Goal: Book appointment/travel/reservation: Book appointment/travel/reservation

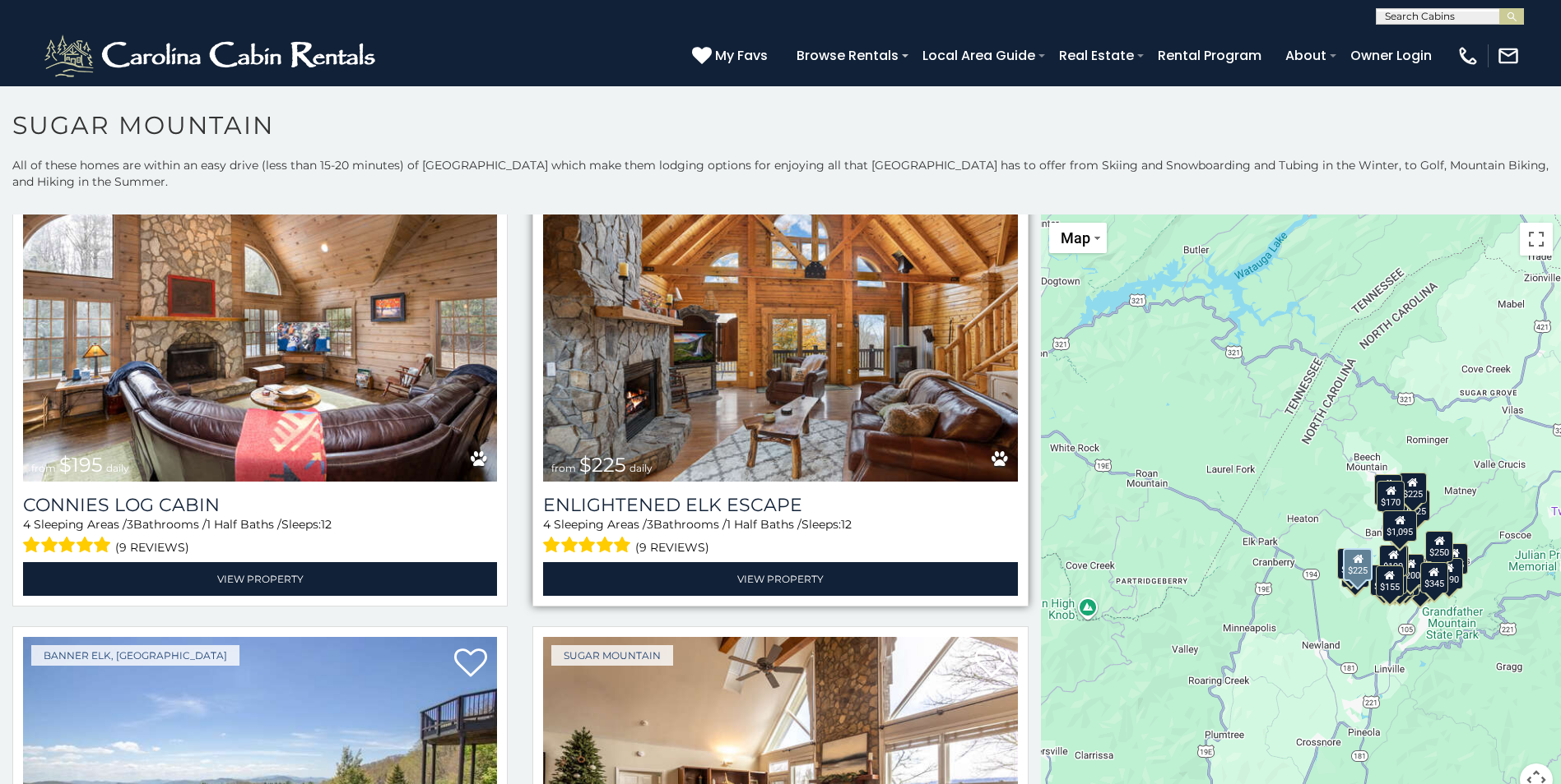
scroll to position [3371, 0]
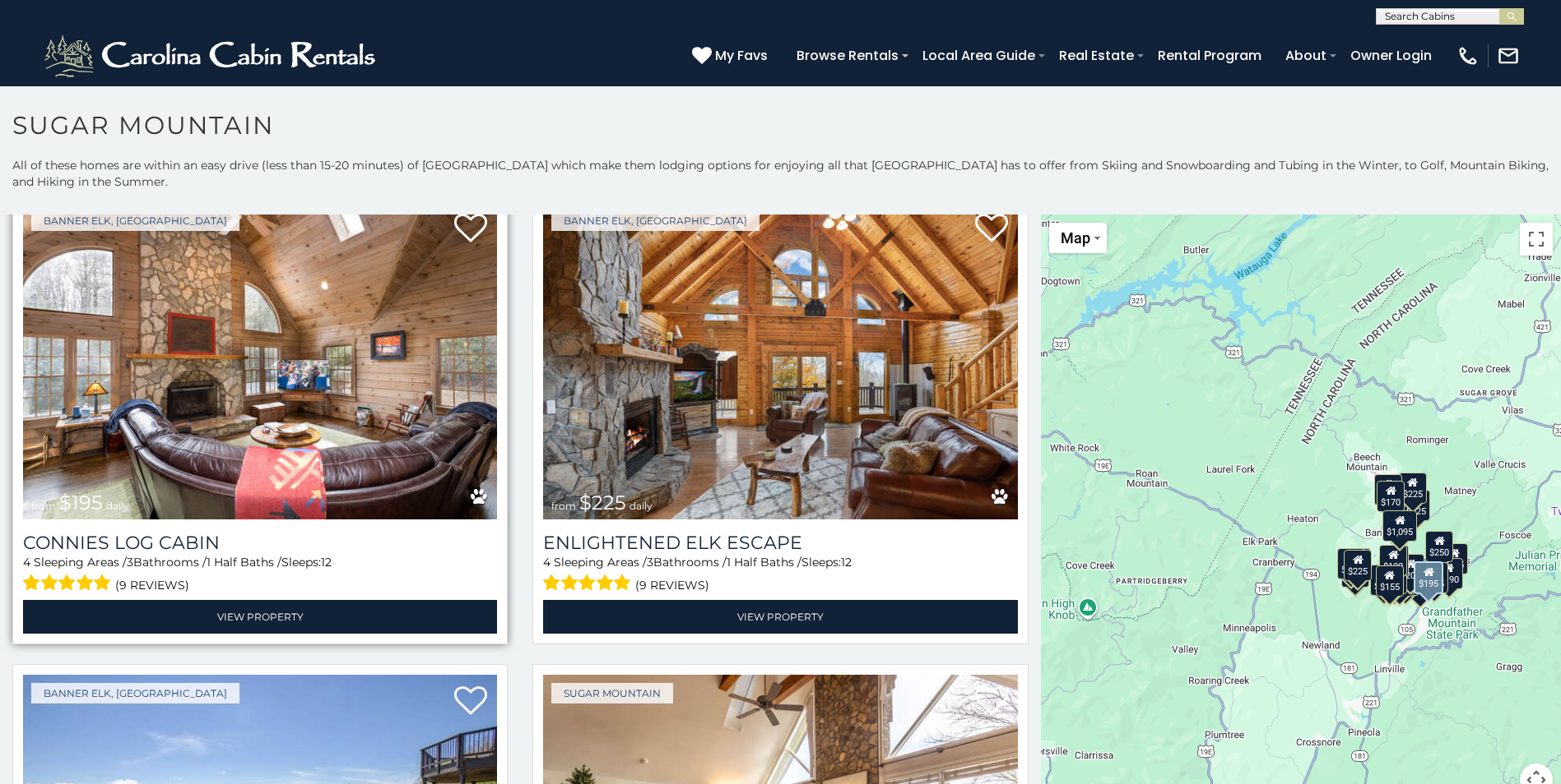
click at [327, 375] on img at bounding box center [259, 360] width 474 height 317
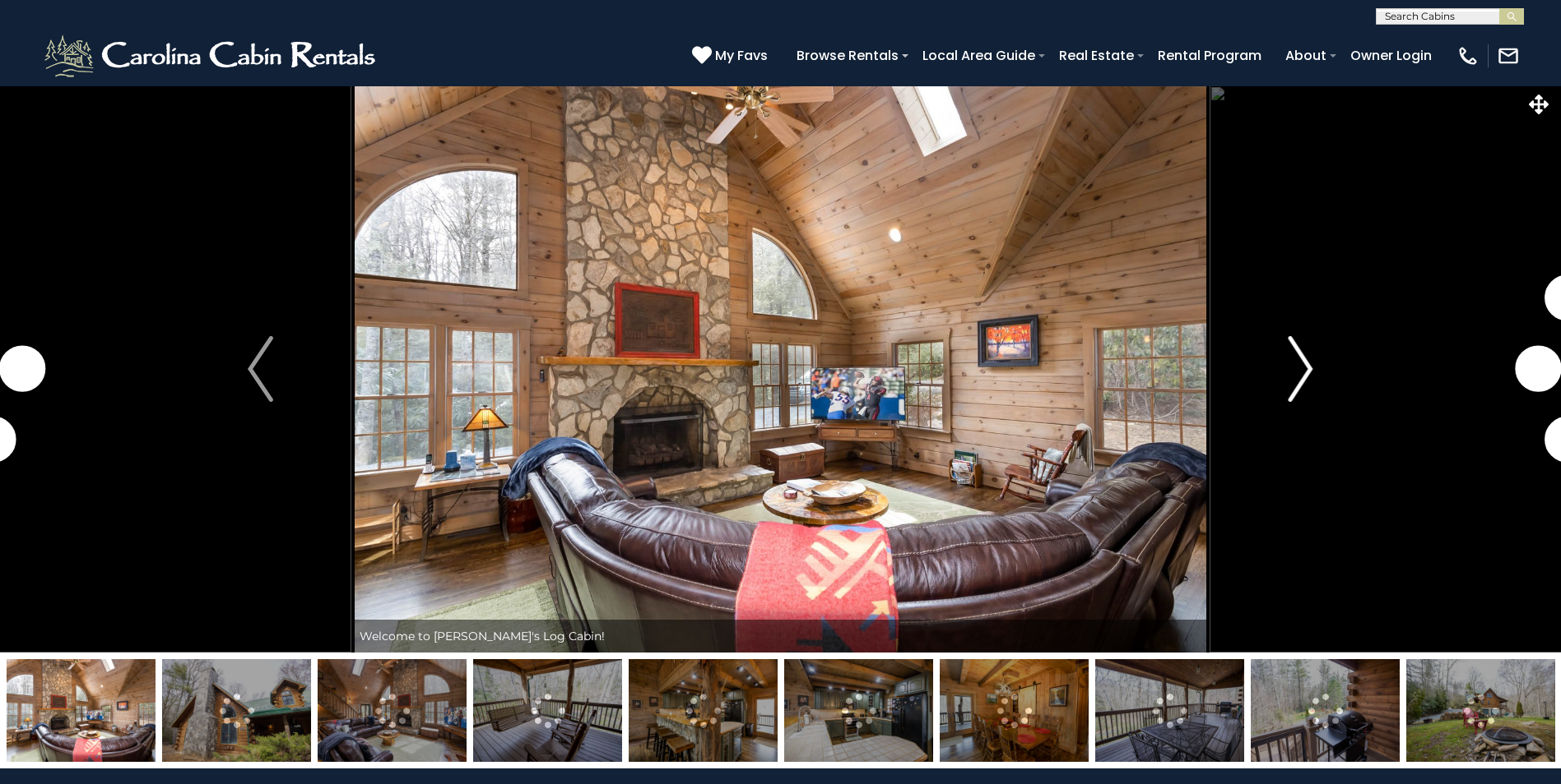
click at [1297, 373] on img "Next" at bounding box center [1299, 369] width 25 height 66
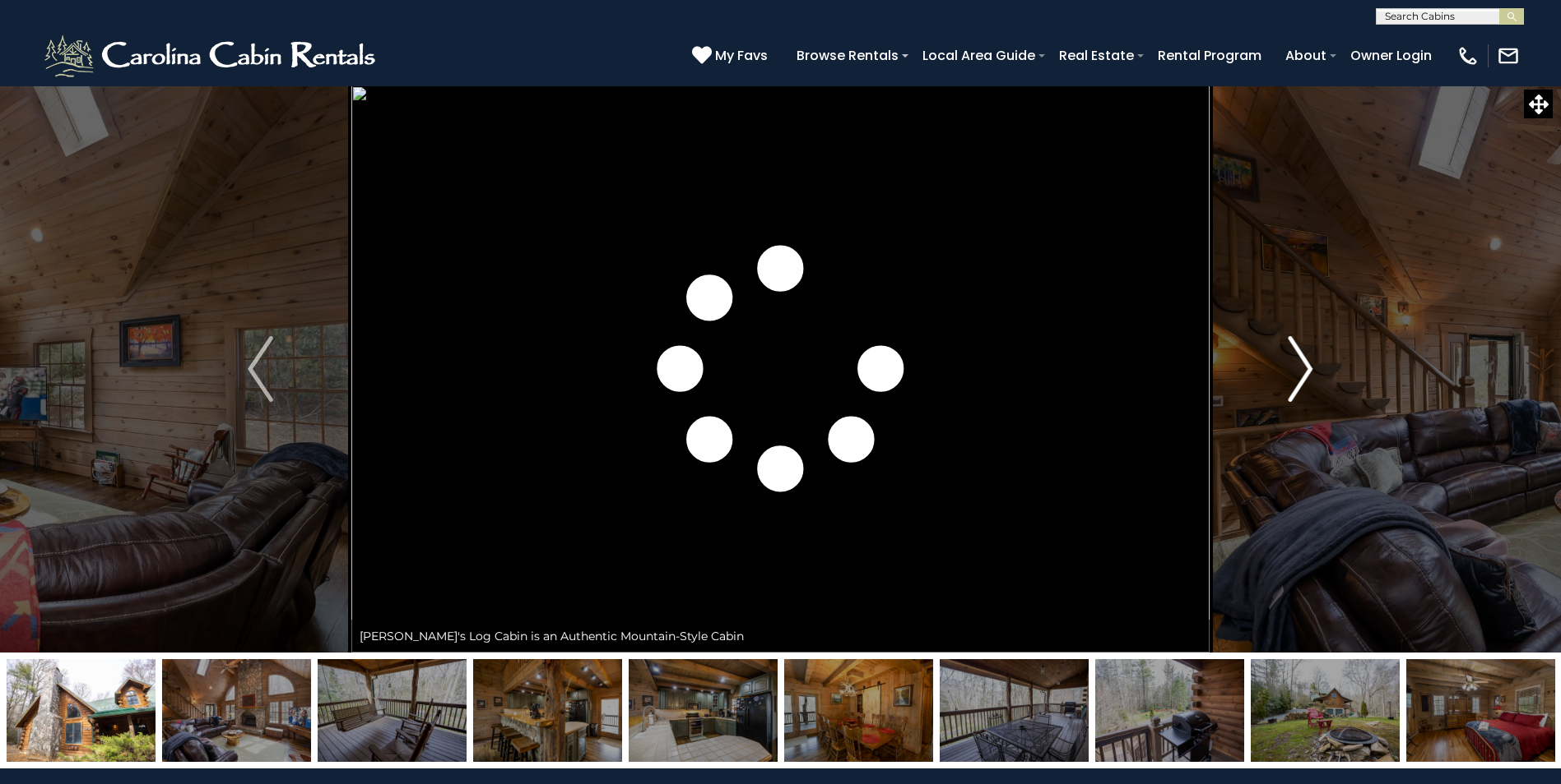
click at [1295, 373] on img "Next" at bounding box center [1299, 369] width 25 height 66
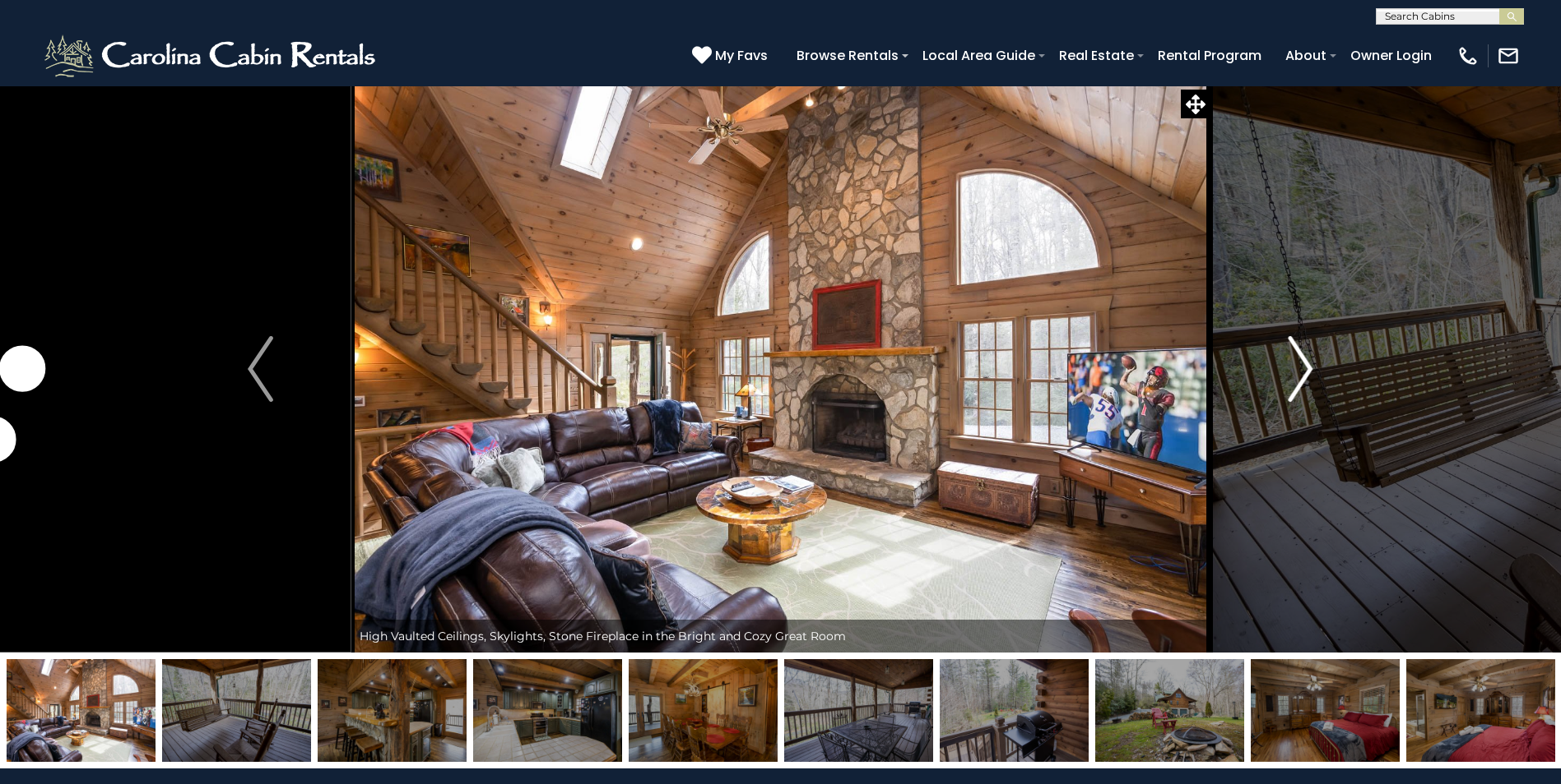
click at [1295, 373] on img "Next" at bounding box center [1299, 369] width 25 height 66
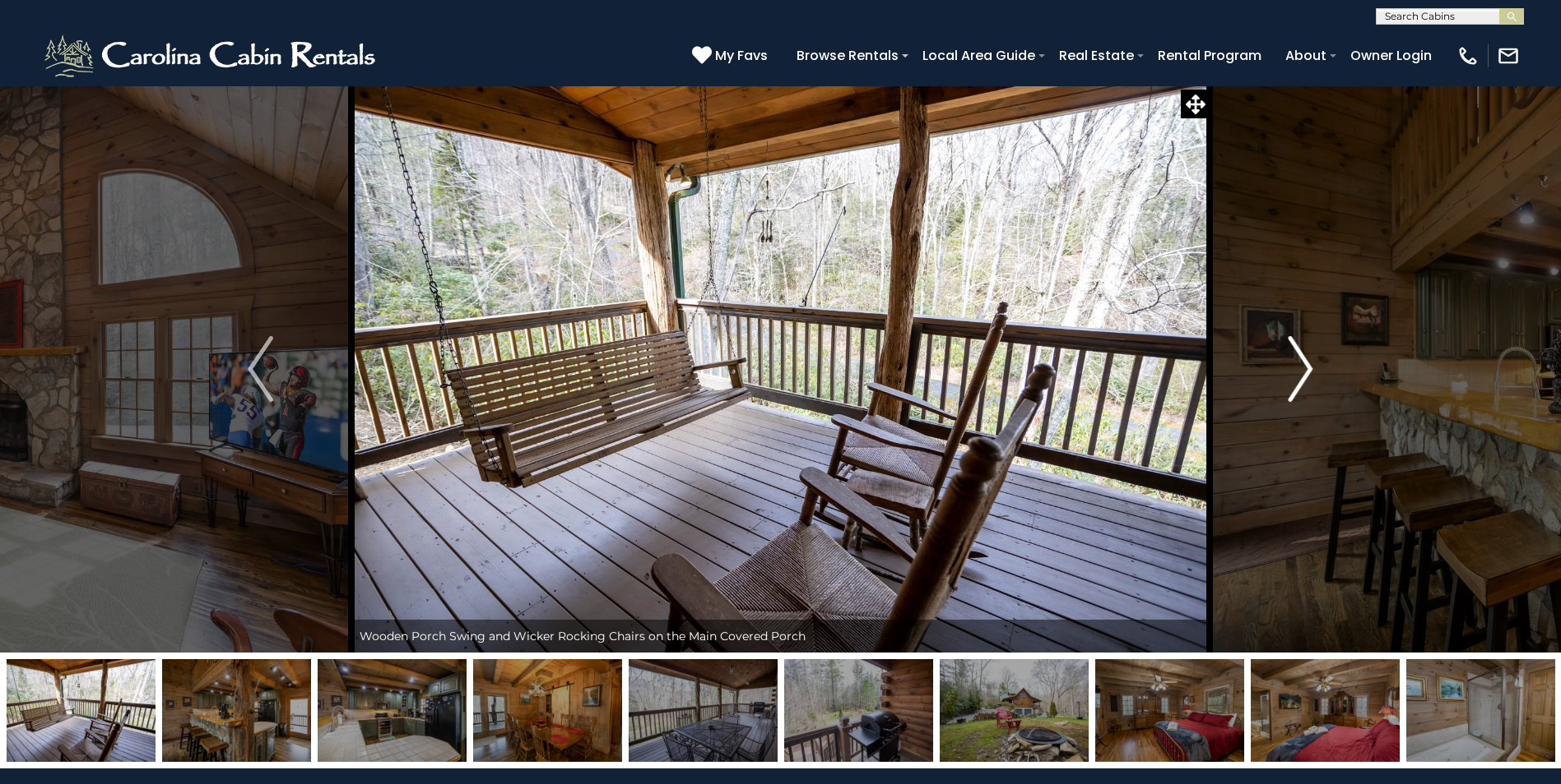
click at [1295, 373] on img "Next" at bounding box center [1299, 369] width 25 height 66
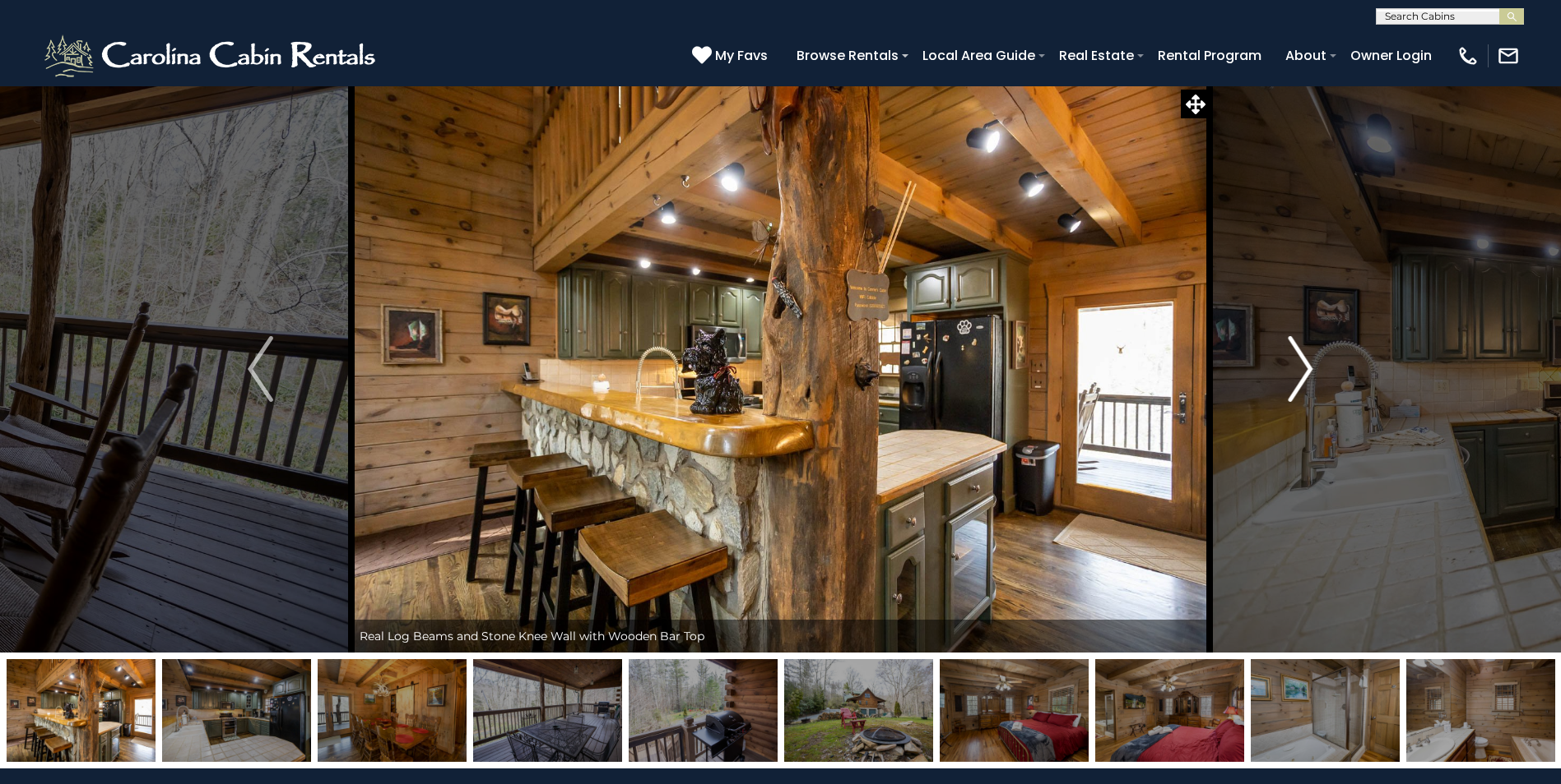
click at [1295, 373] on img "Next" at bounding box center [1299, 369] width 25 height 66
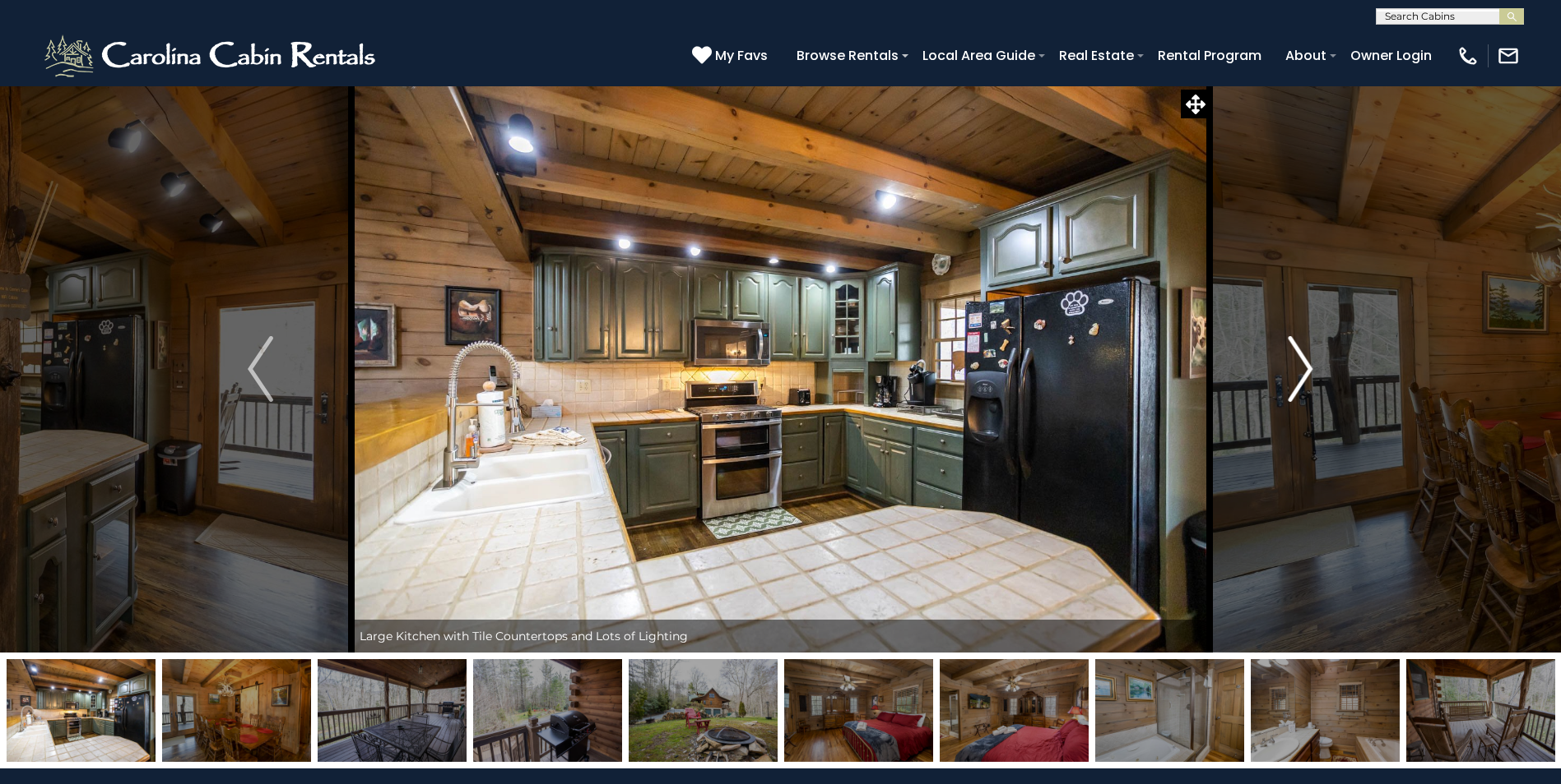
click at [1295, 373] on img "Next" at bounding box center [1299, 369] width 25 height 66
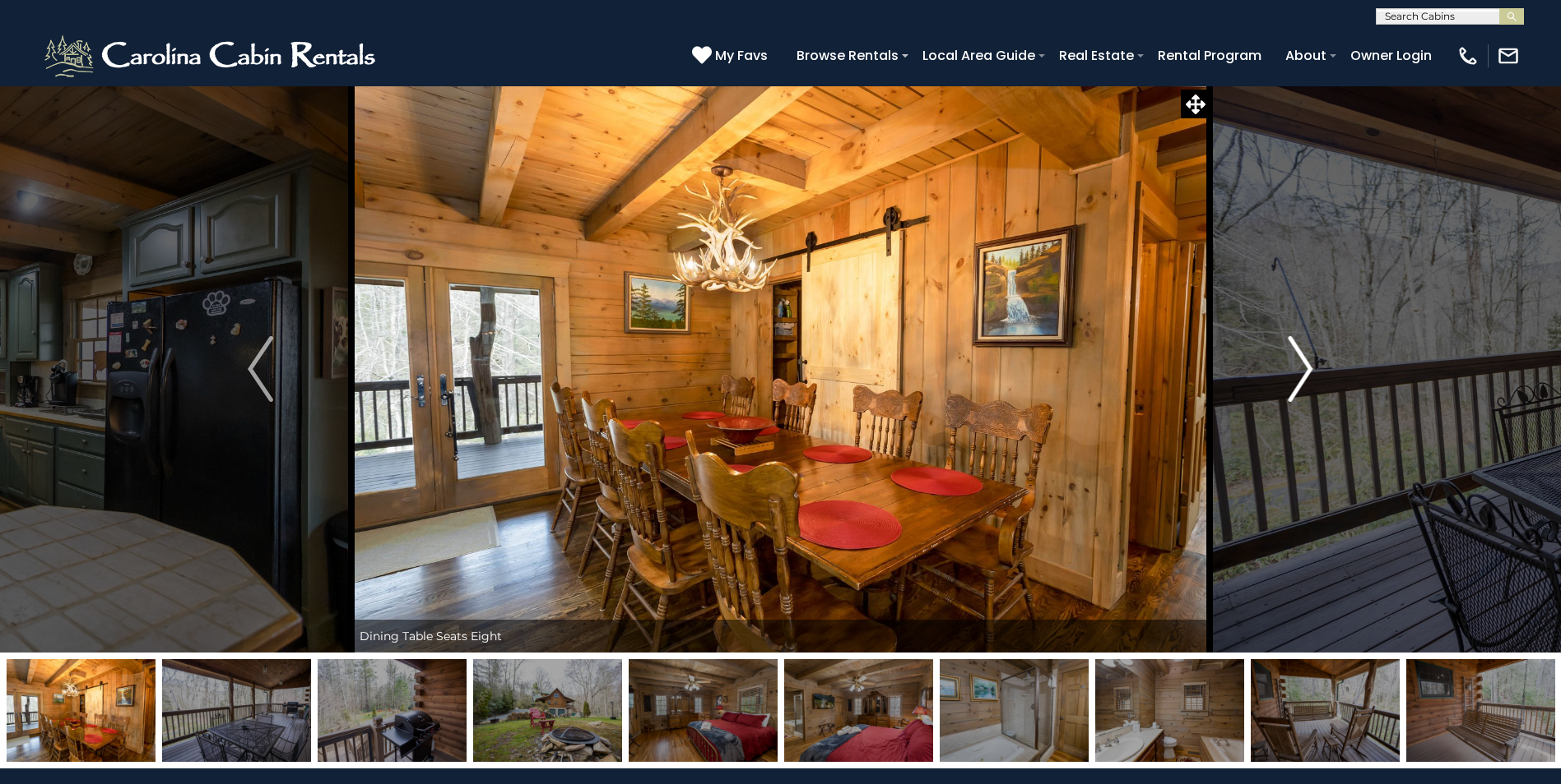
click at [1295, 373] on img "Next" at bounding box center [1299, 369] width 25 height 66
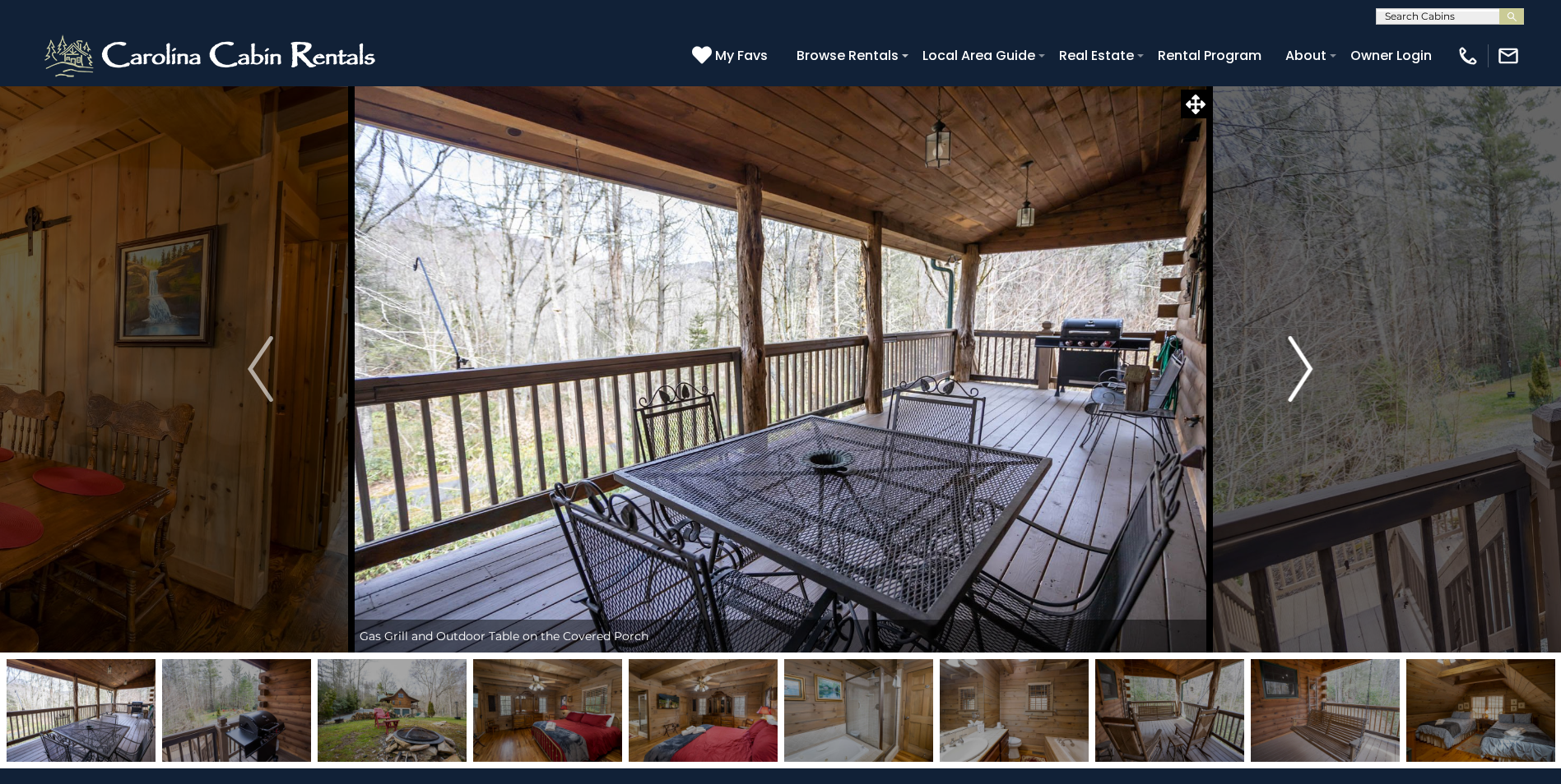
click at [1295, 373] on img "Next" at bounding box center [1299, 369] width 25 height 66
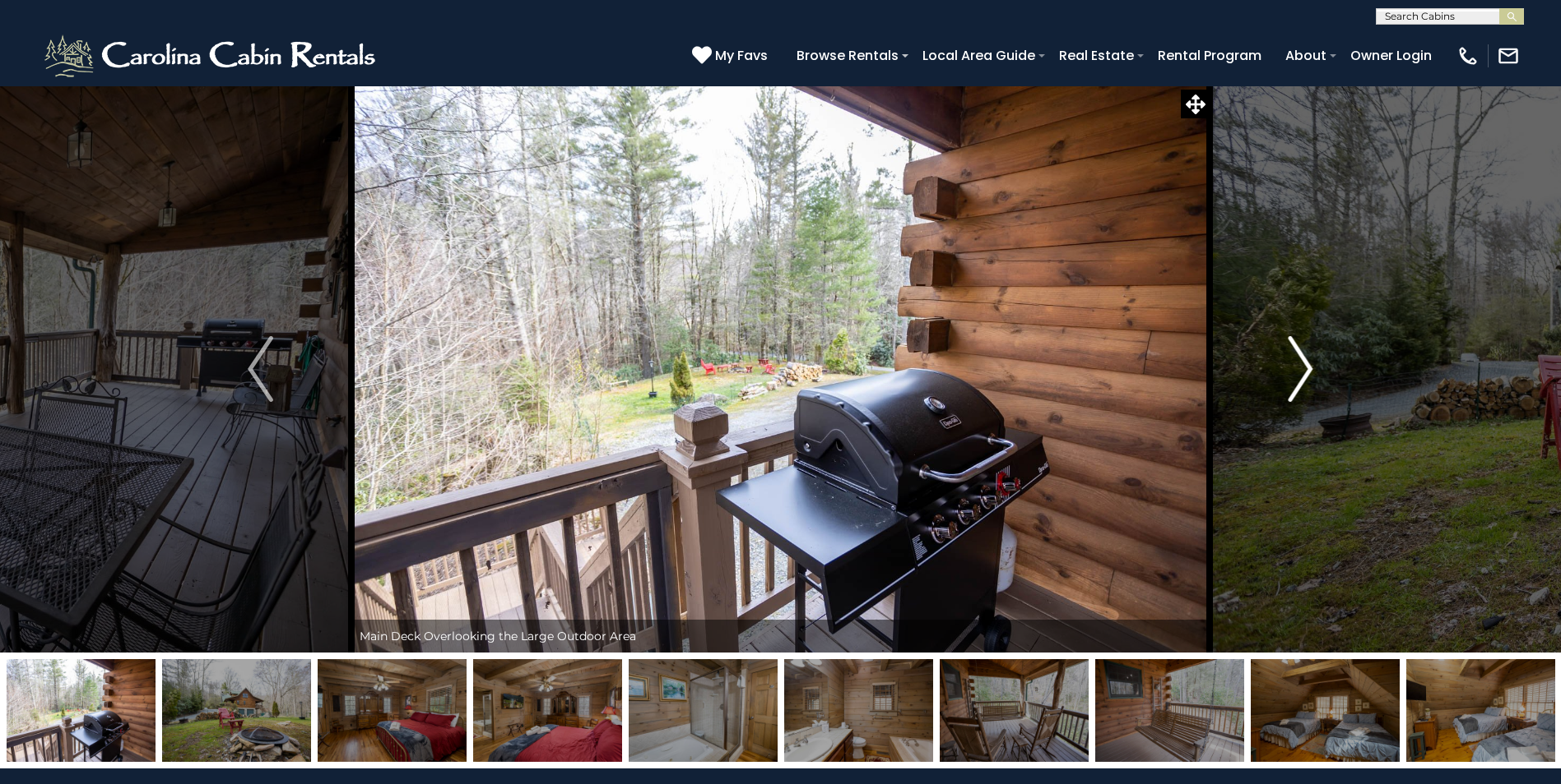
click at [1295, 373] on img "Next" at bounding box center [1299, 369] width 25 height 66
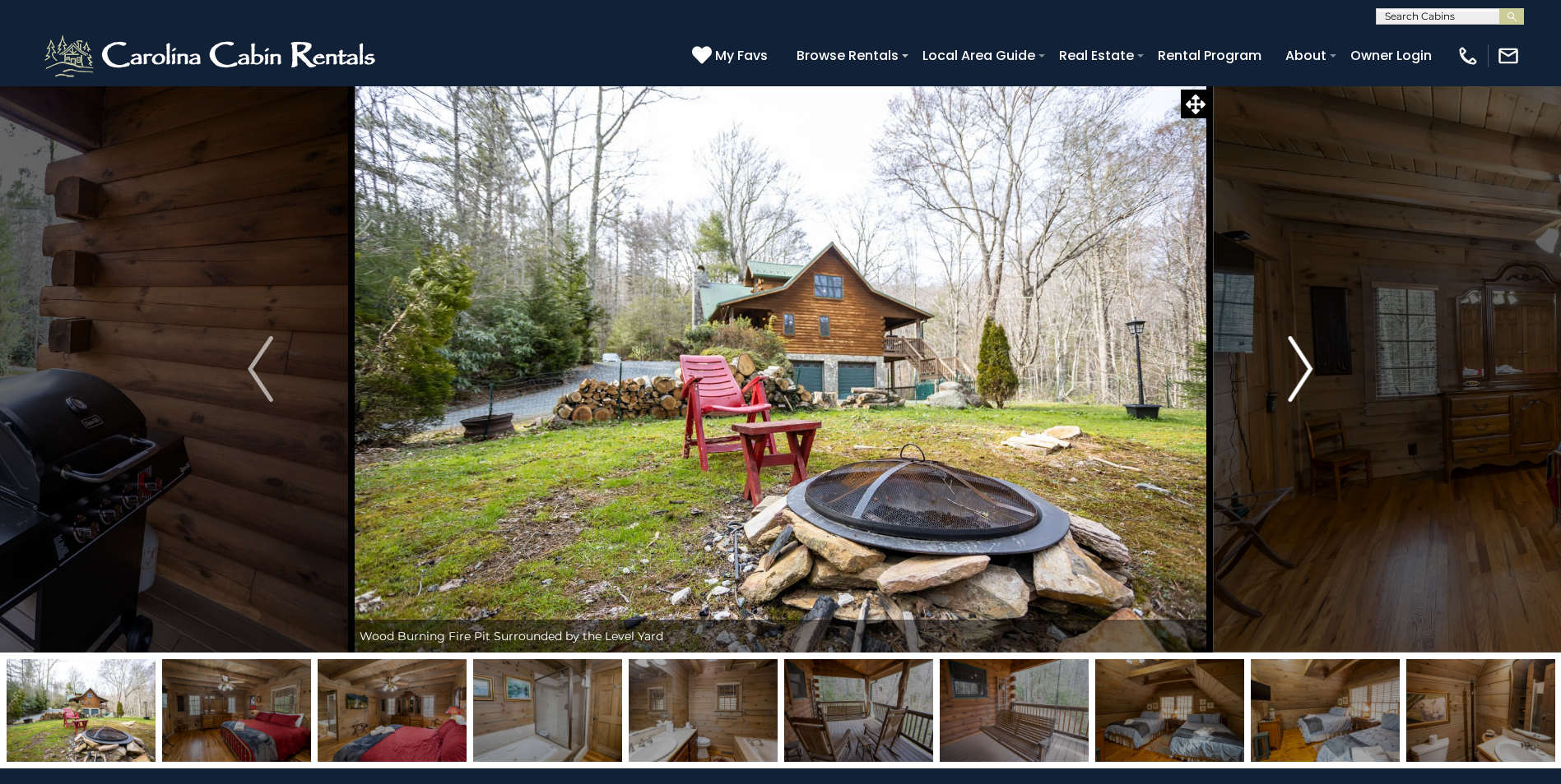
click at [1295, 373] on img "Next" at bounding box center [1299, 369] width 25 height 66
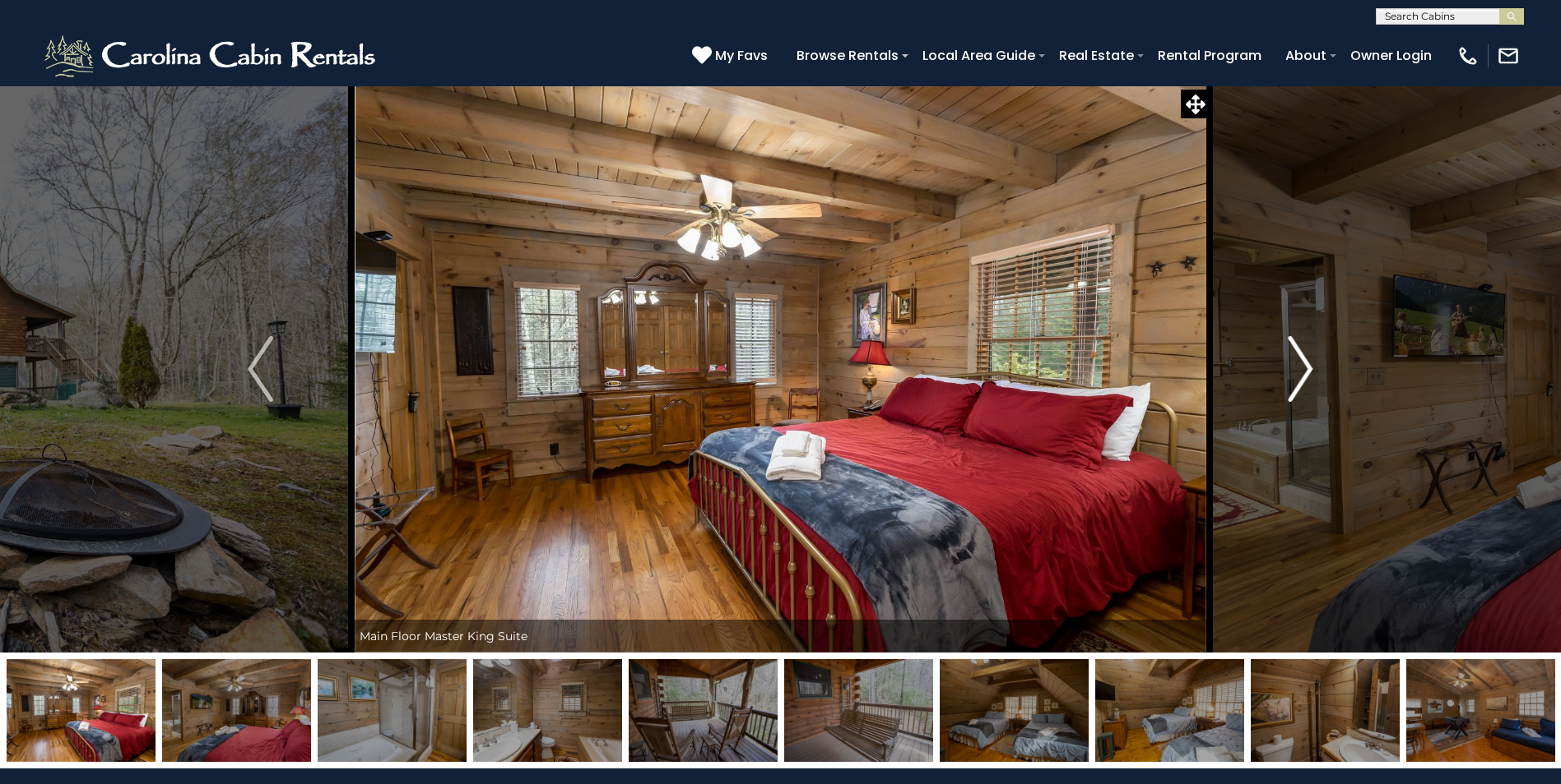
click at [1295, 373] on img "Next" at bounding box center [1299, 369] width 25 height 66
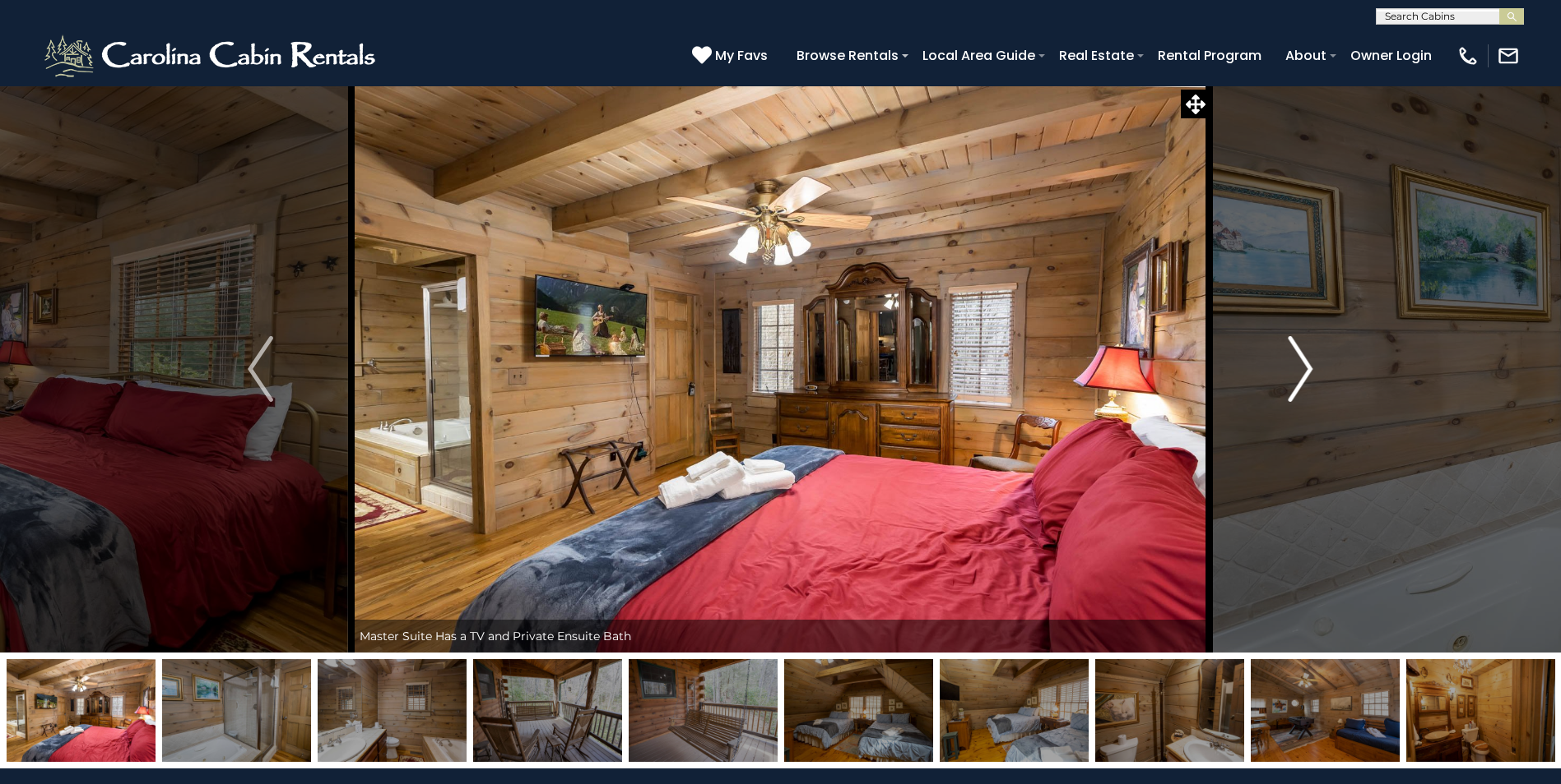
click at [1295, 373] on img "Next" at bounding box center [1299, 369] width 25 height 66
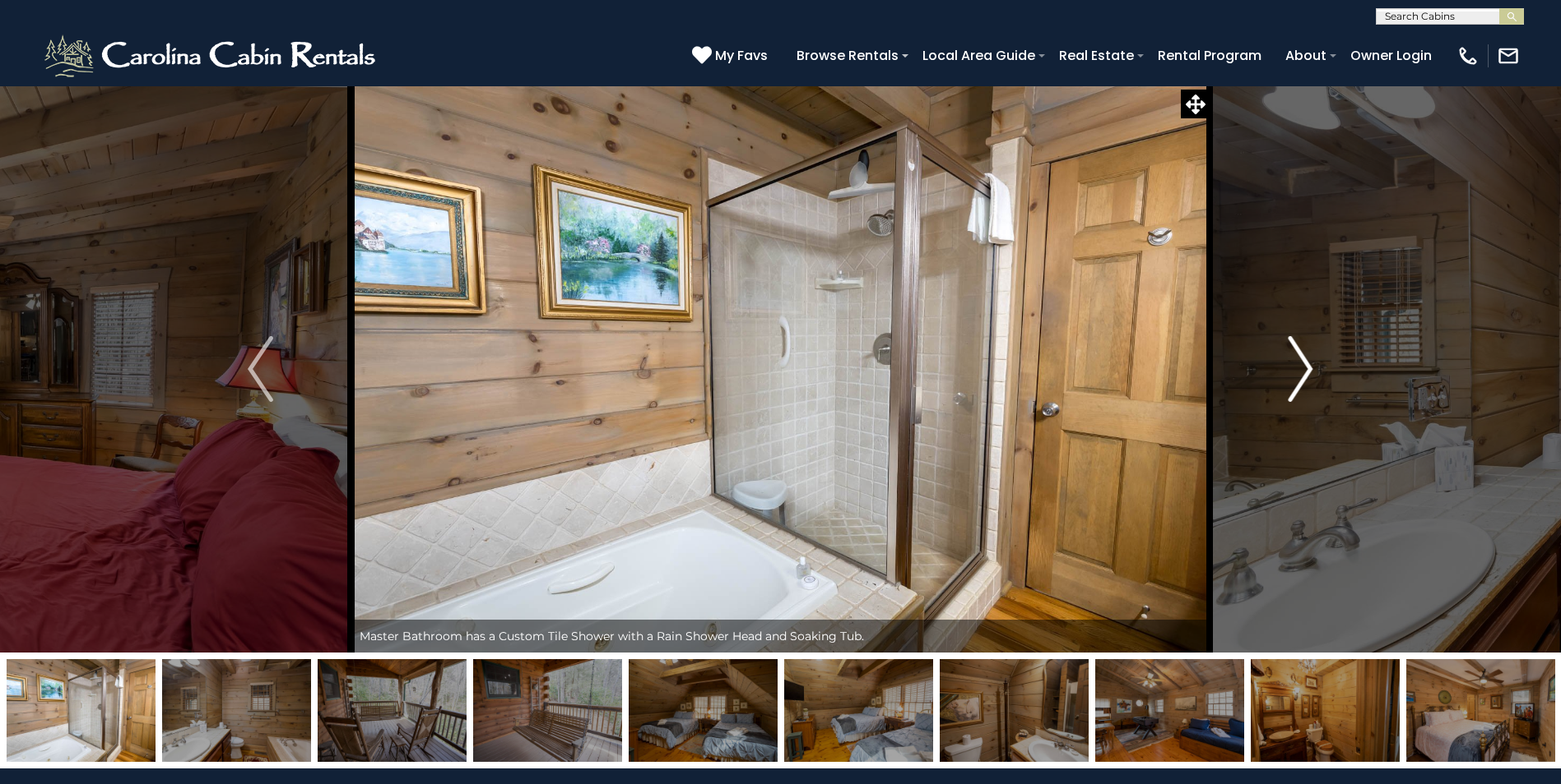
click at [1296, 373] on img "Next" at bounding box center [1299, 369] width 25 height 66
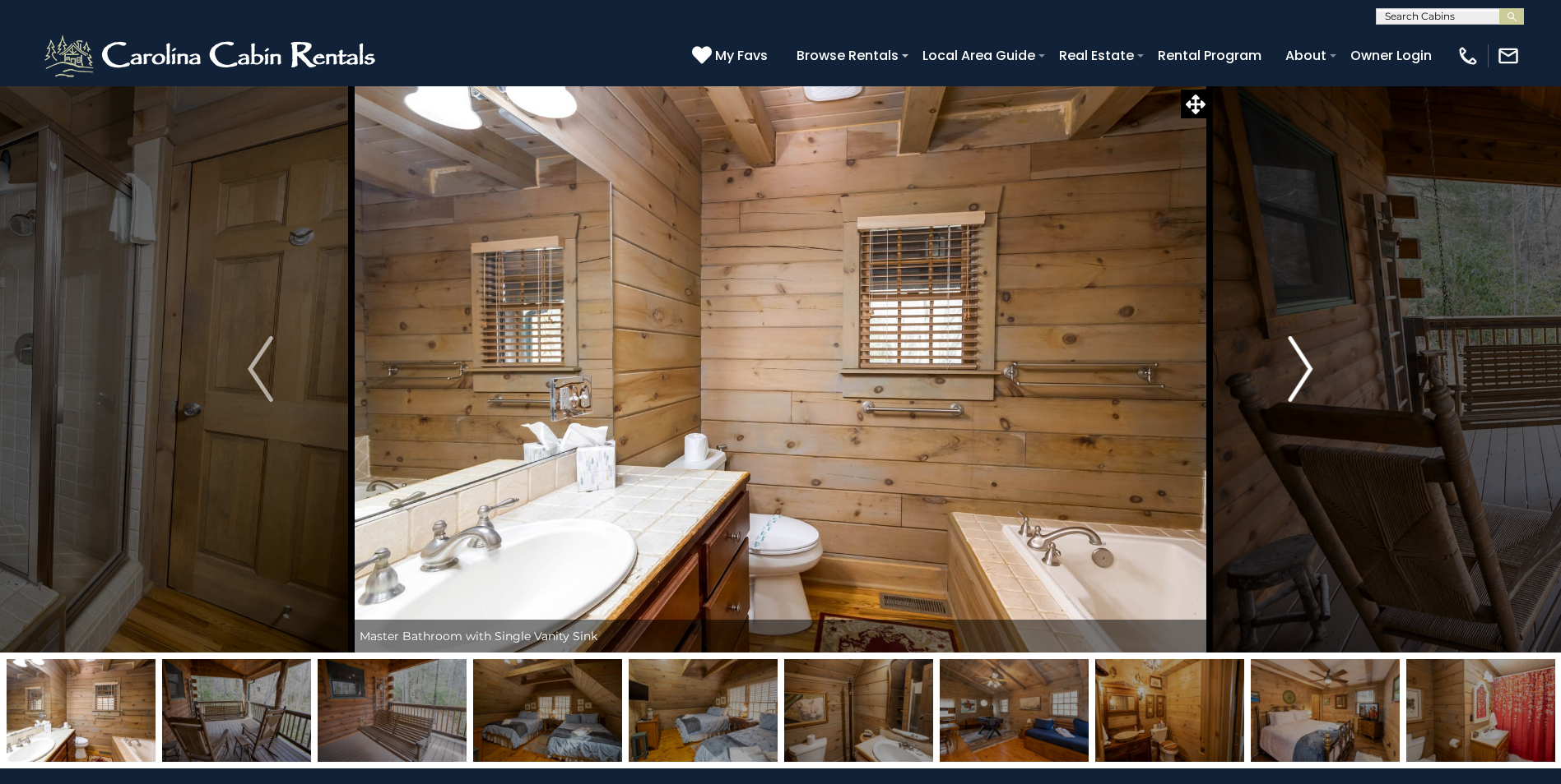
click at [1296, 372] on img "Next" at bounding box center [1299, 369] width 25 height 66
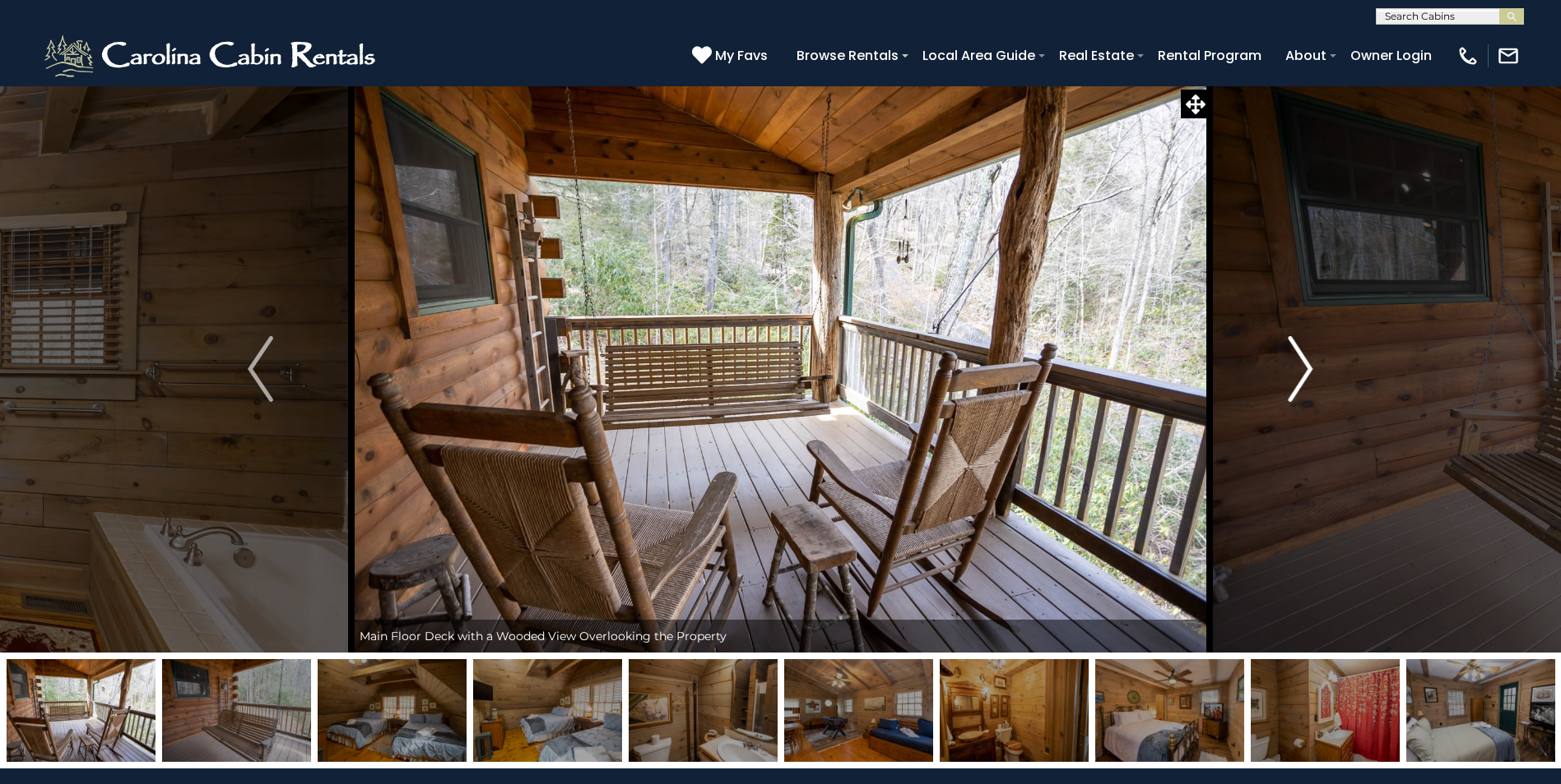
click at [1296, 372] on img "Next" at bounding box center [1299, 369] width 25 height 66
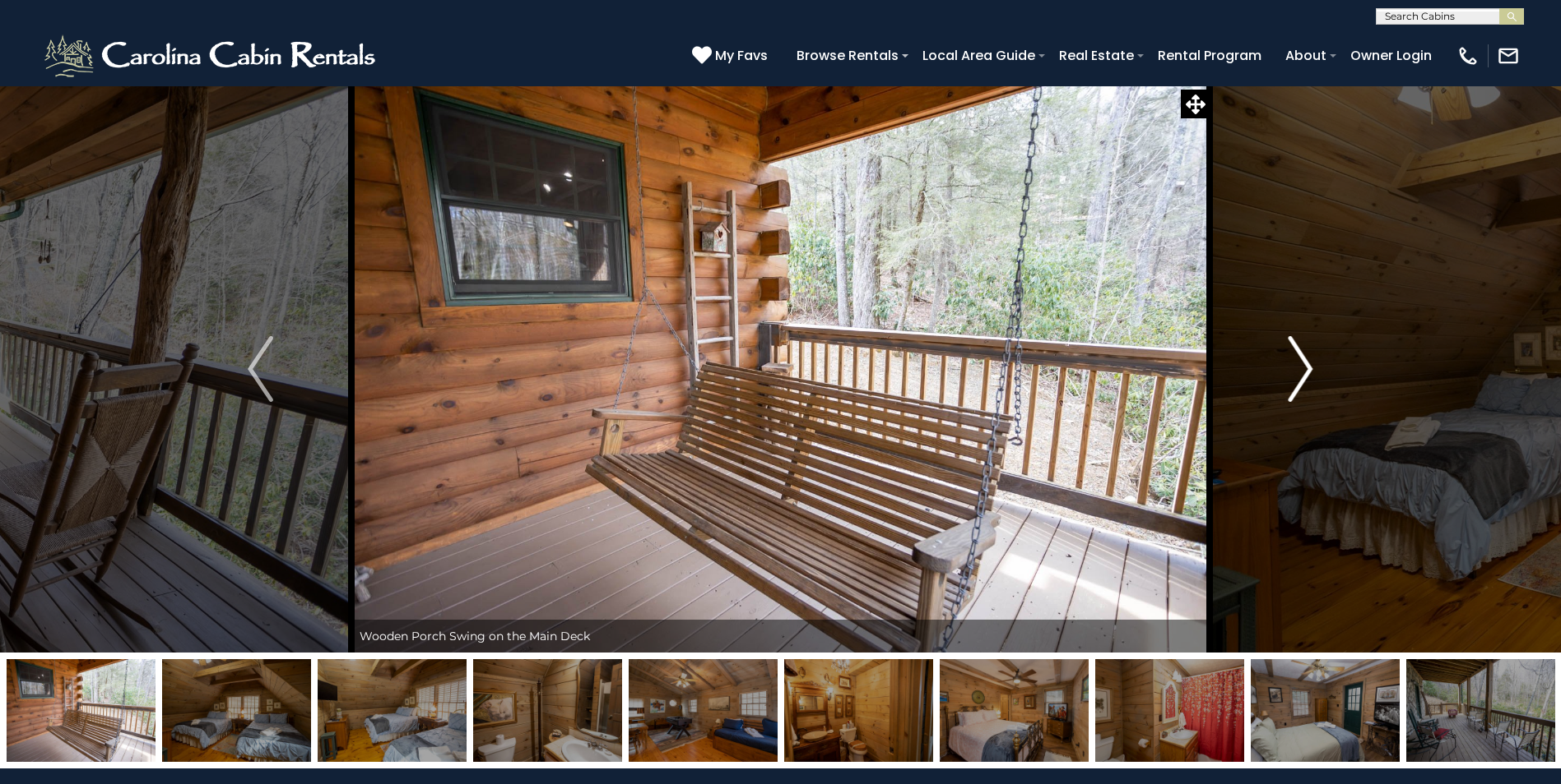
click at [1296, 372] on img "Next" at bounding box center [1299, 369] width 25 height 66
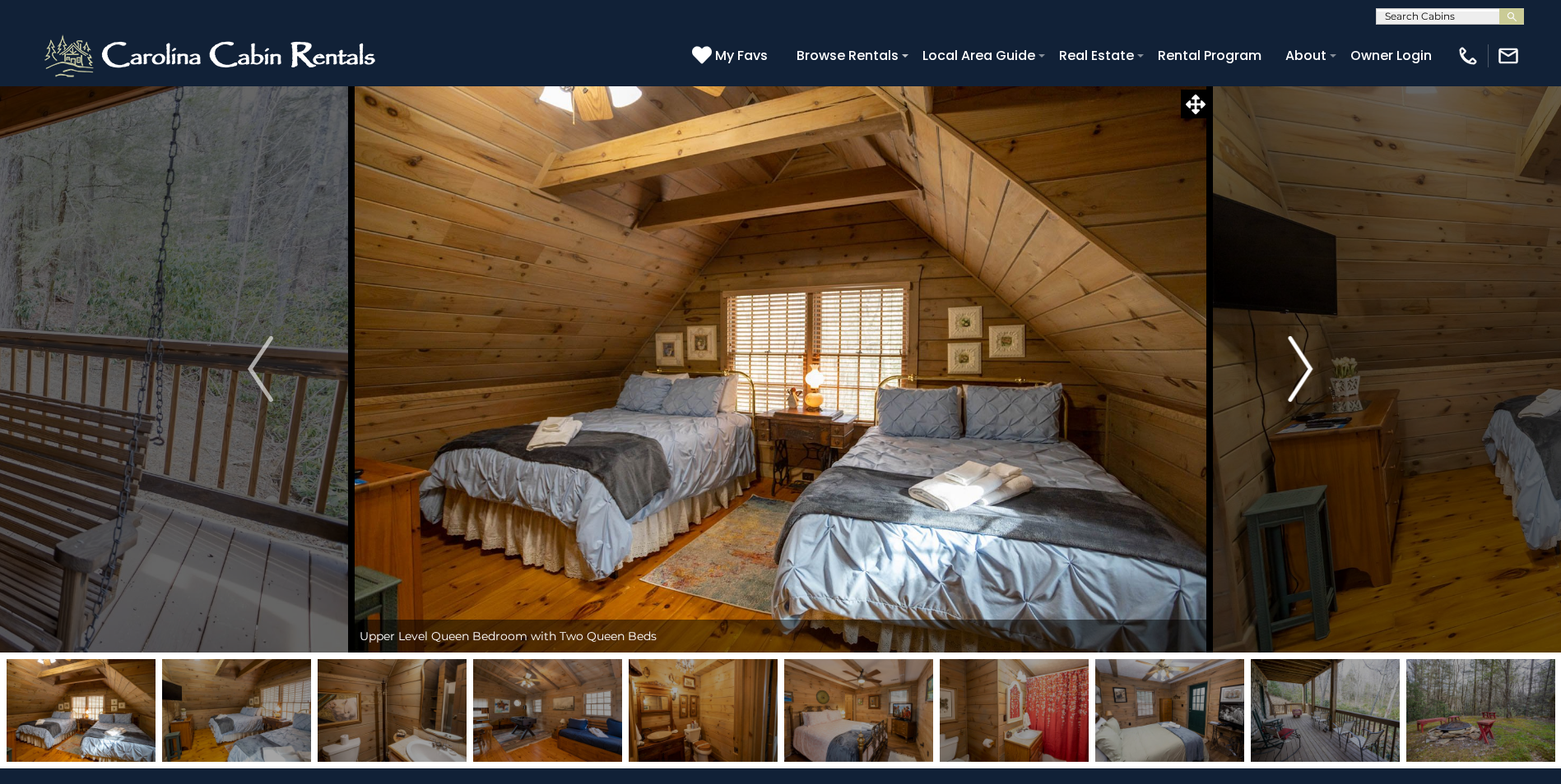
click at [1296, 372] on img "Next" at bounding box center [1299, 369] width 25 height 66
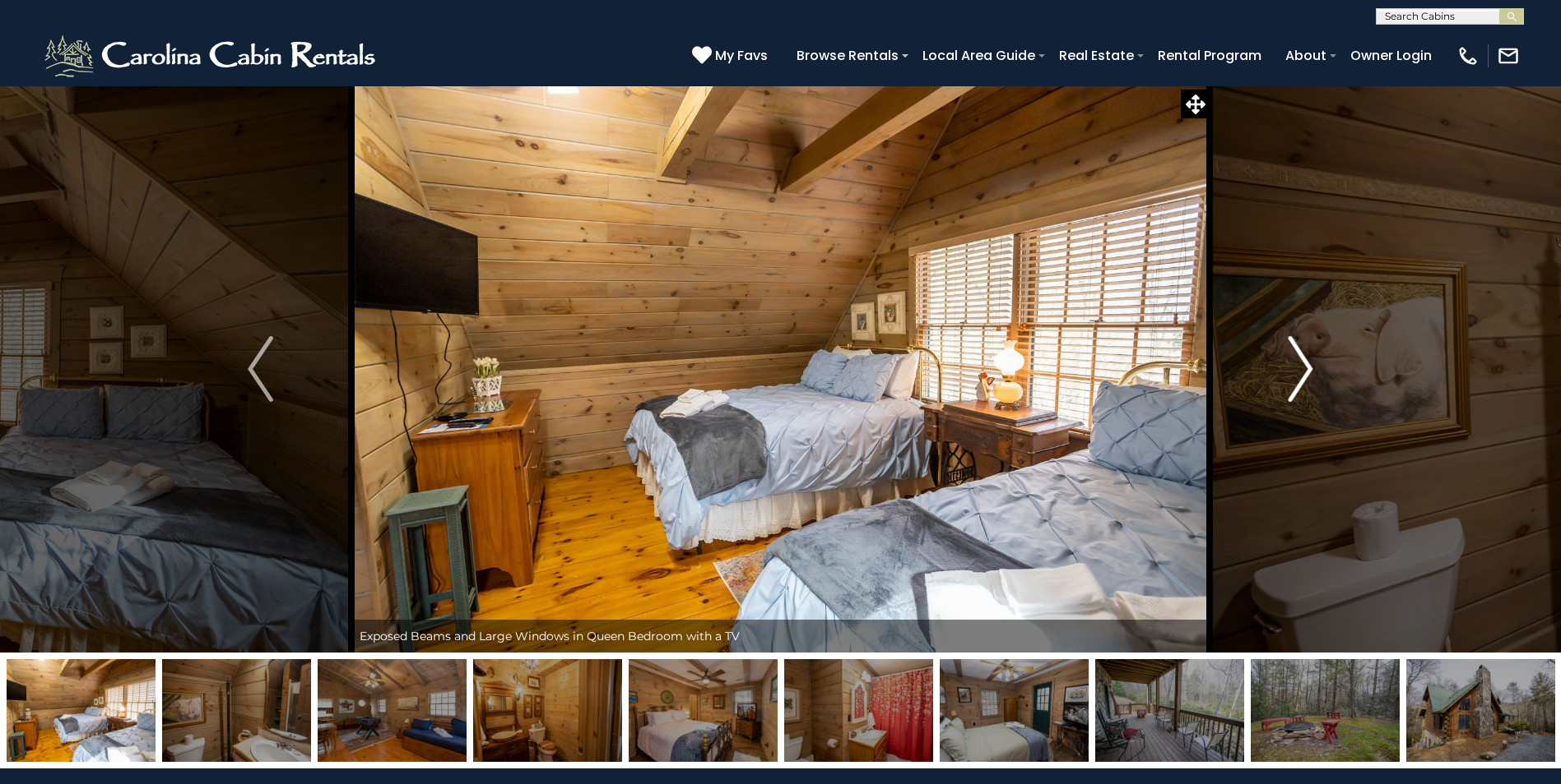
click at [1296, 372] on img "Next" at bounding box center [1299, 369] width 25 height 66
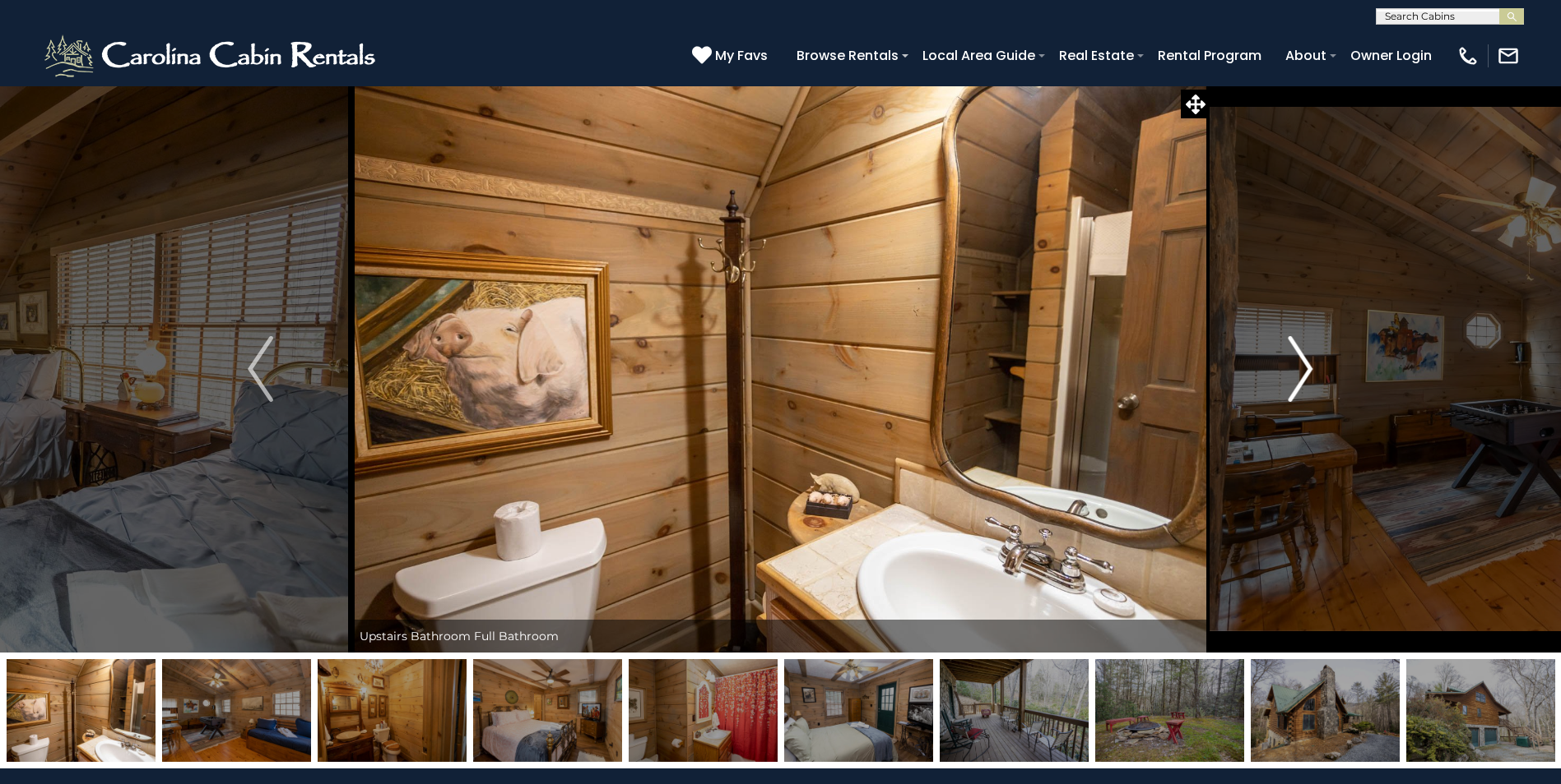
click at [1296, 372] on img "Next" at bounding box center [1299, 369] width 25 height 66
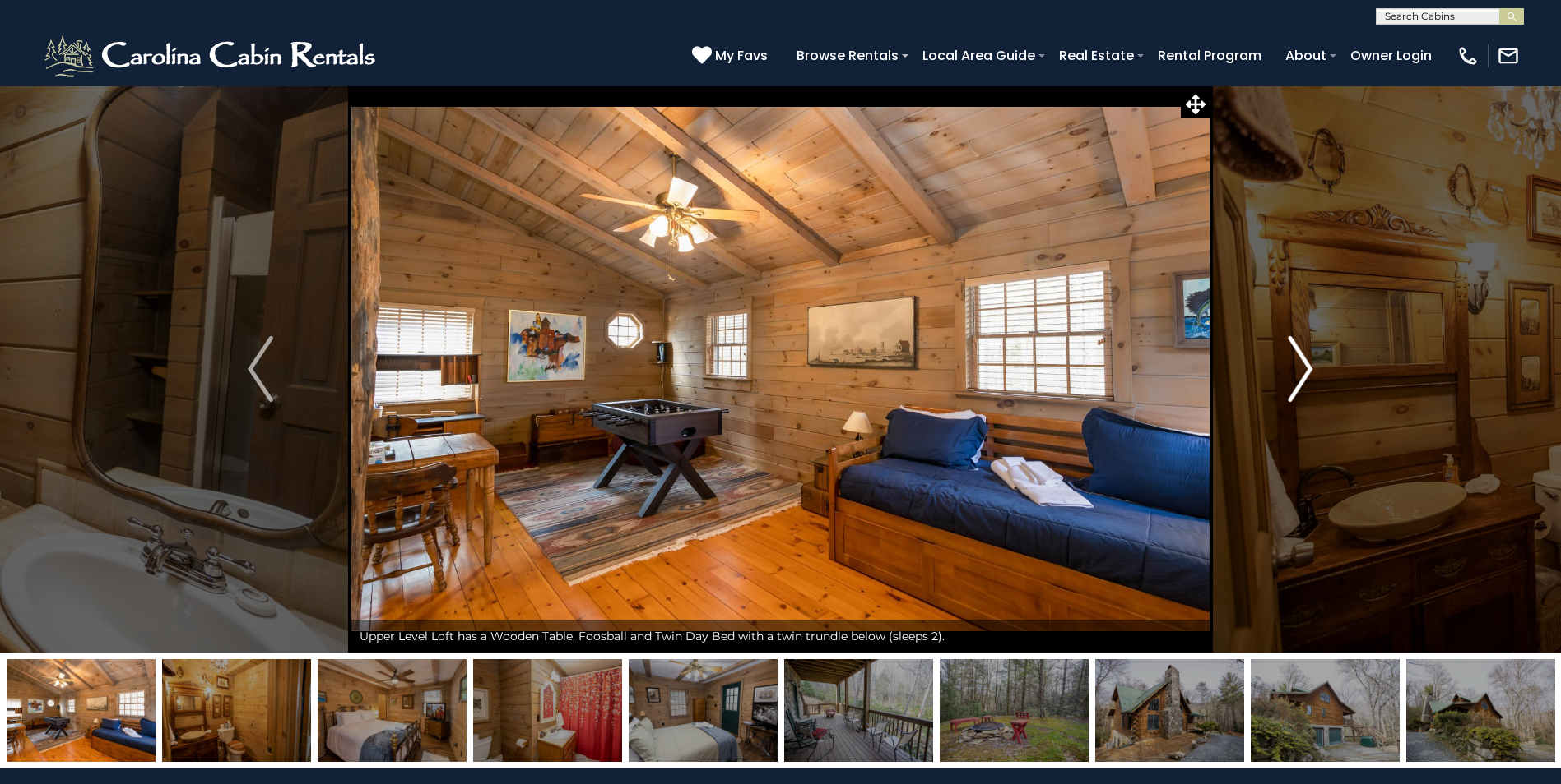
click at [1296, 372] on img "Next" at bounding box center [1299, 369] width 25 height 66
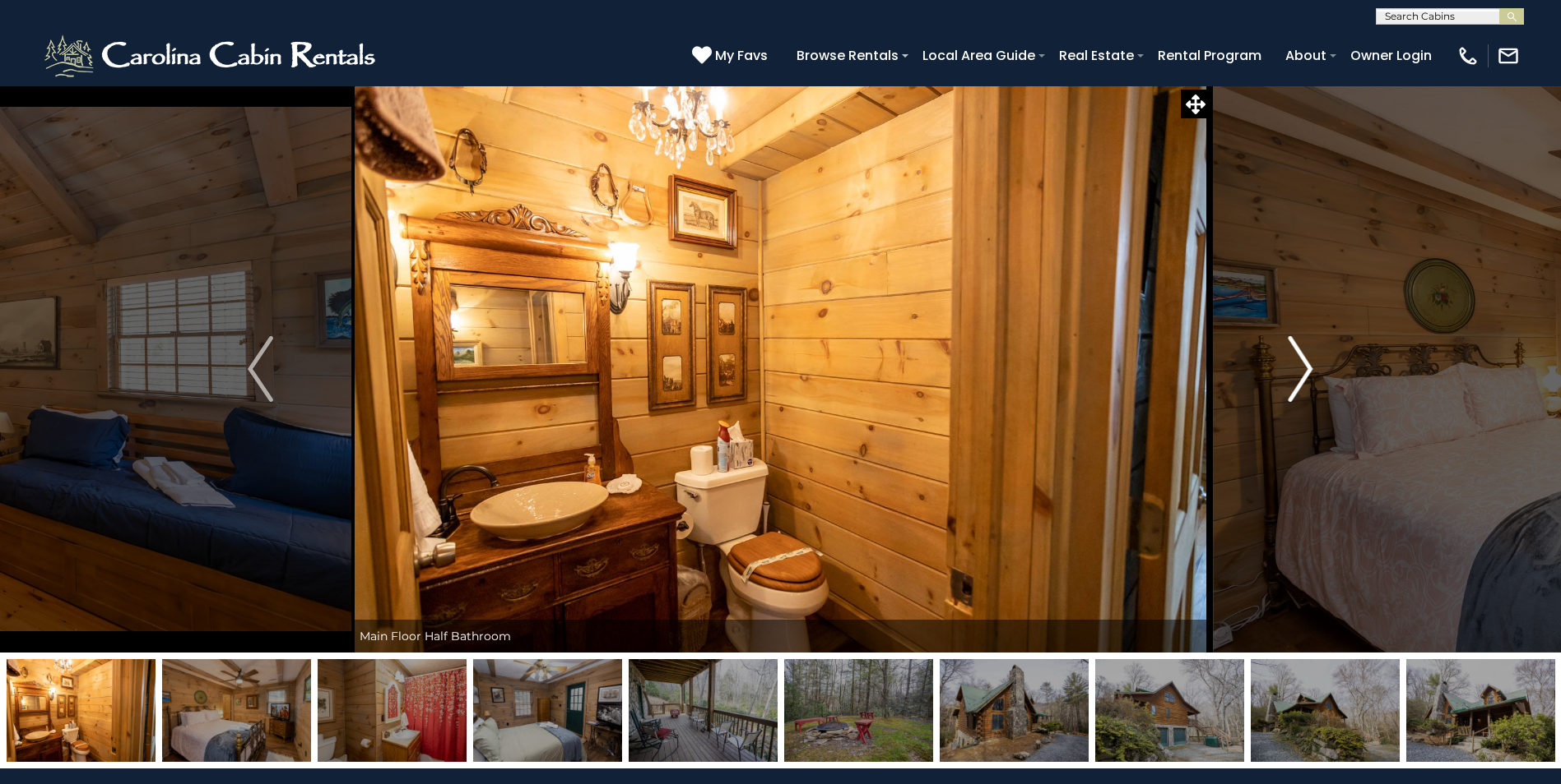
click at [1296, 372] on img "Next" at bounding box center [1299, 369] width 25 height 66
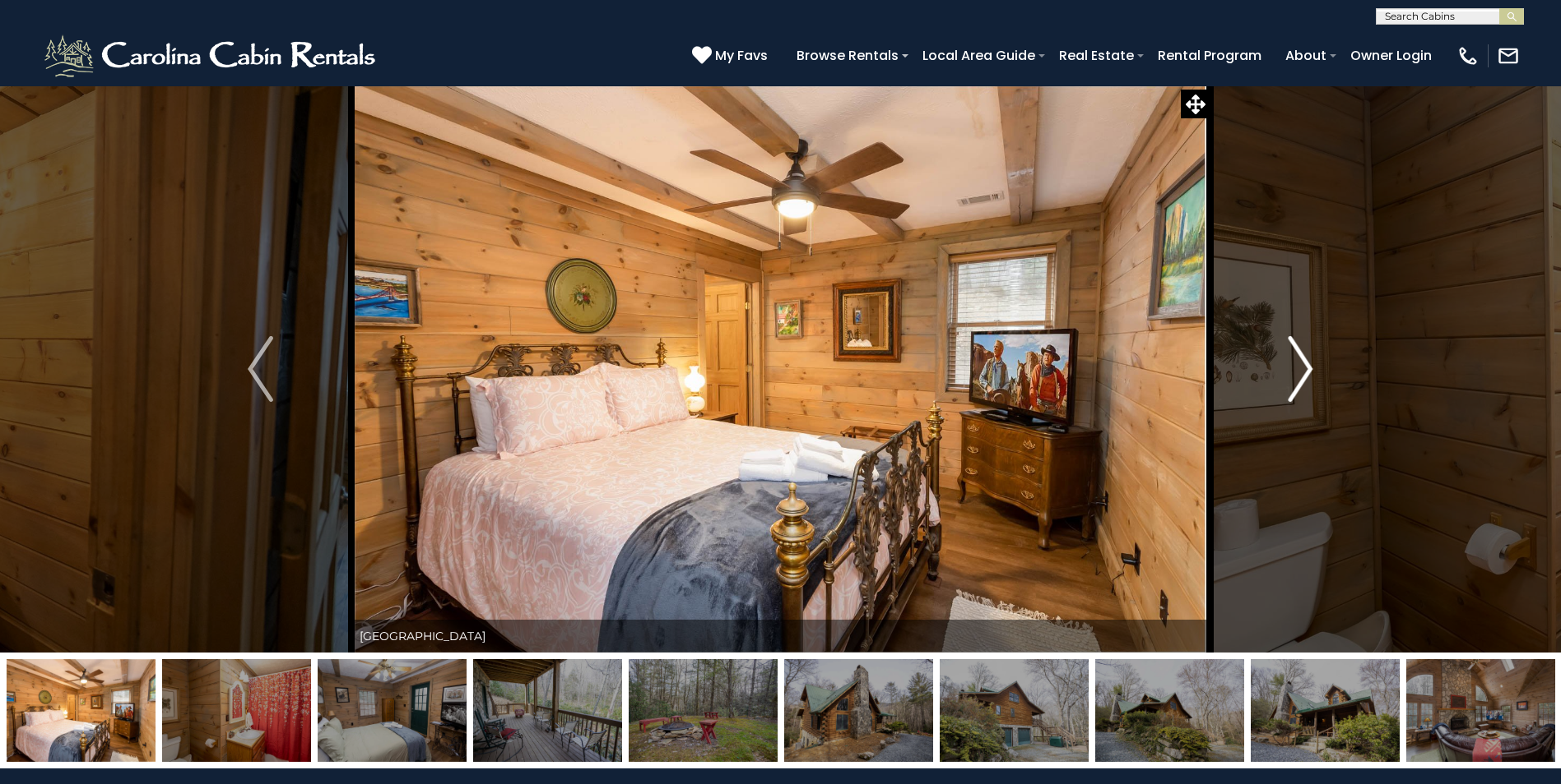
click at [1296, 372] on img "Next" at bounding box center [1299, 369] width 25 height 66
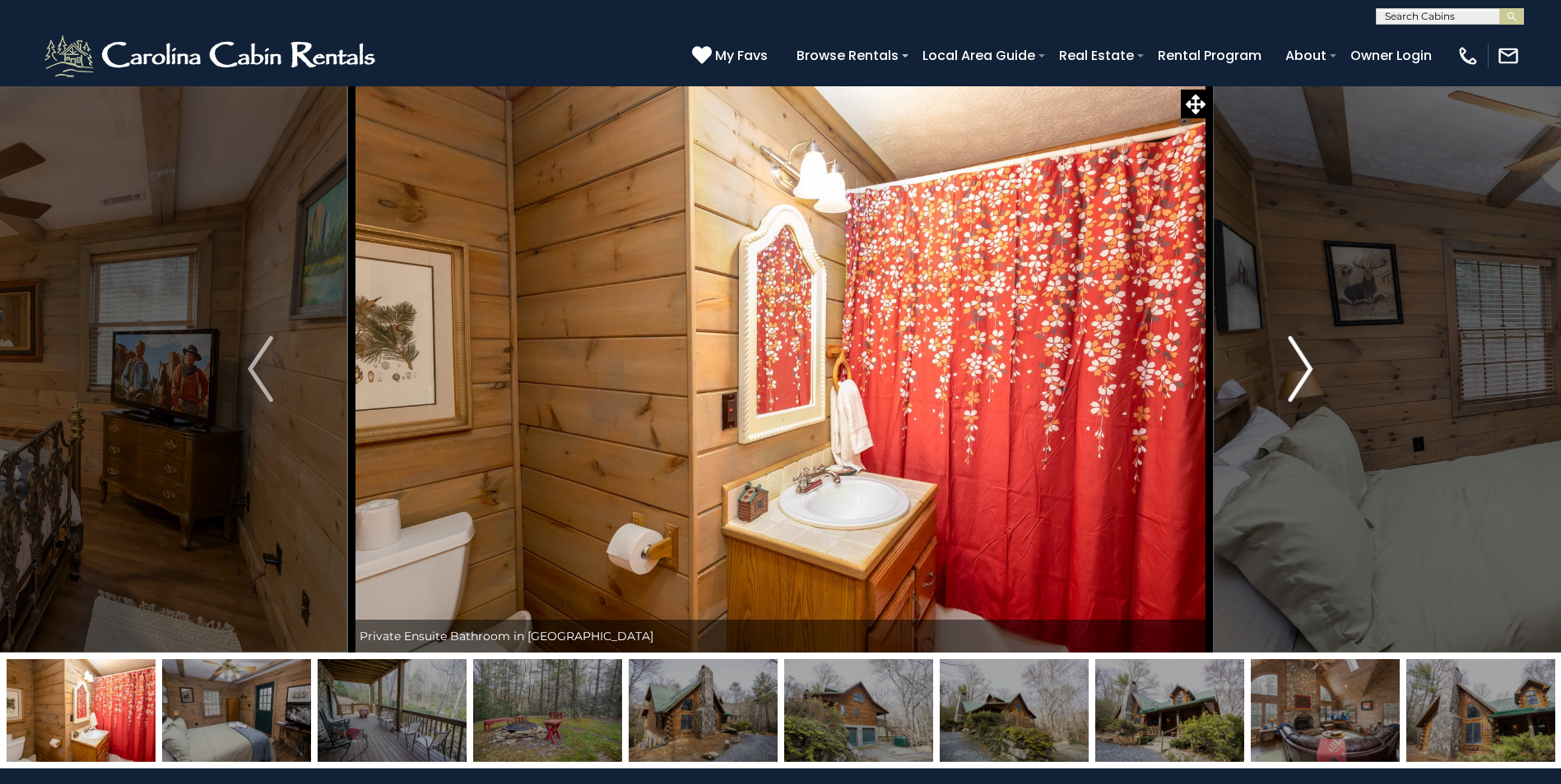
click at [1296, 372] on img "Next" at bounding box center [1299, 369] width 25 height 66
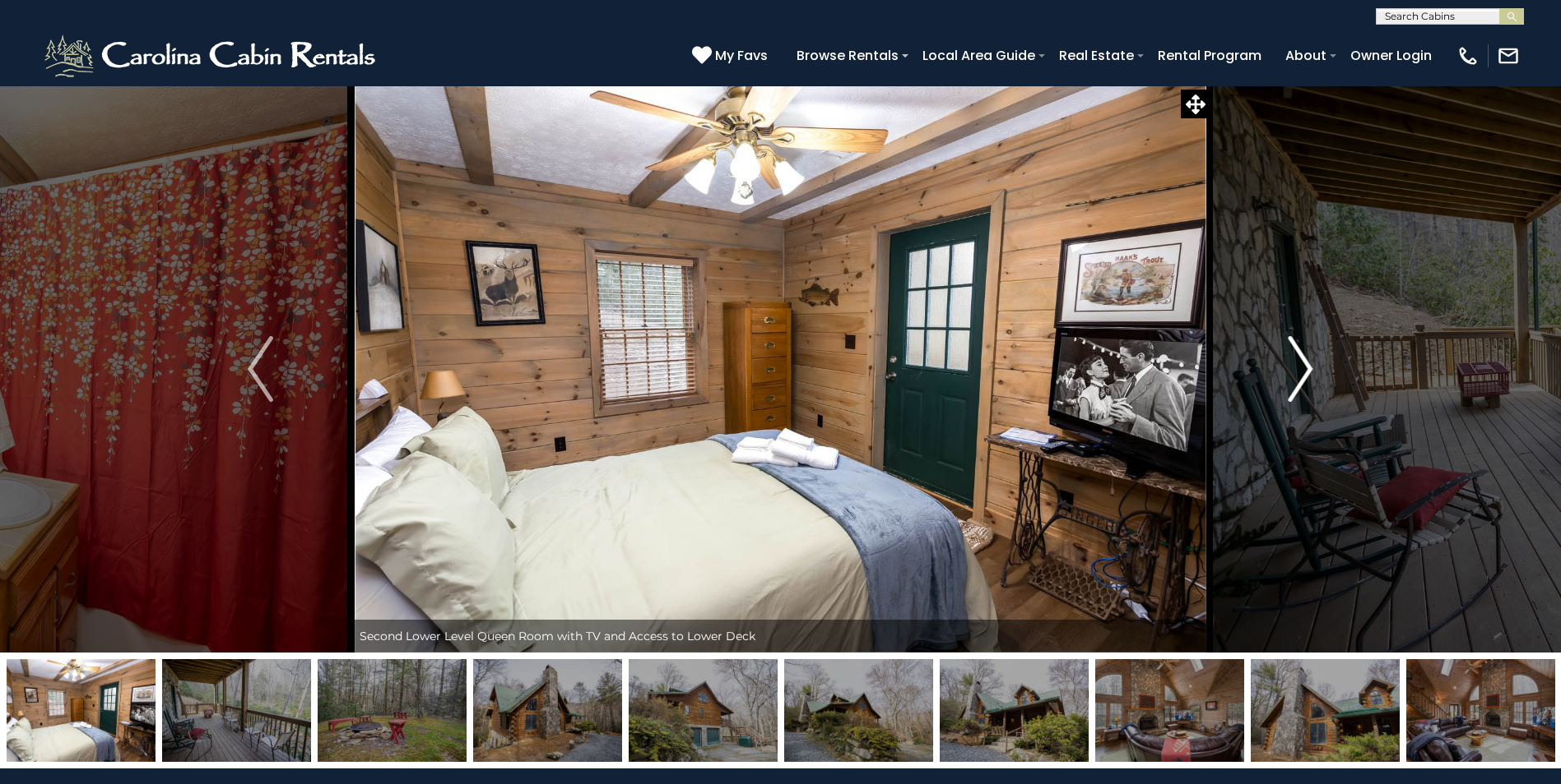
click at [1296, 372] on img "Next" at bounding box center [1299, 369] width 25 height 66
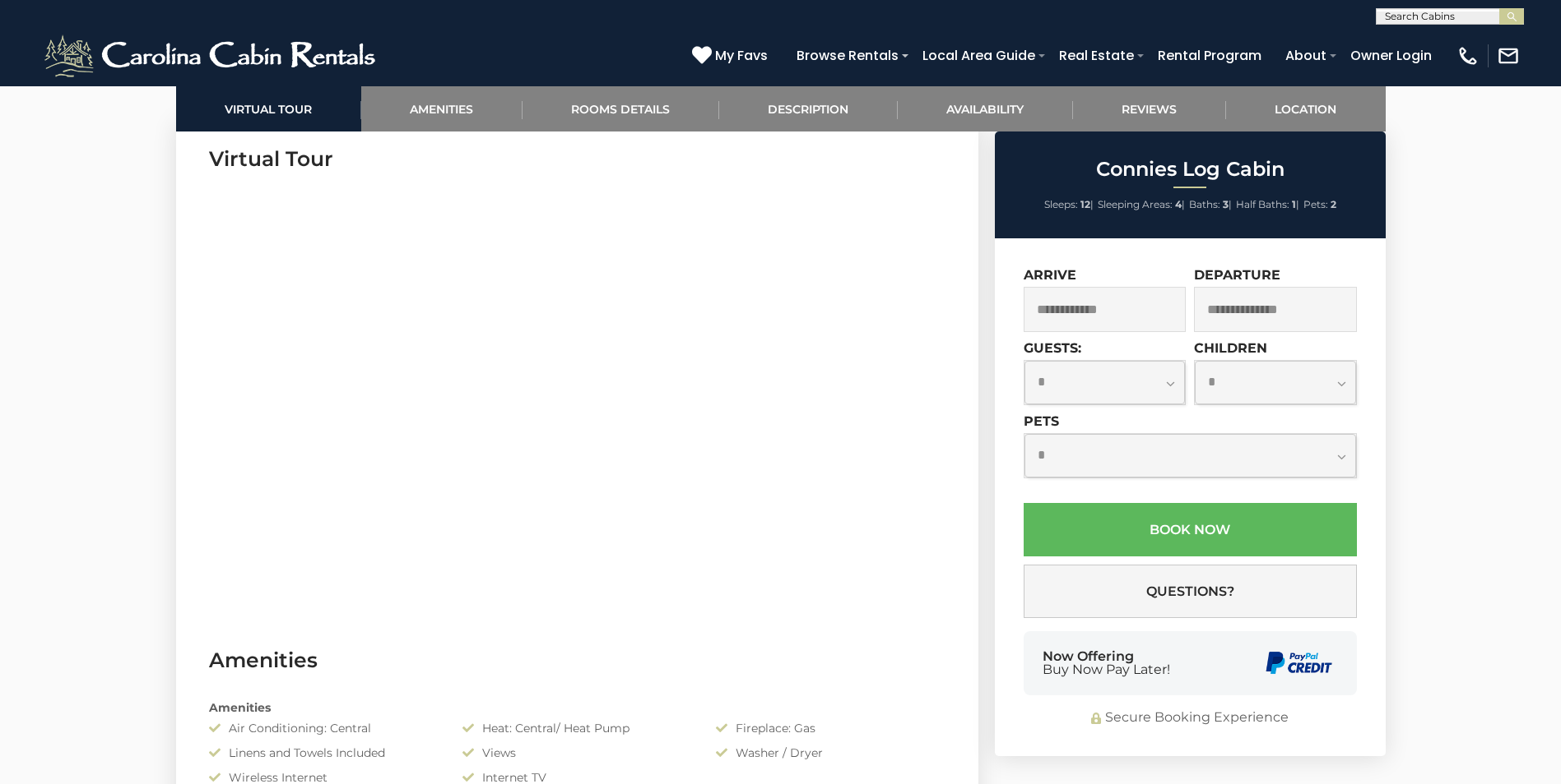
scroll to position [905, 0]
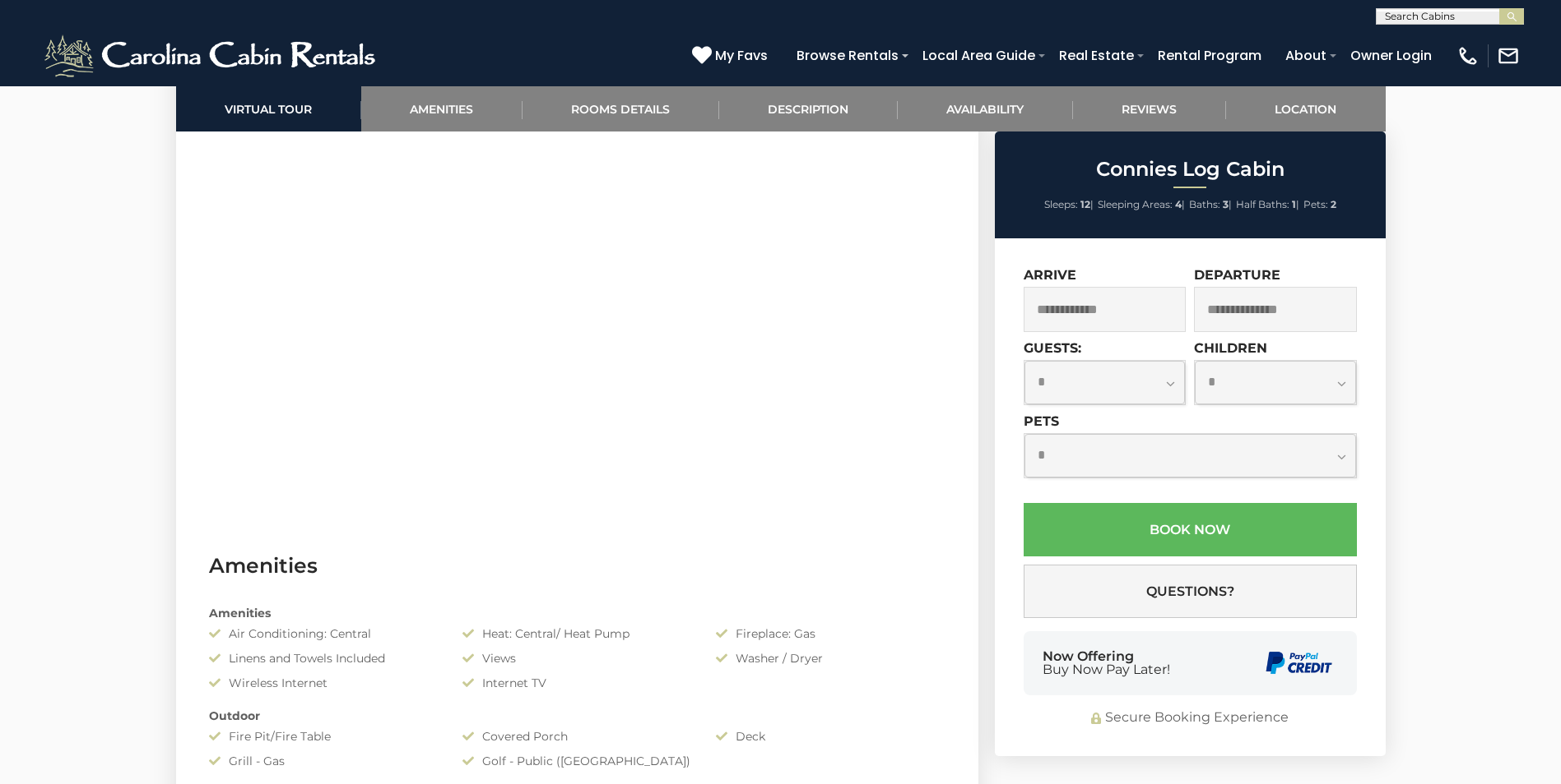
click at [1129, 307] on input "text" at bounding box center [1104, 309] width 163 height 45
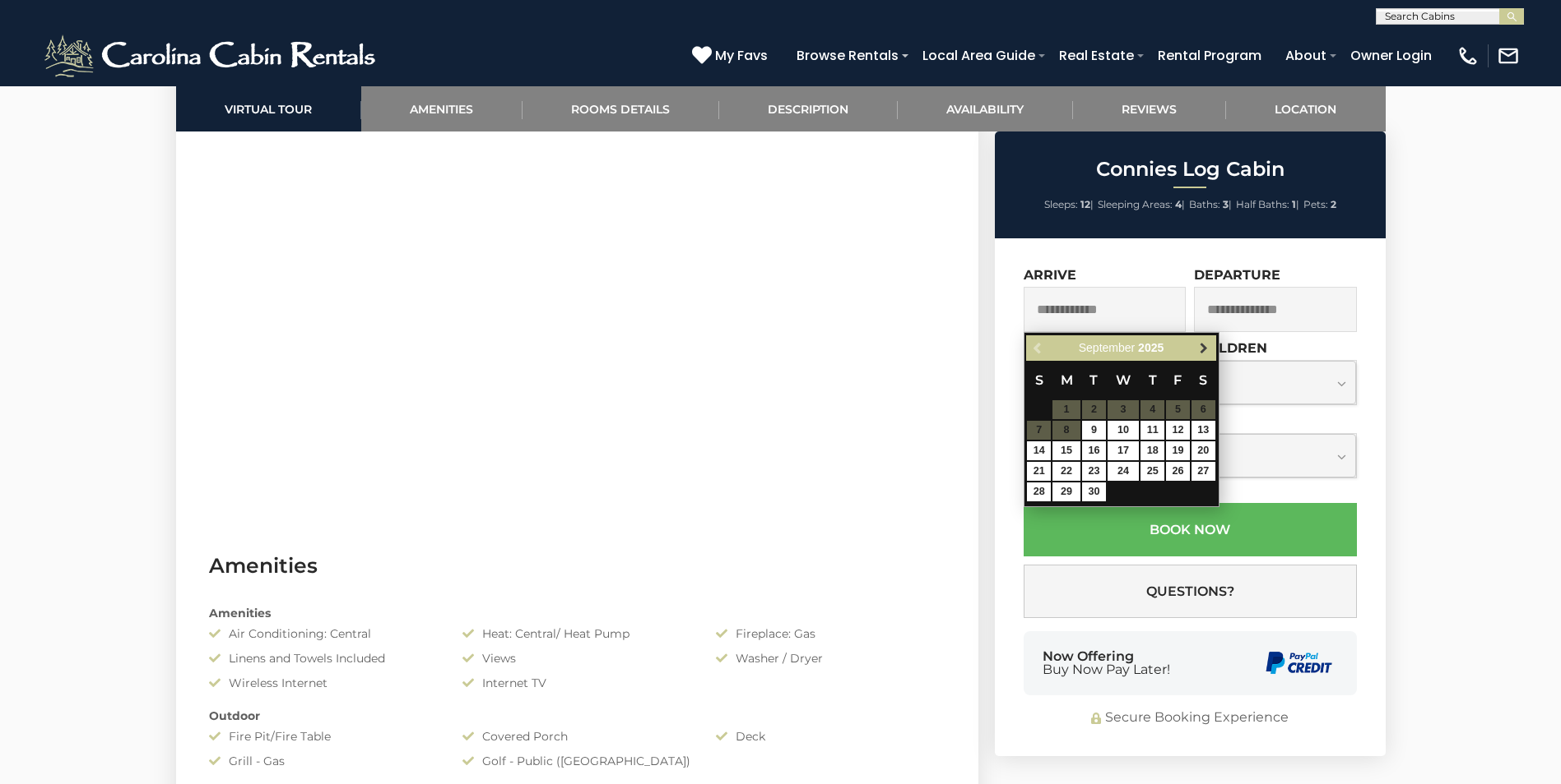
click at [1205, 351] on span "Next" at bounding box center [1203, 348] width 13 height 13
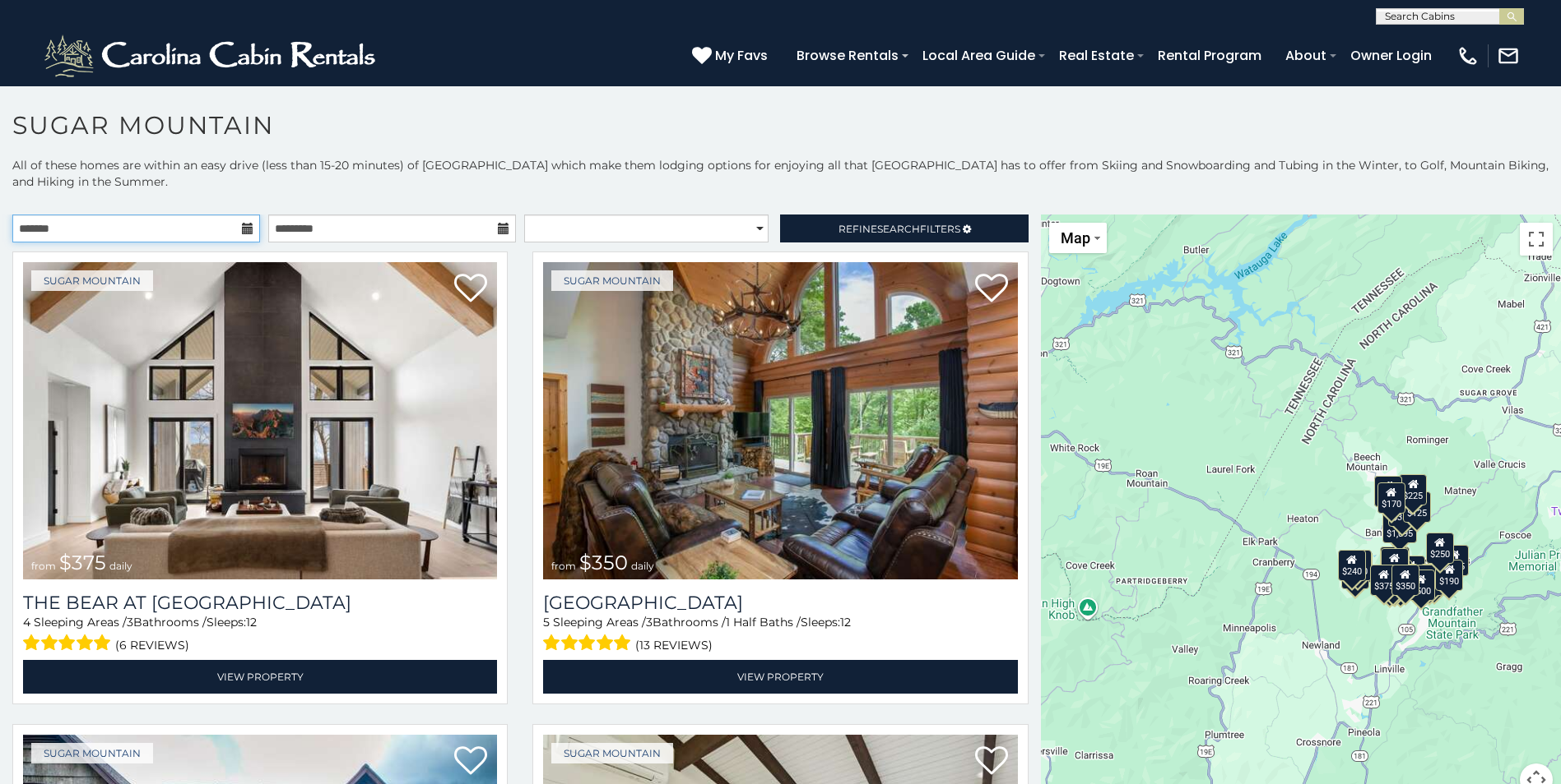
click at [151, 229] on input "text" at bounding box center [136, 229] width 247 height 27
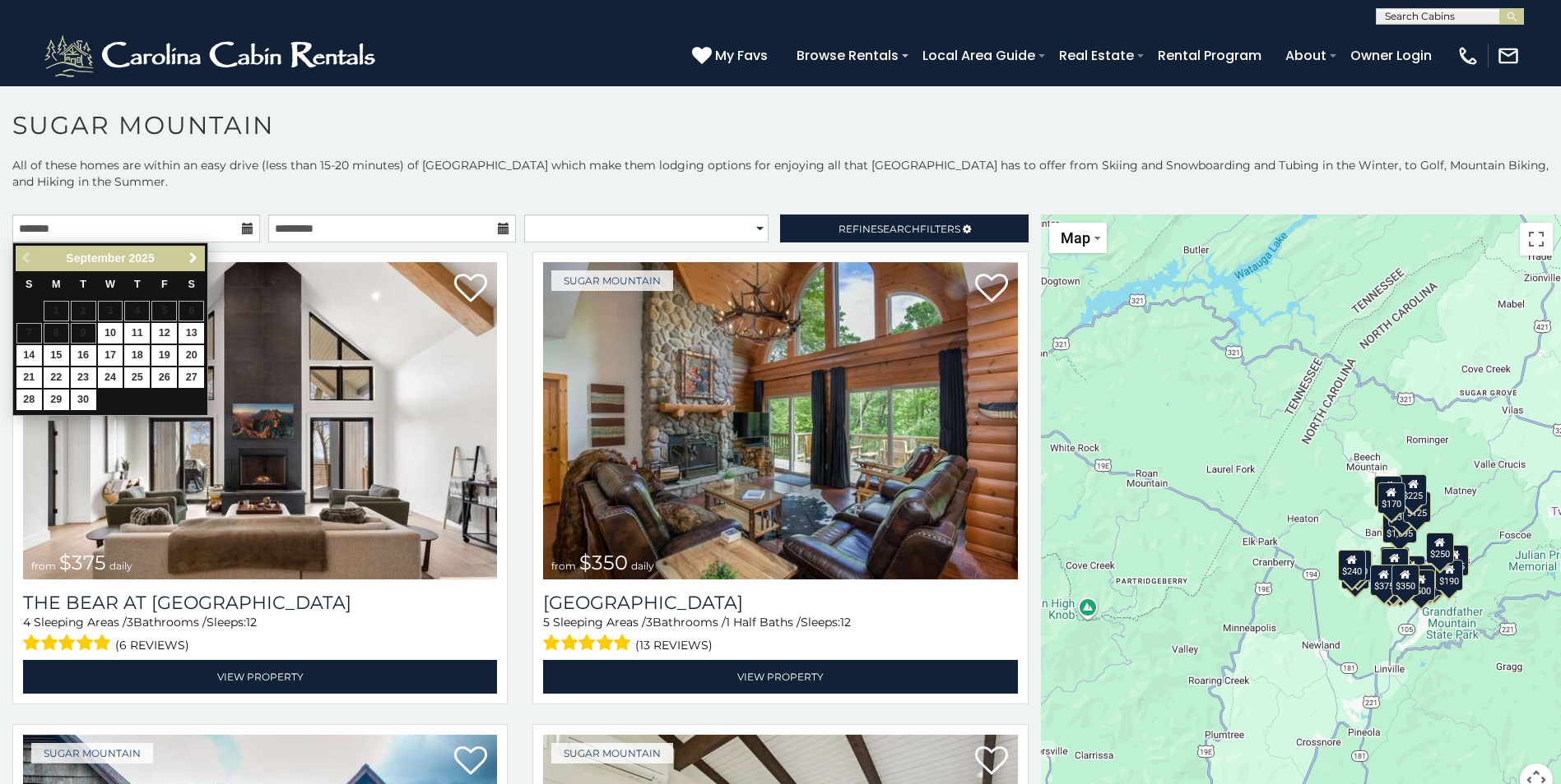
click at [197, 257] on span "Next" at bounding box center [192, 257] width 13 height 13
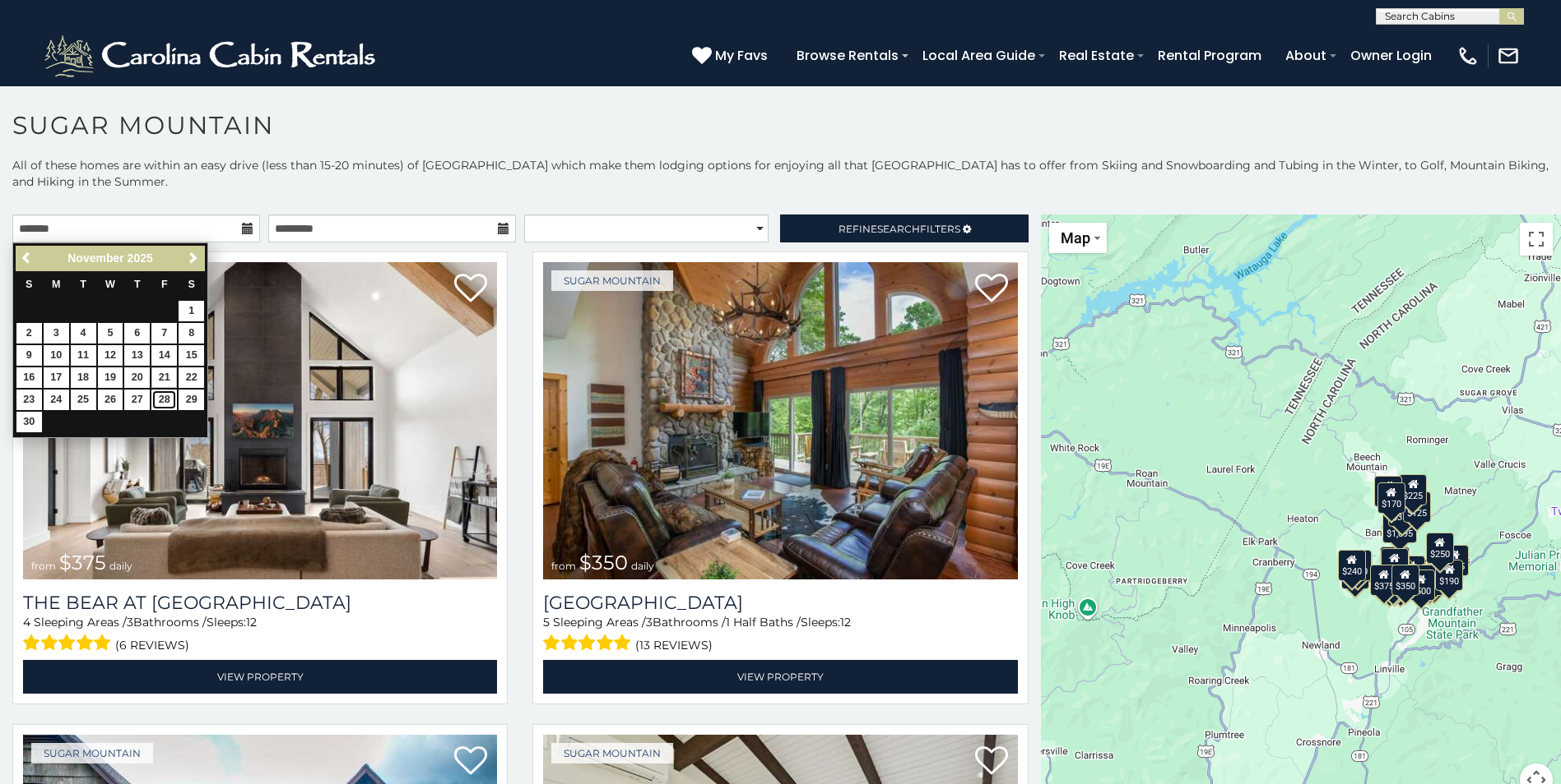
click at [165, 395] on link "28" at bounding box center [164, 399] width 26 height 21
type input "**********"
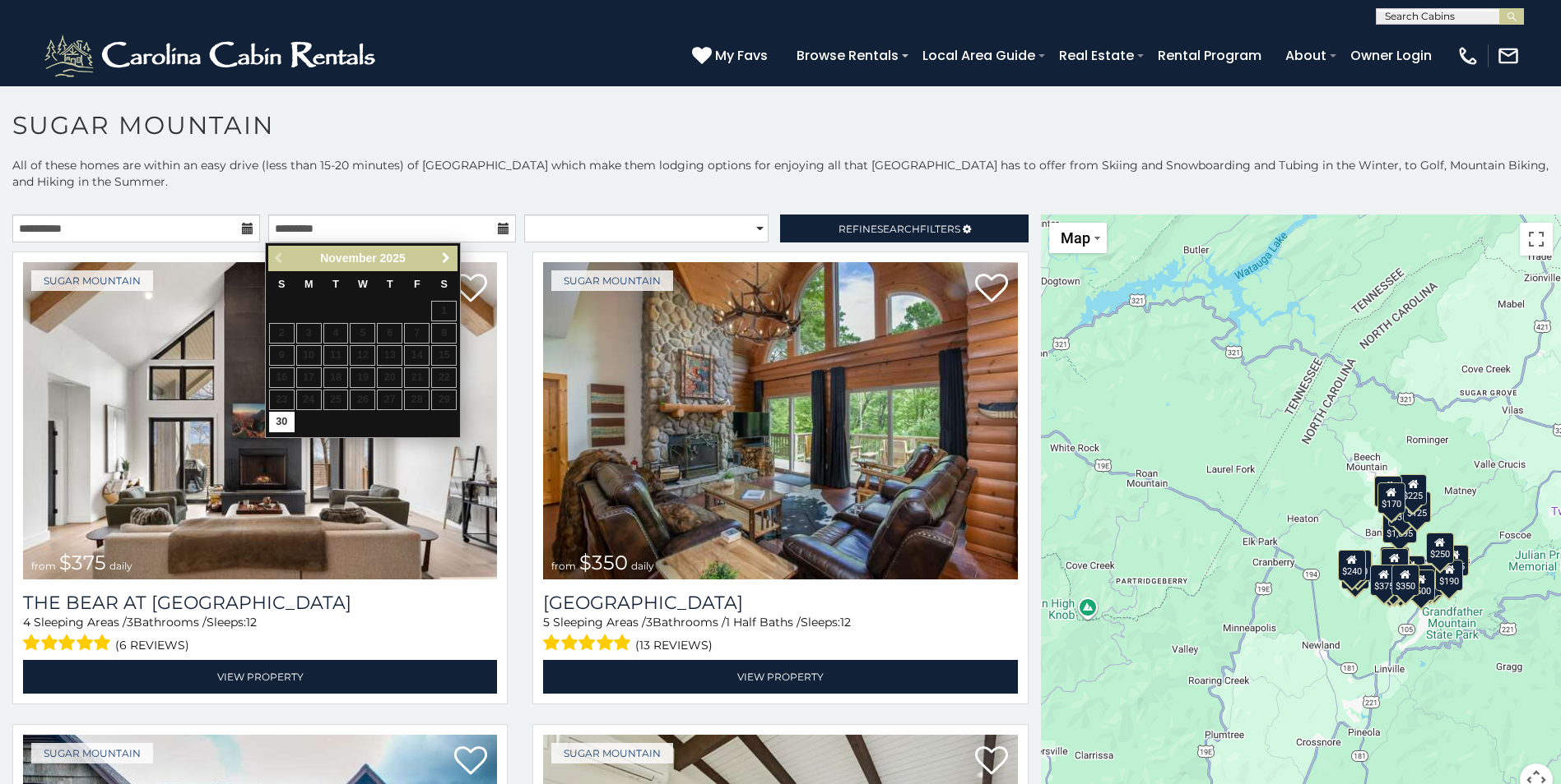
click at [436, 263] on link "Next" at bounding box center [445, 258] width 21 height 21
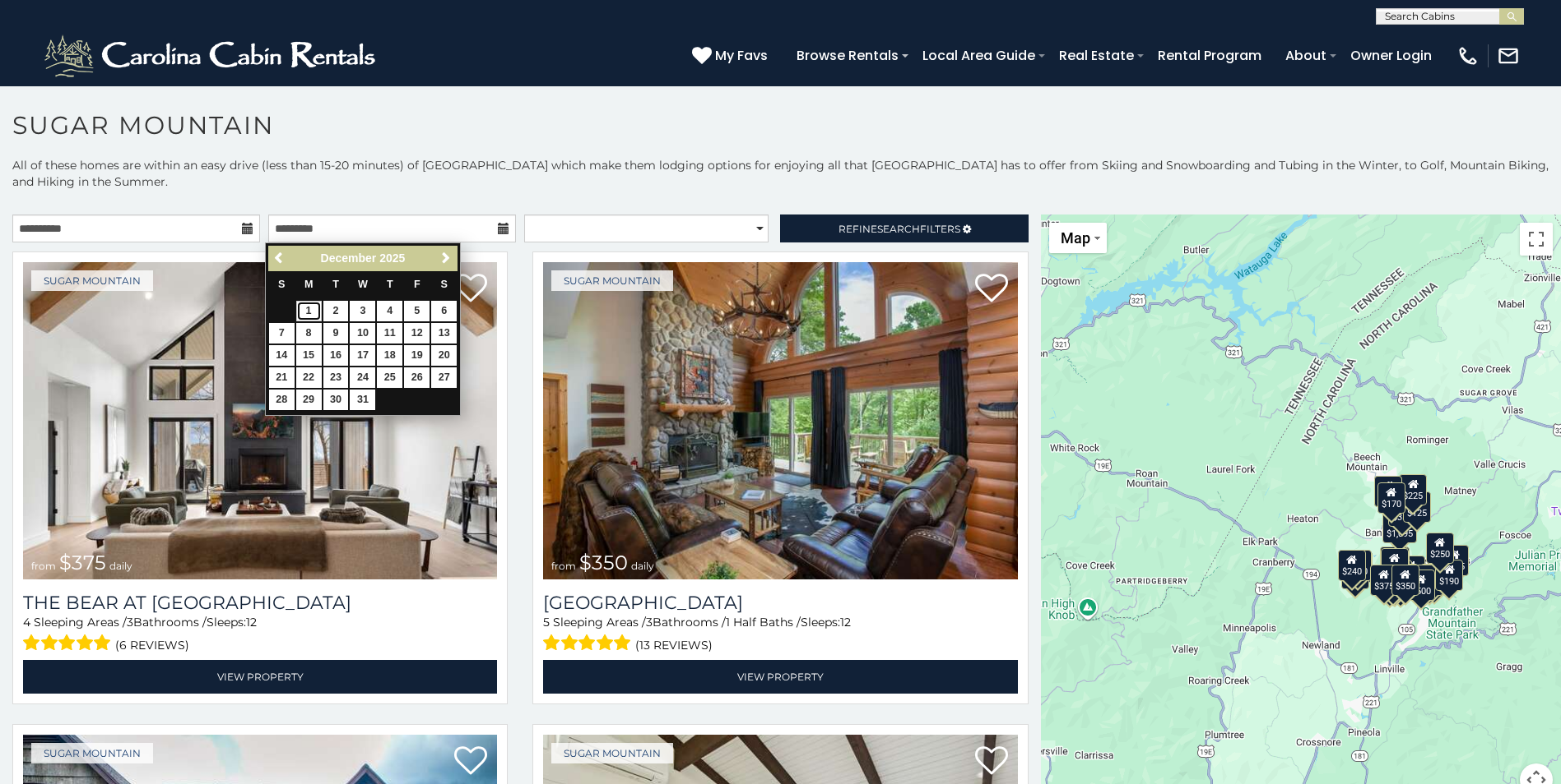
click at [307, 307] on link "1" at bounding box center [309, 311] width 26 height 21
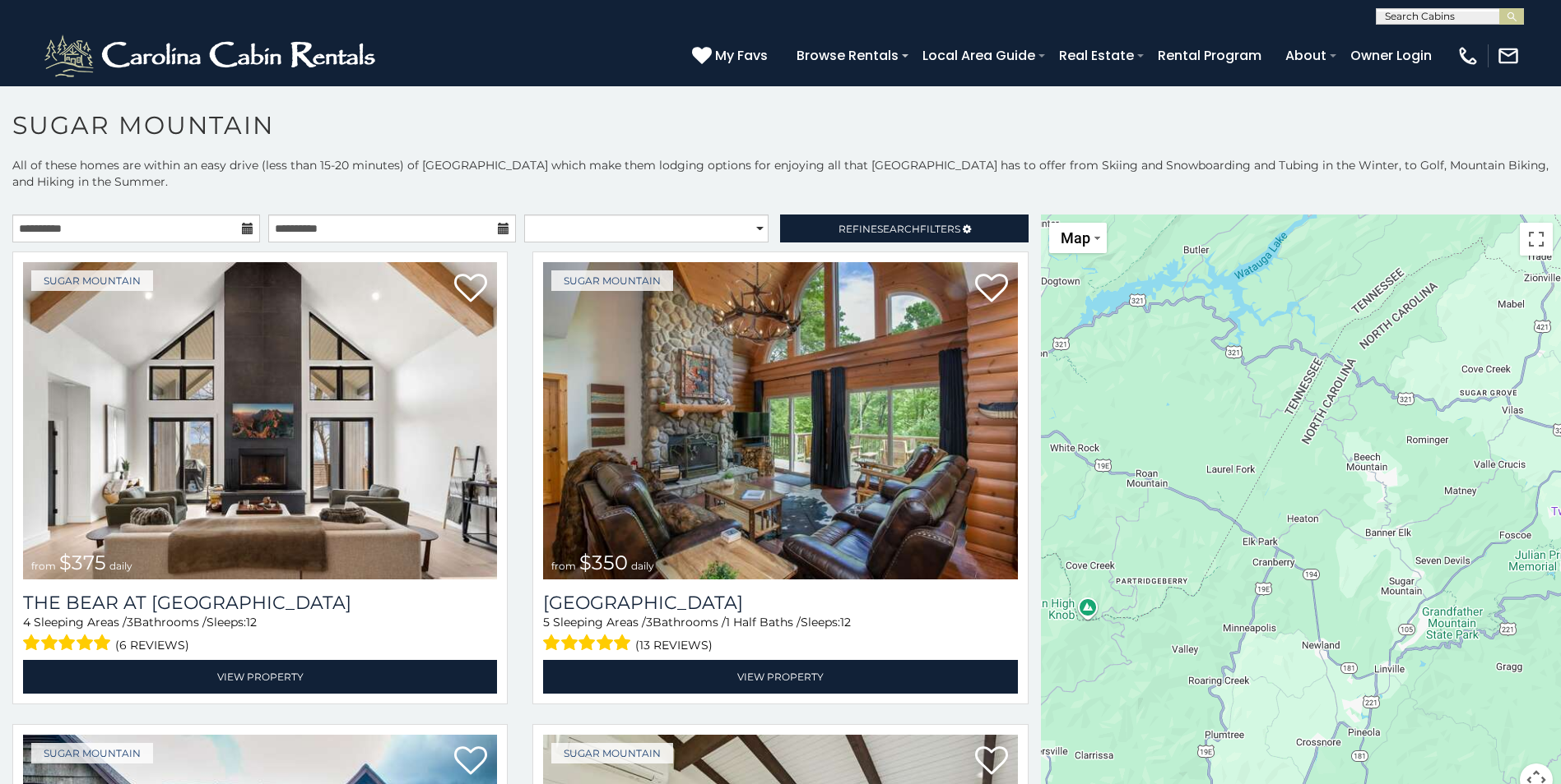
click at [624, 213] on div "**********" at bounding box center [780, 498] width 1561 height 684
click at [615, 233] on select "**********" at bounding box center [646, 229] width 244 height 27
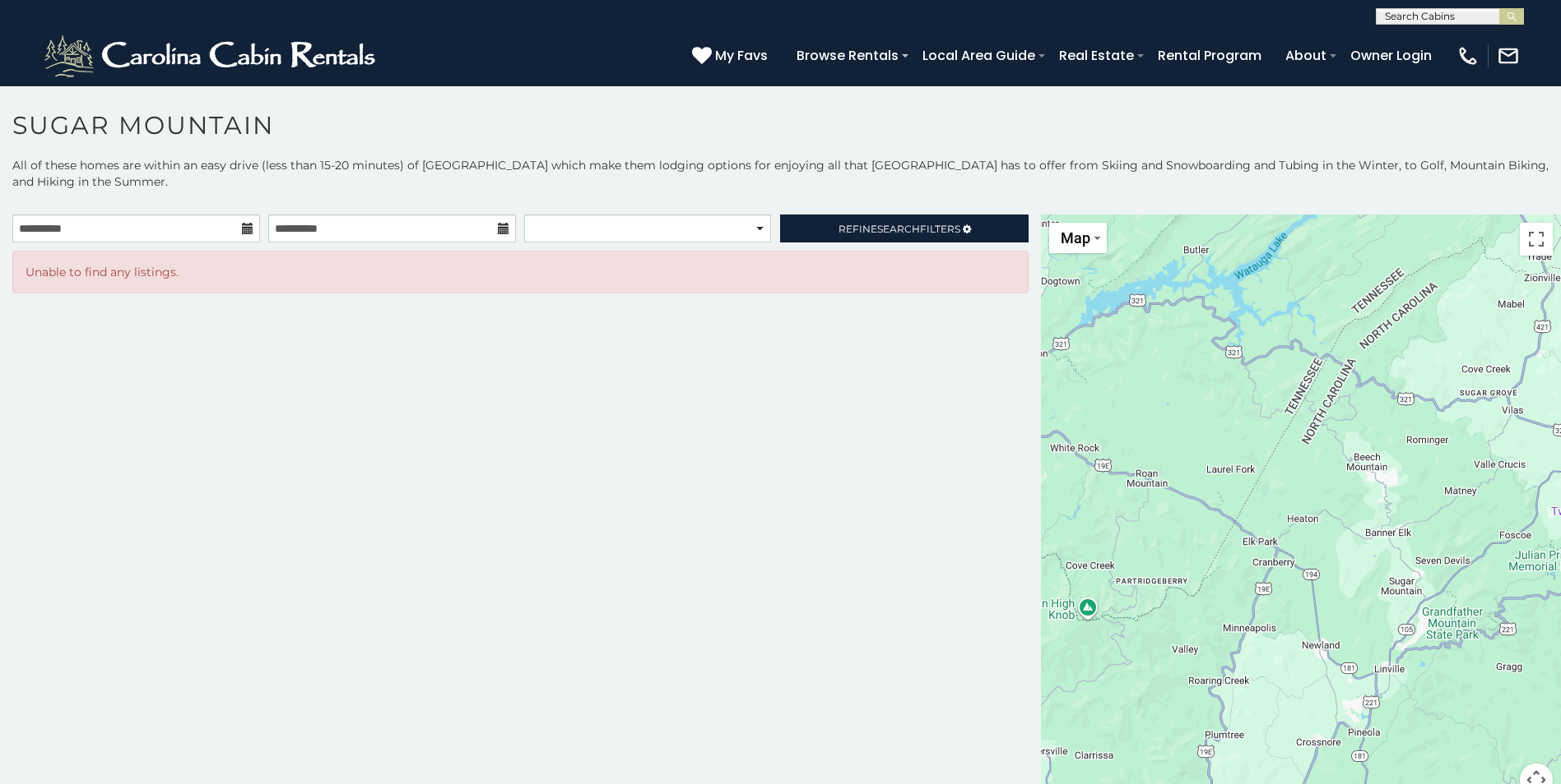
click at [792, 185] on p "All of these homes are within an easy drive (less than 15-20 minutes) of [GEOGR…" at bounding box center [780, 182] width 1561 height 49
click at [511, 226] on input "**********" at bounding box center [392, 229] width 247 height 27
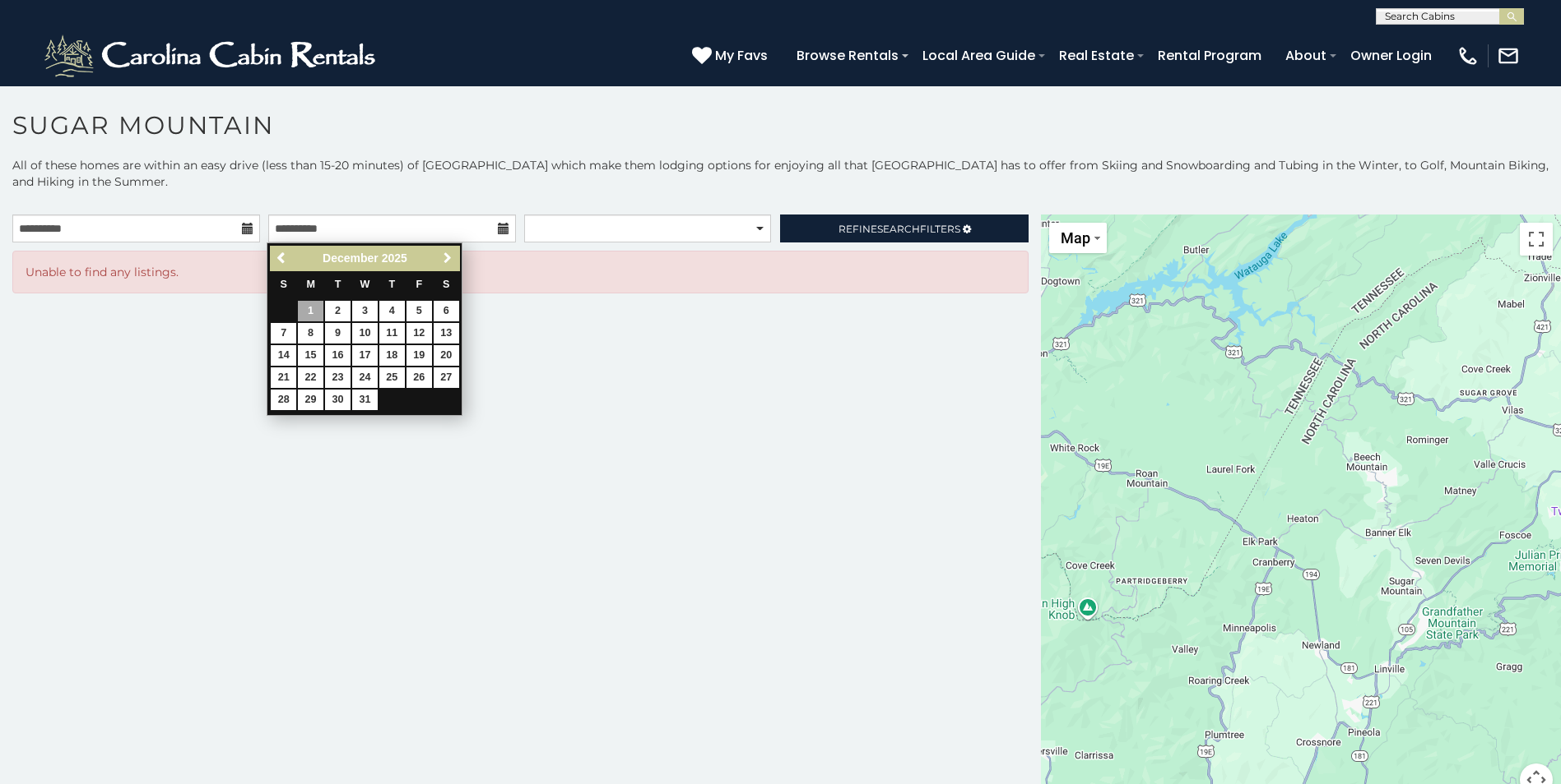
click at [449, 259] on span "Next" at bounding box center [447, 257] width 13 height 13
click at [450, 263] on span "Next" at bounding box center [447, 257] width 13 height 13
click at [185, 223] on input "**********" at bounding box center [136, 229] width 247 height 27
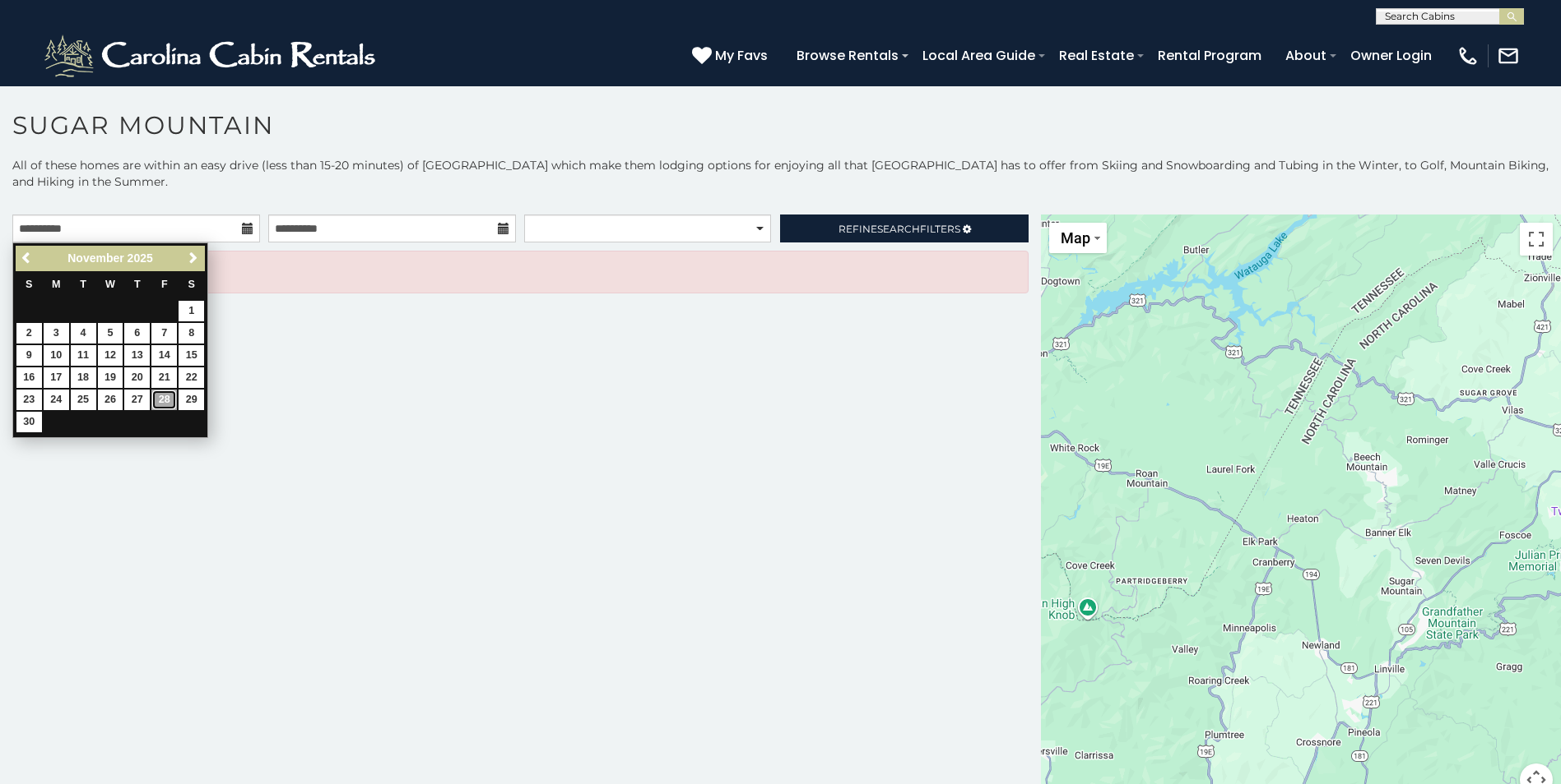
click at [166, 395] on link "28" at bounding box center [164, 399] width 26 height 21
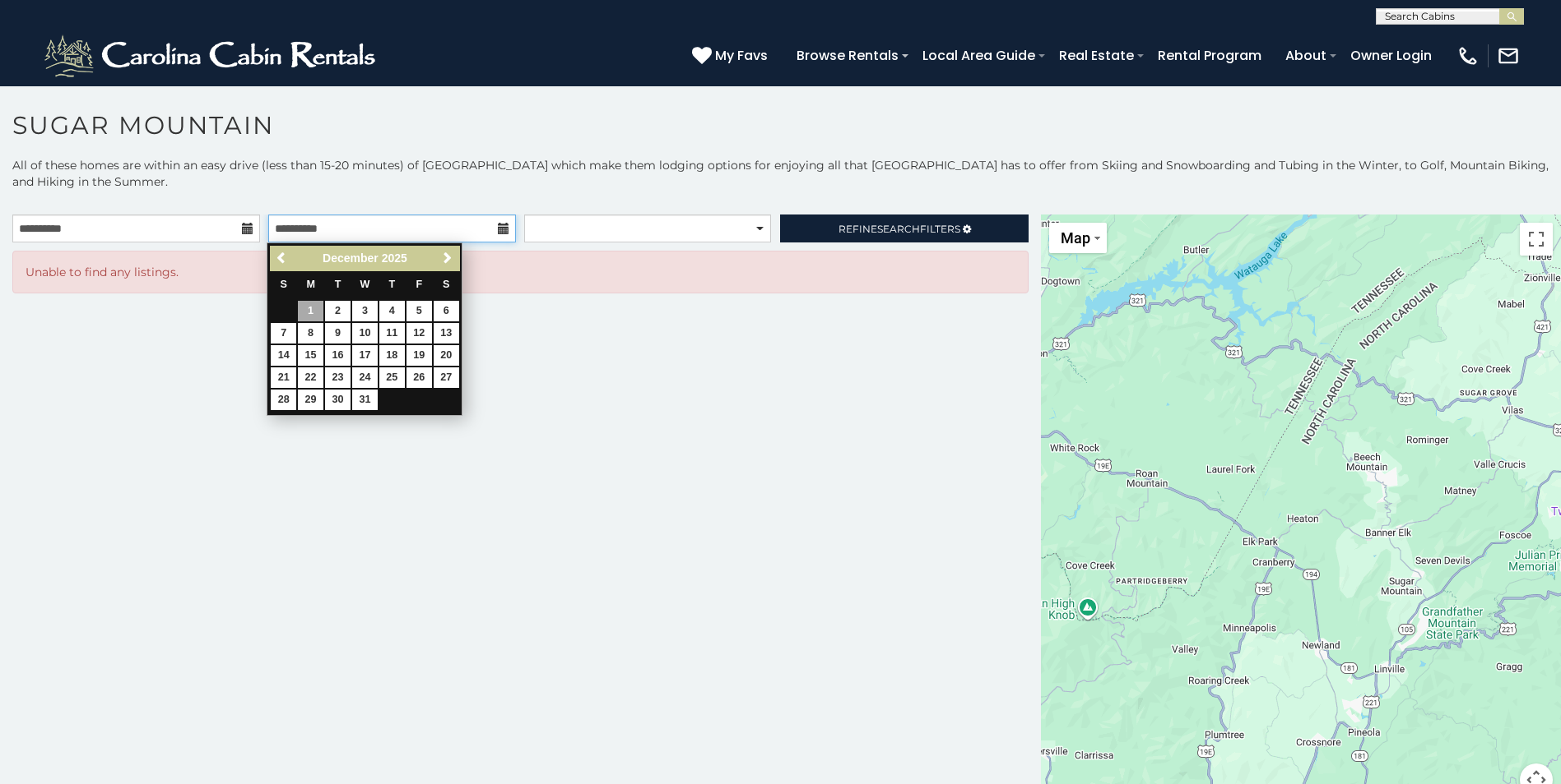
click at [281, 253] on body "**********" at bounding box center [780, 439] width 1561 height 707
click at [279, 265] on link "Previous" at bounding box center [282, 258] width 21 height 21
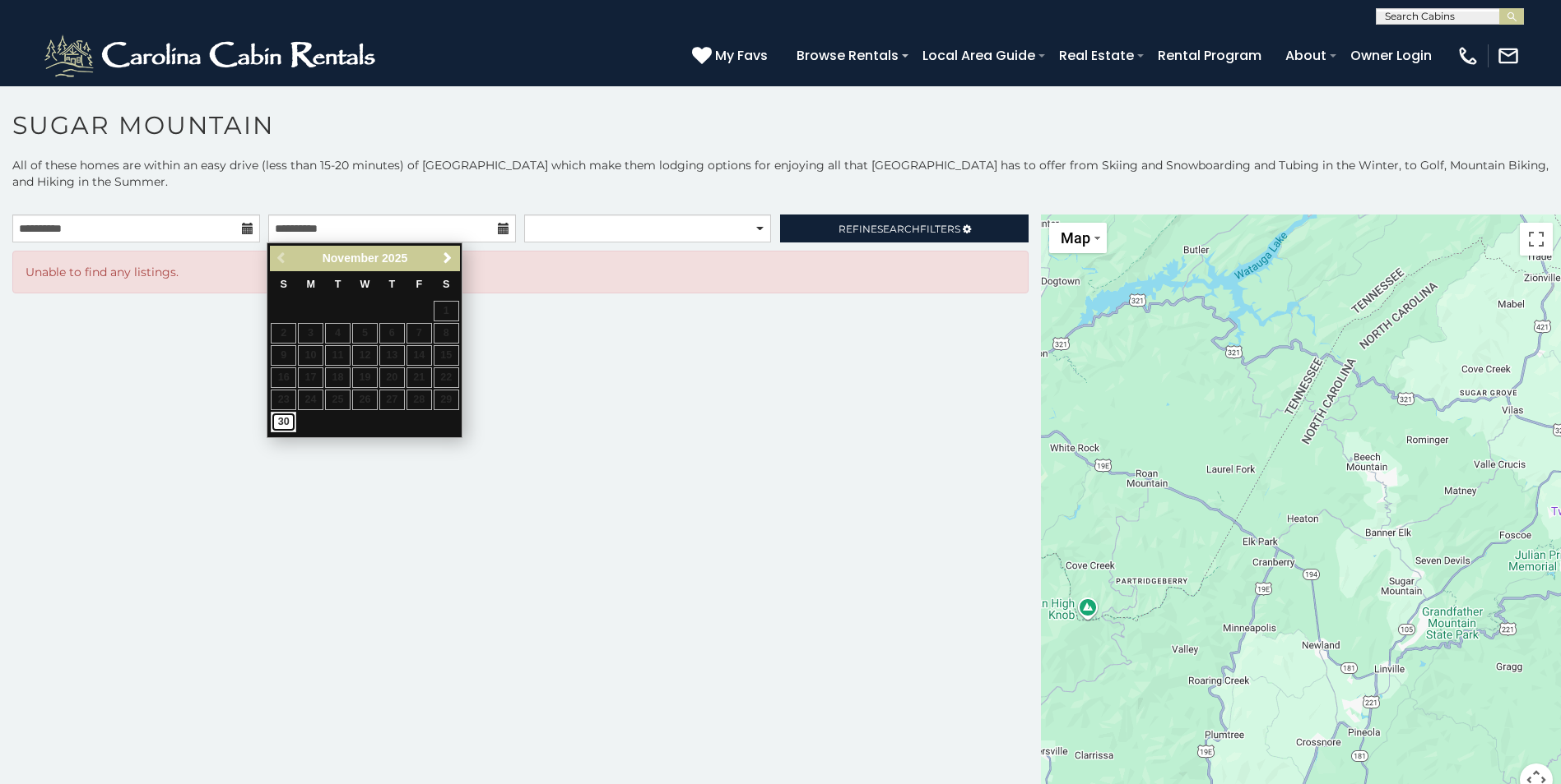
click at [292, 416] on link "30" at bounding box center [284, 422] width 26 height 21
type input "**********"
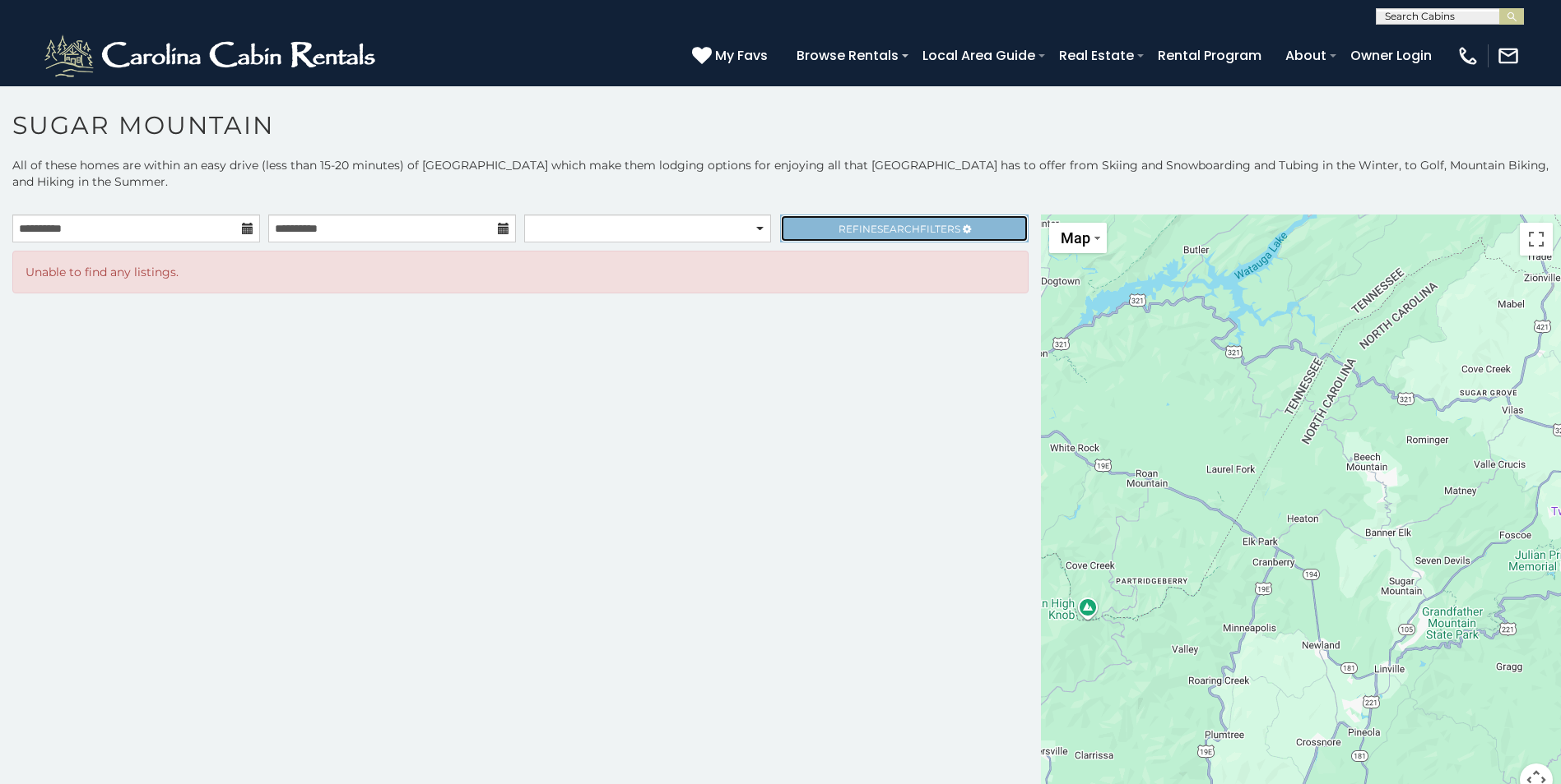
click at [877, 229] on span "Search" at bounding box center [898, 229] width 43 height 13
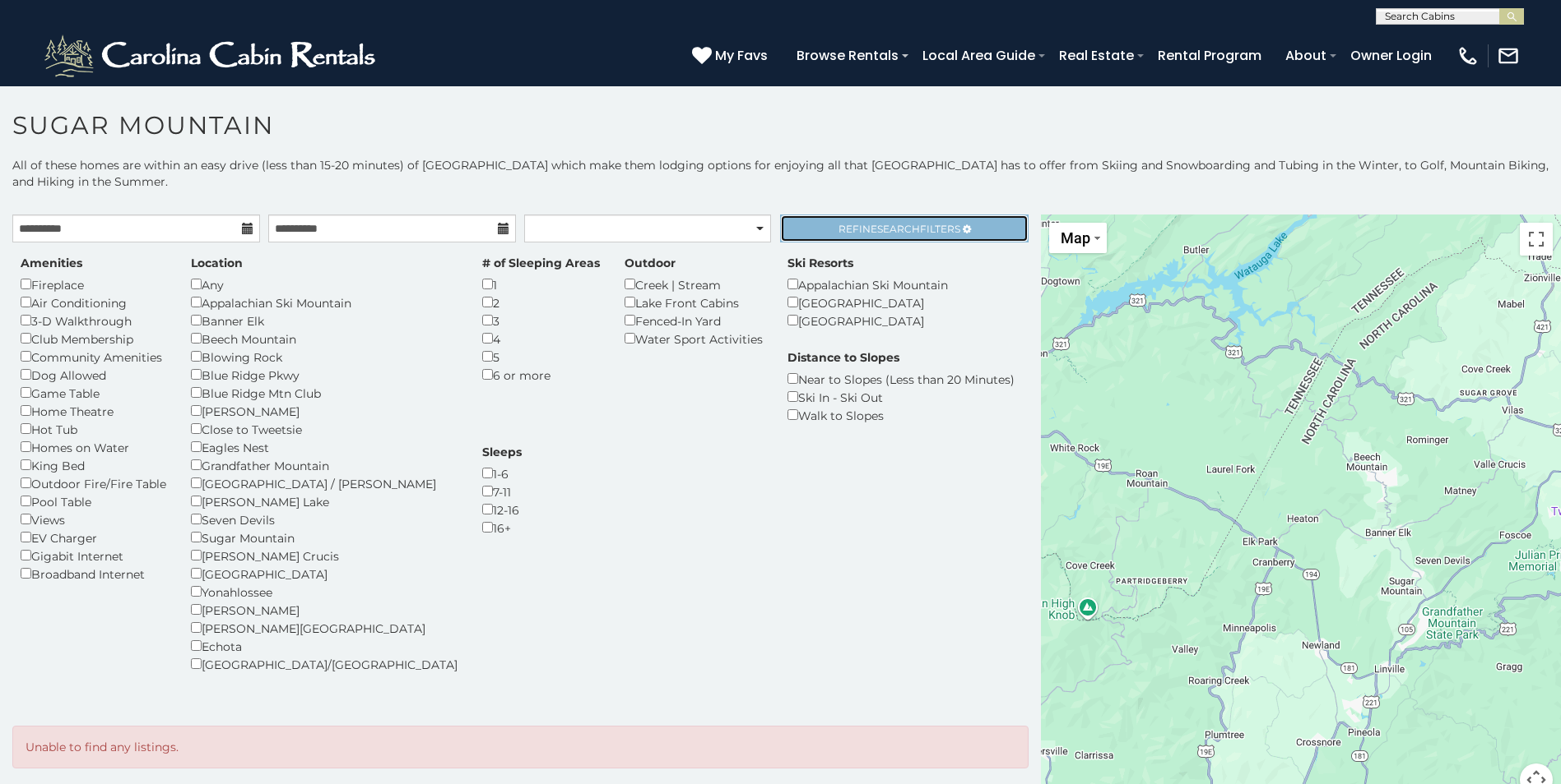
click at [871, 229] on span "Refine Search Filters" at bounding box center [899, 229] width 122 height 13
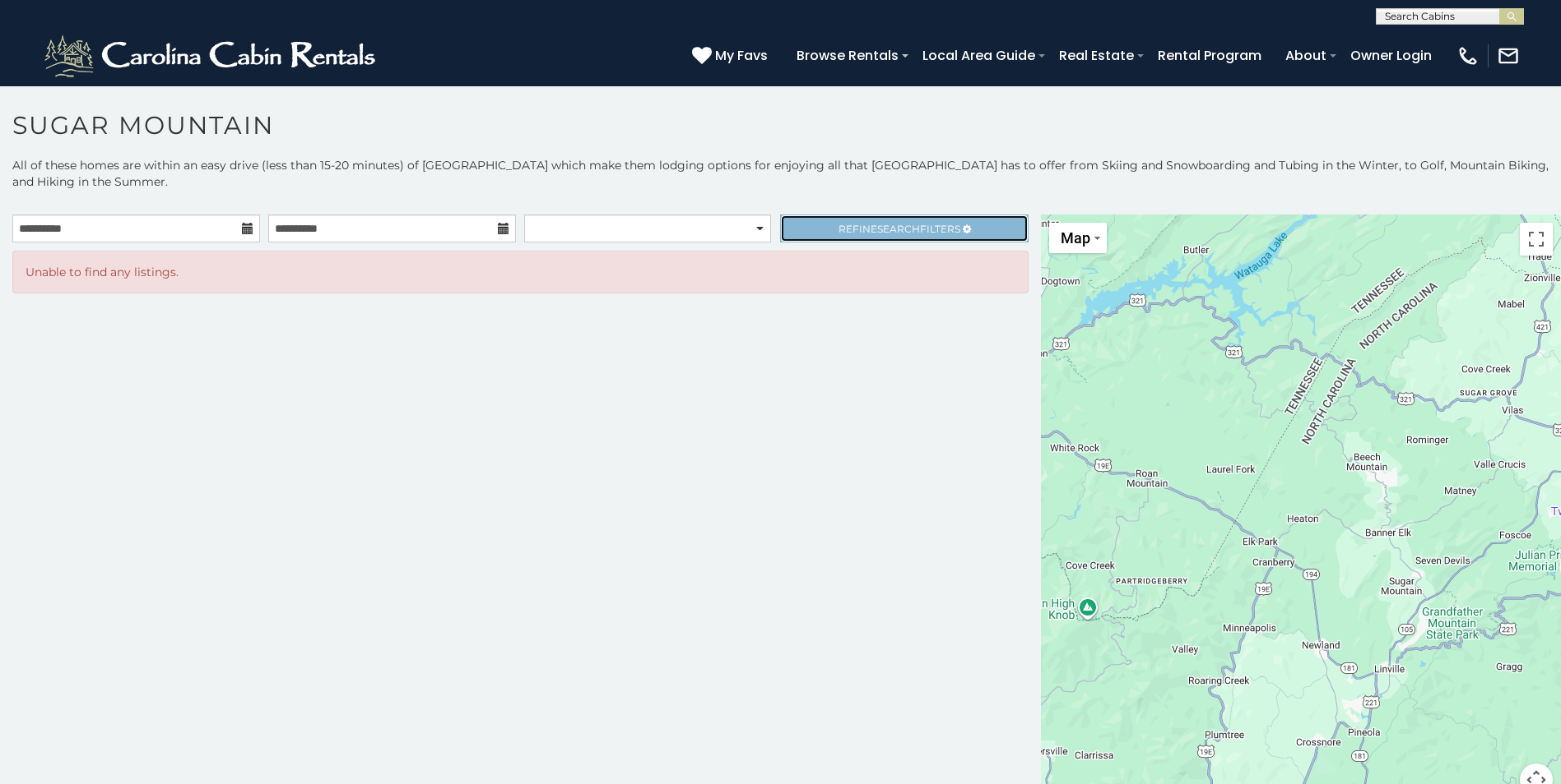
click at [871, 229] on span "Refine Search Filters" at bounding box center [899, 229] width 122 height 13
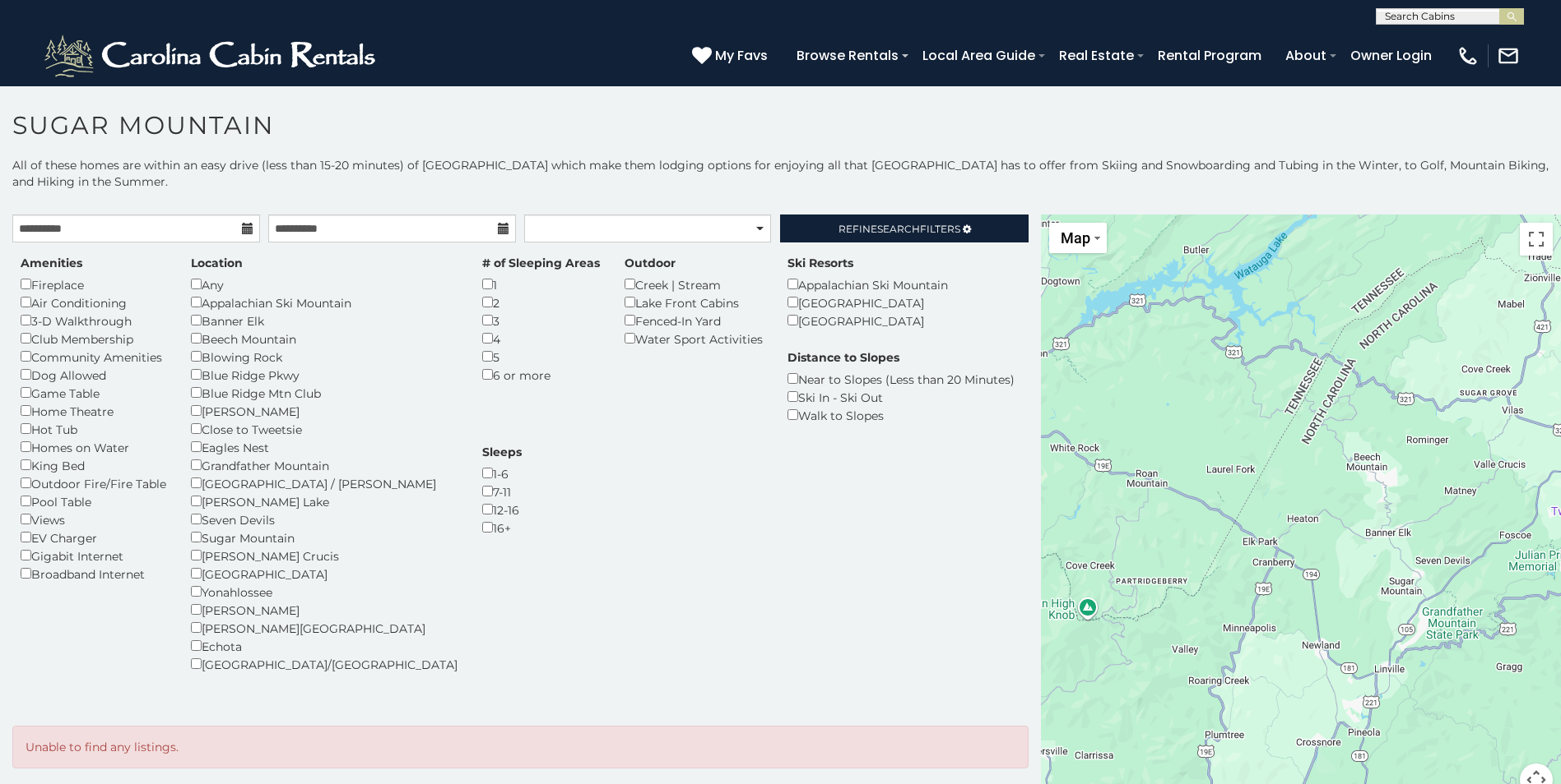
click at [198, 290] on div "Any" at bounding box center [323, 285] width 266 height 18
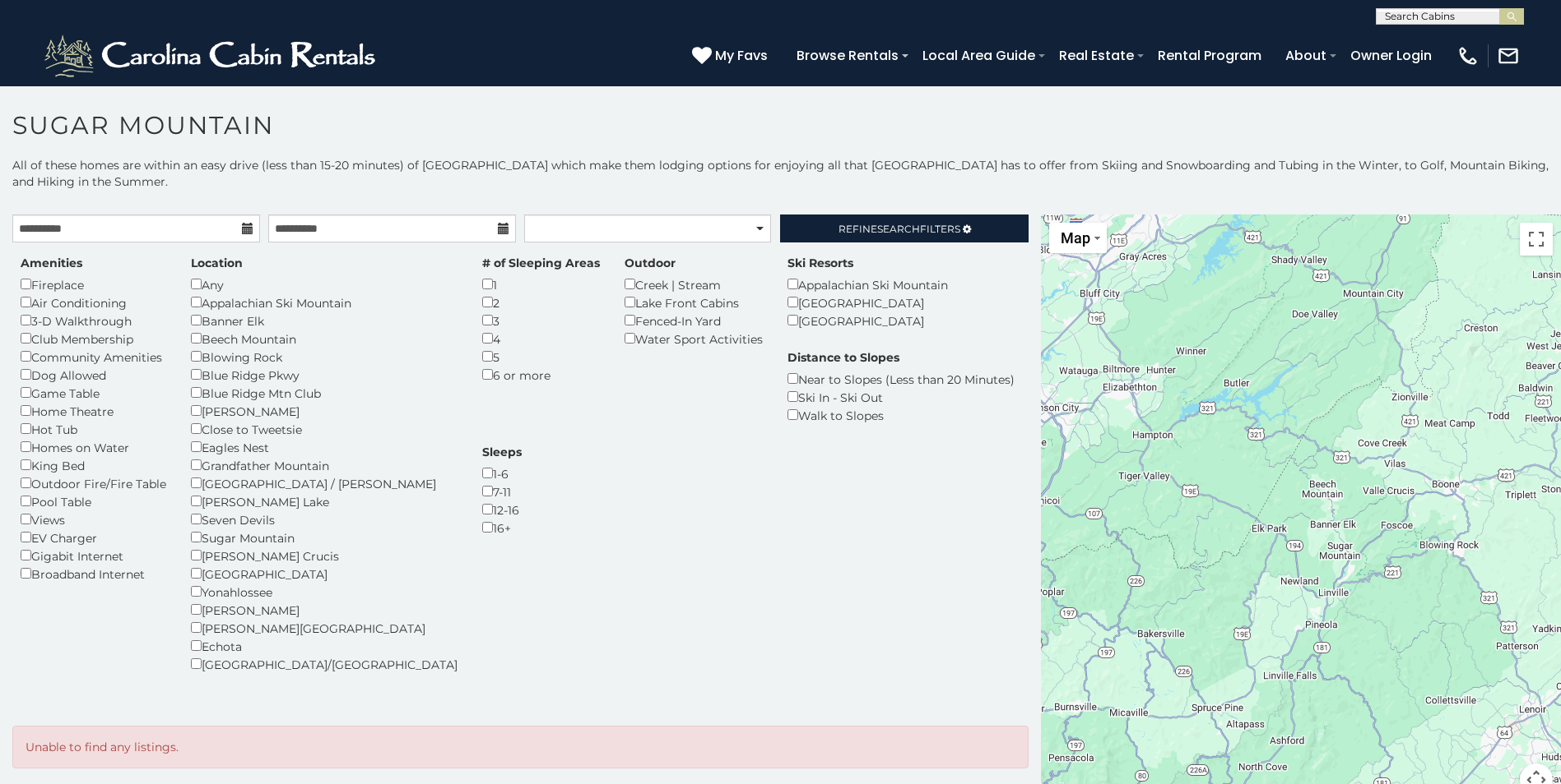
click at [804, 191] on p "All of these homes are within an easy drive (less than 15-20 minutes) of [GEOGR…" at bounding box center [780, 182] width 1561 height 49
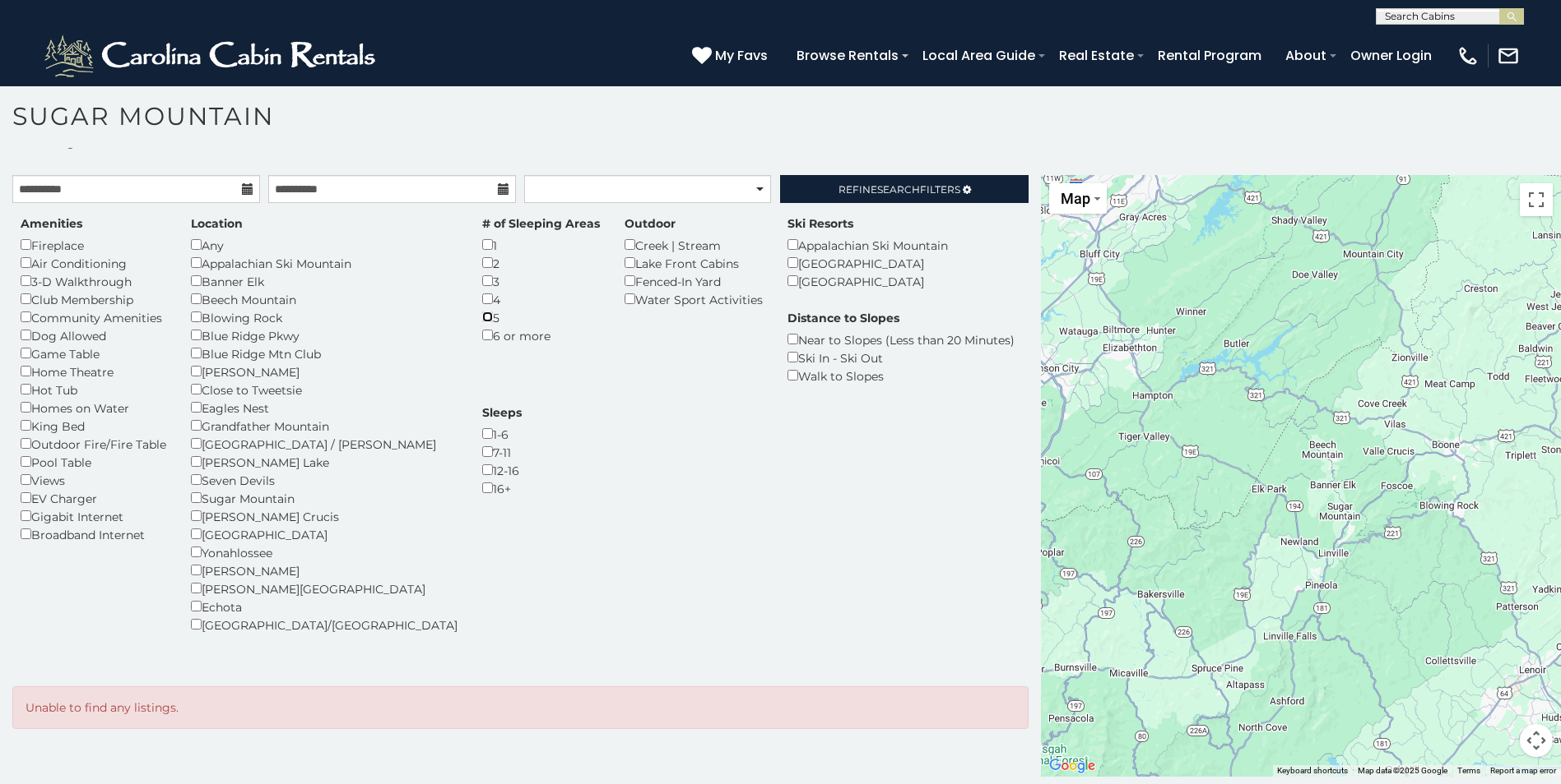
scroll to position [48, 0]
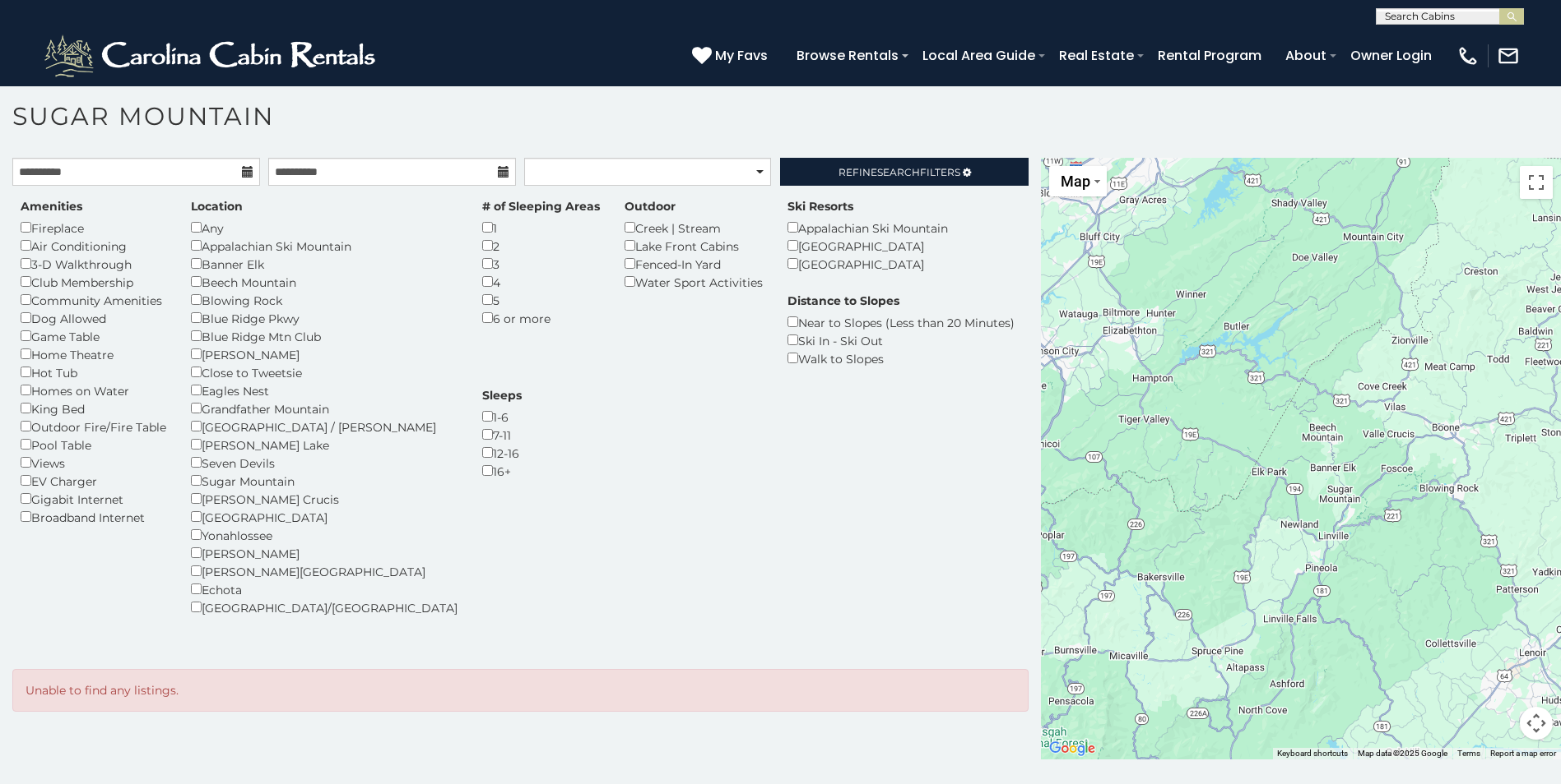
click at [839, 155] on div "**********" at bounding box center [780, 442] width 1561 height 684
click at [840, 163] on link "Refine Search Filters" at bounding box center [903, 172] width 247 height 27
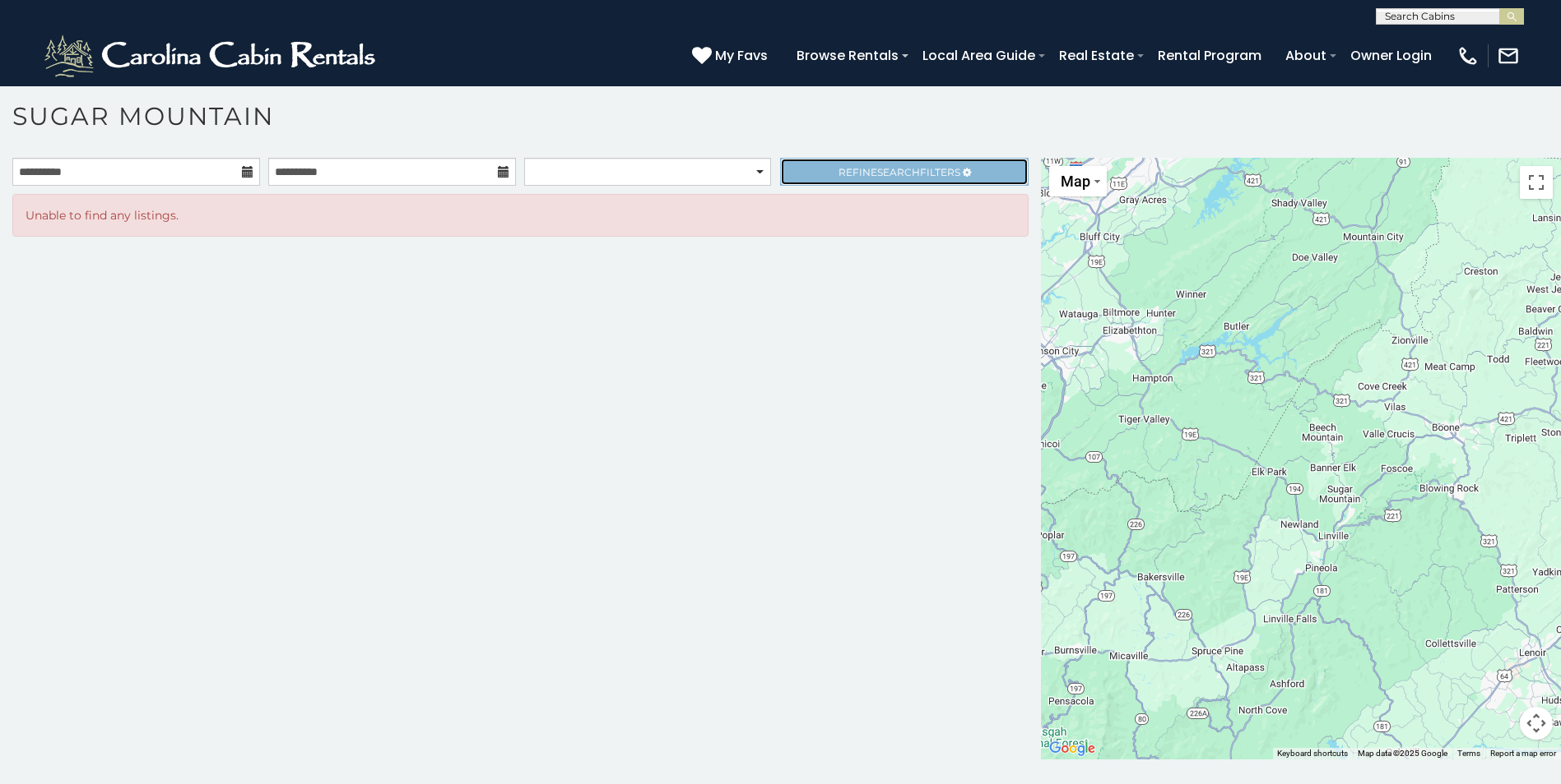
click at [840, 165] on link "Refine Search Filters" at bounding box center [903, 172] width 247 height 27
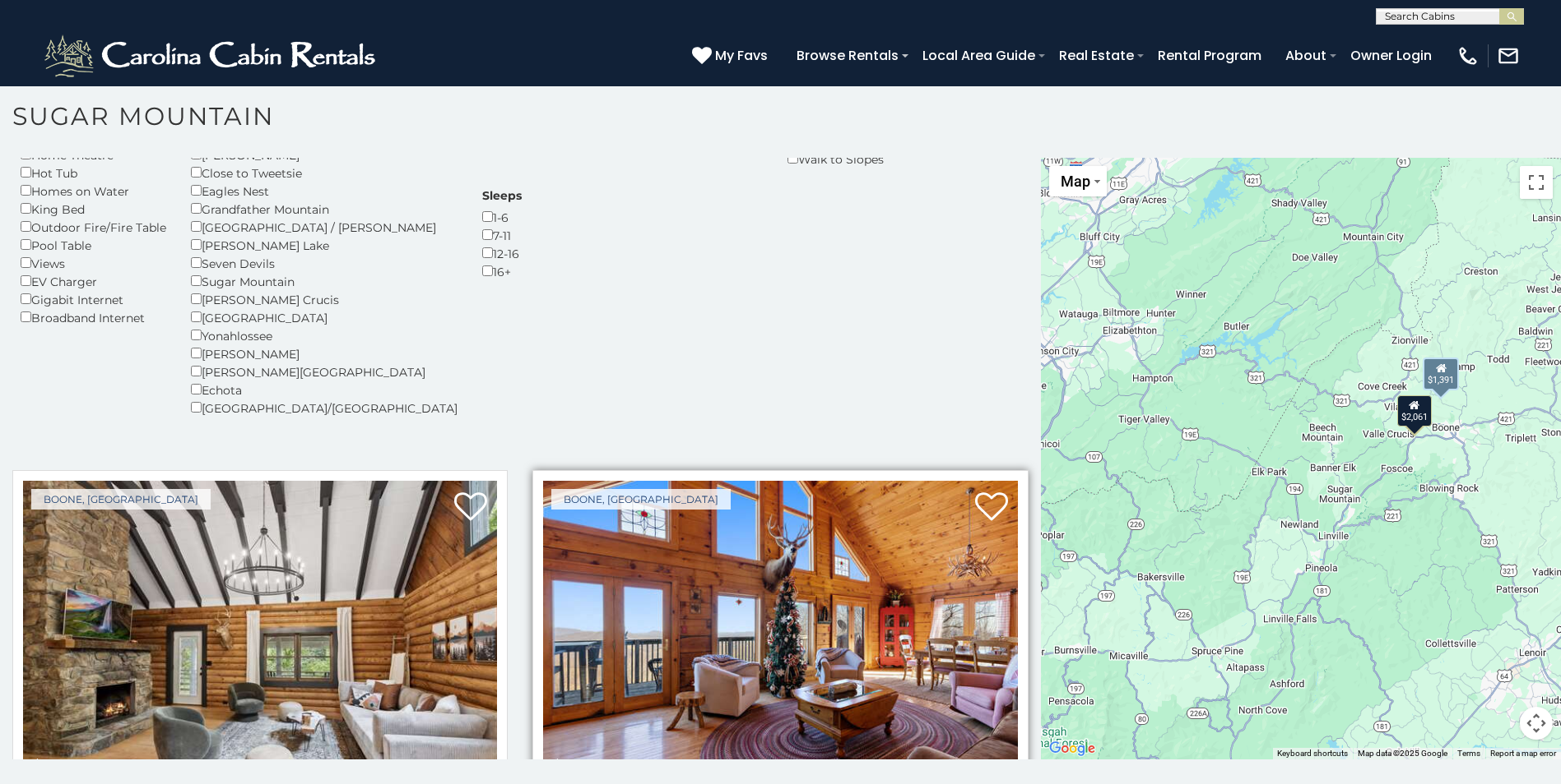
scroll to position [379, 0]
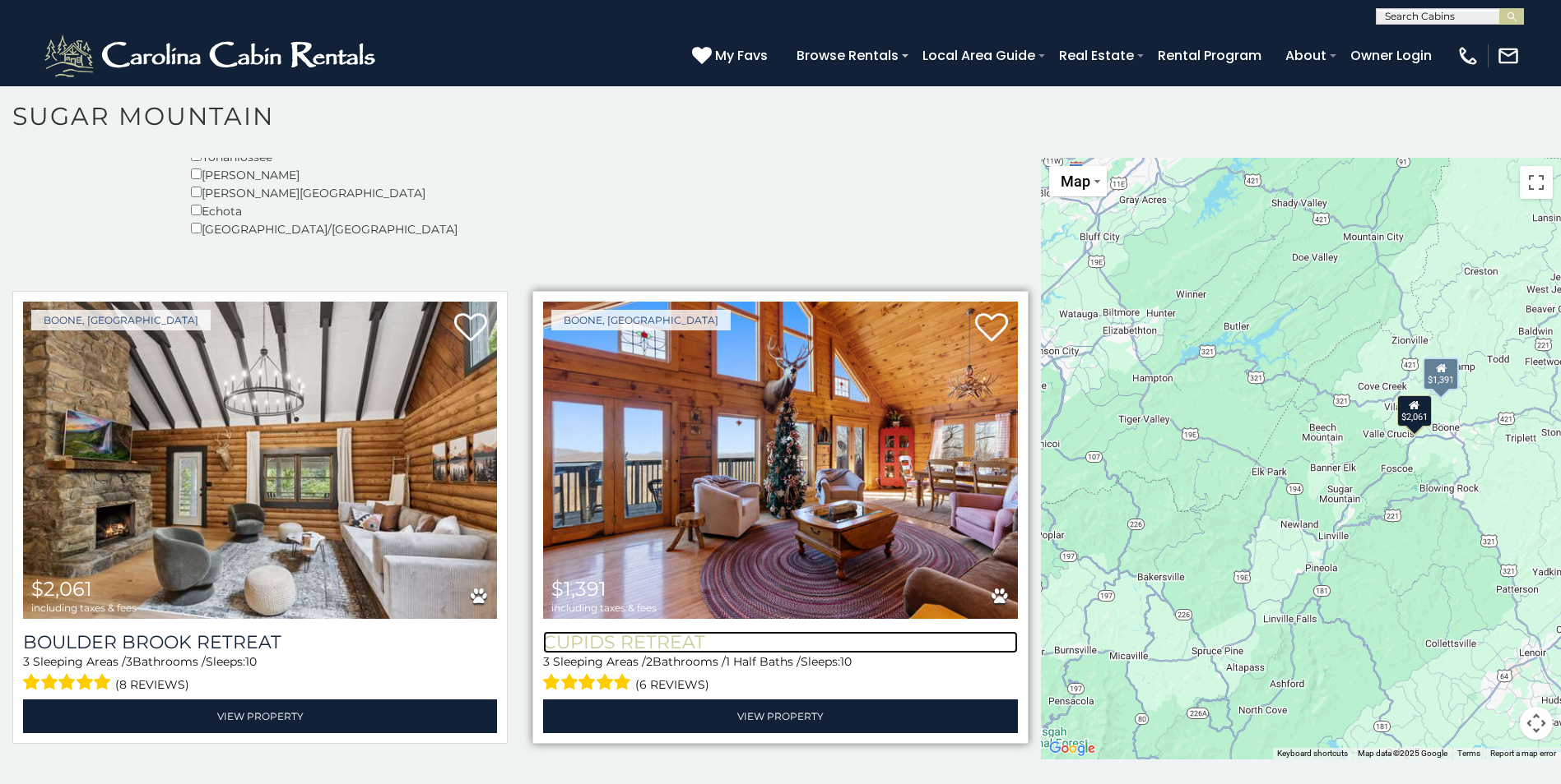
click at [643, 633] on h3 "Cupids Retreat" at bounding box center [780, 643] width 474 height 23
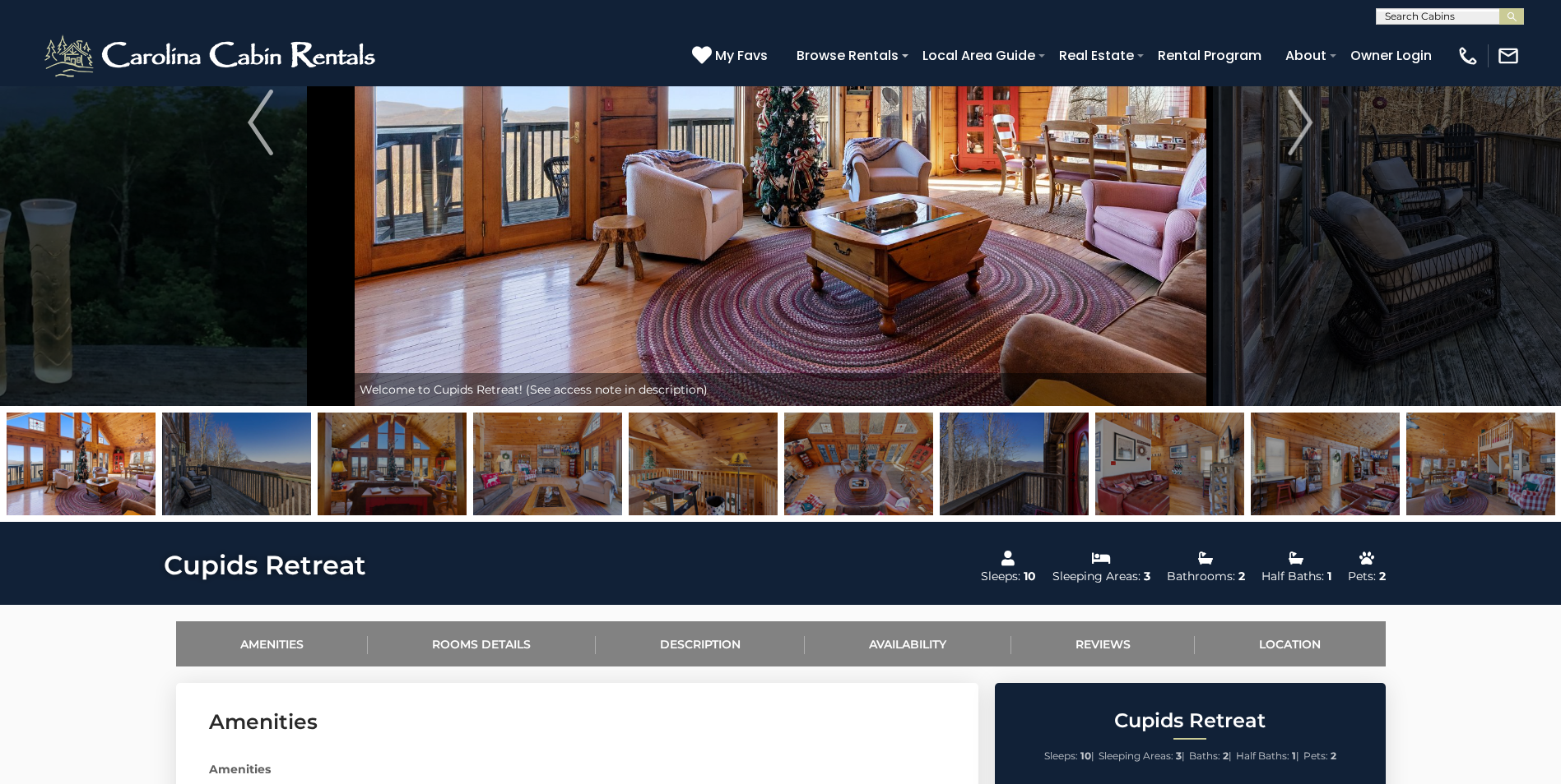
scroll to position [165, 0]
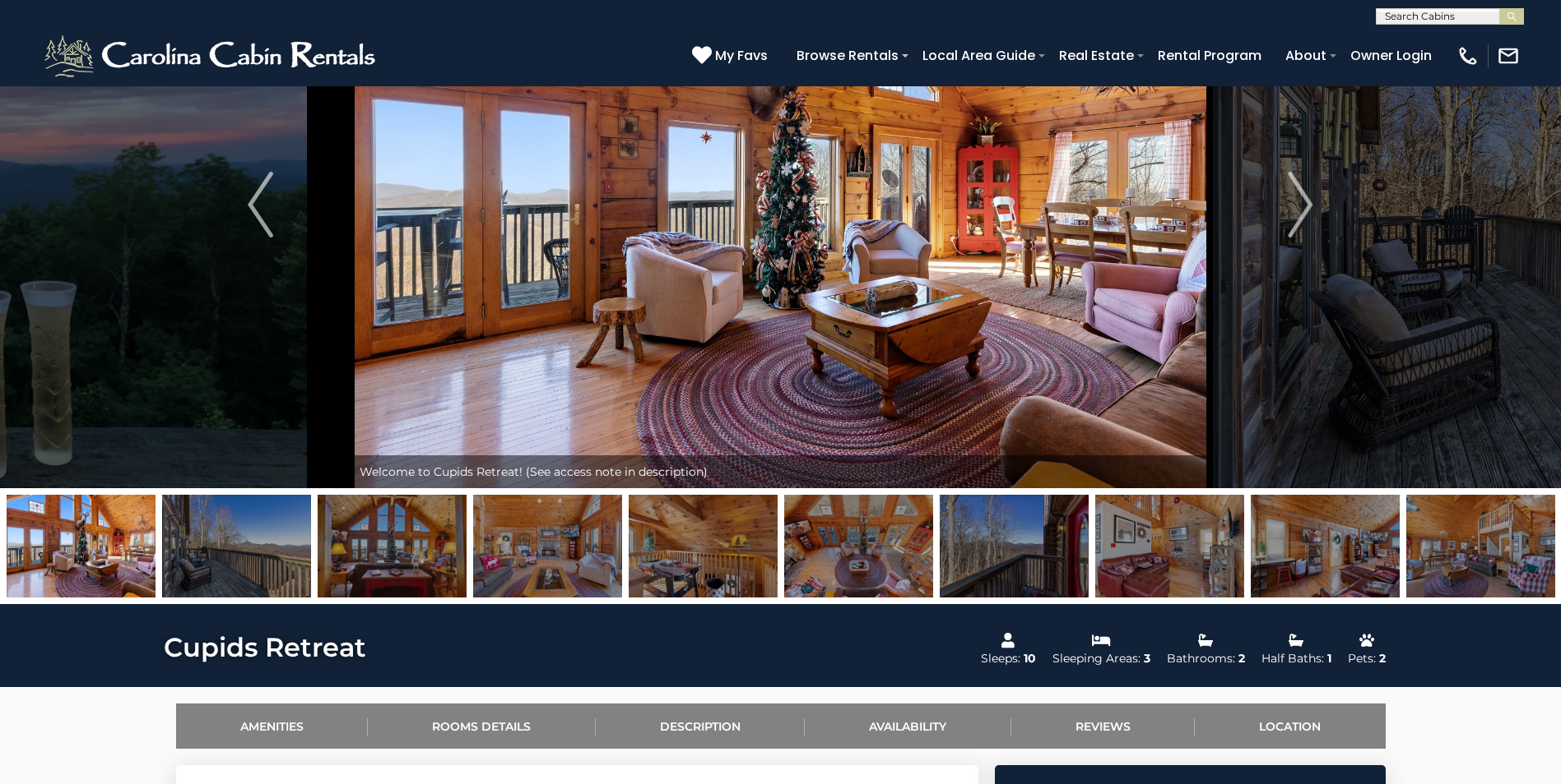
click at [888, 568] on img at bounding box center [859, 546] width 149 height 103
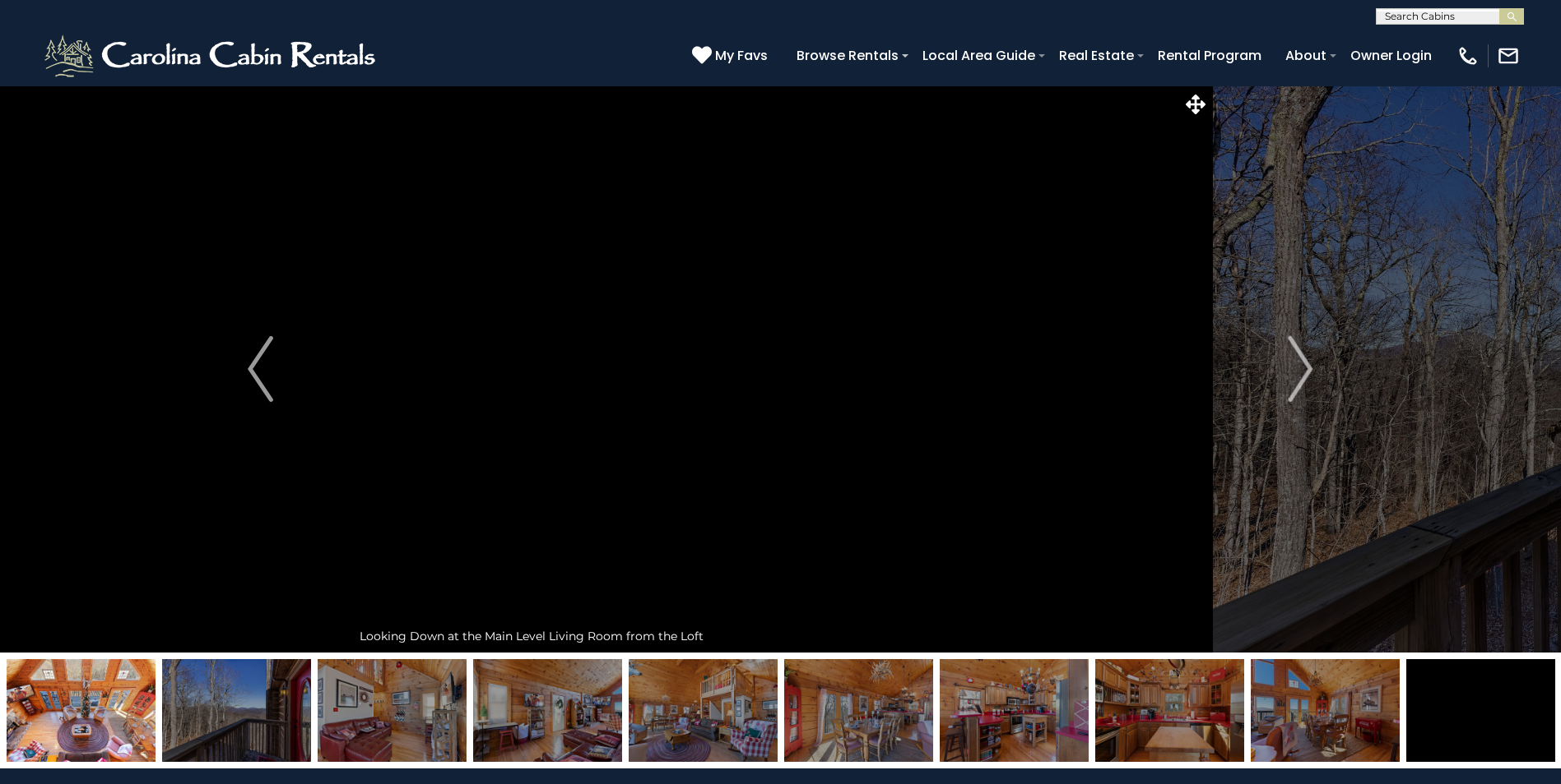
scroll to position [82, 0]
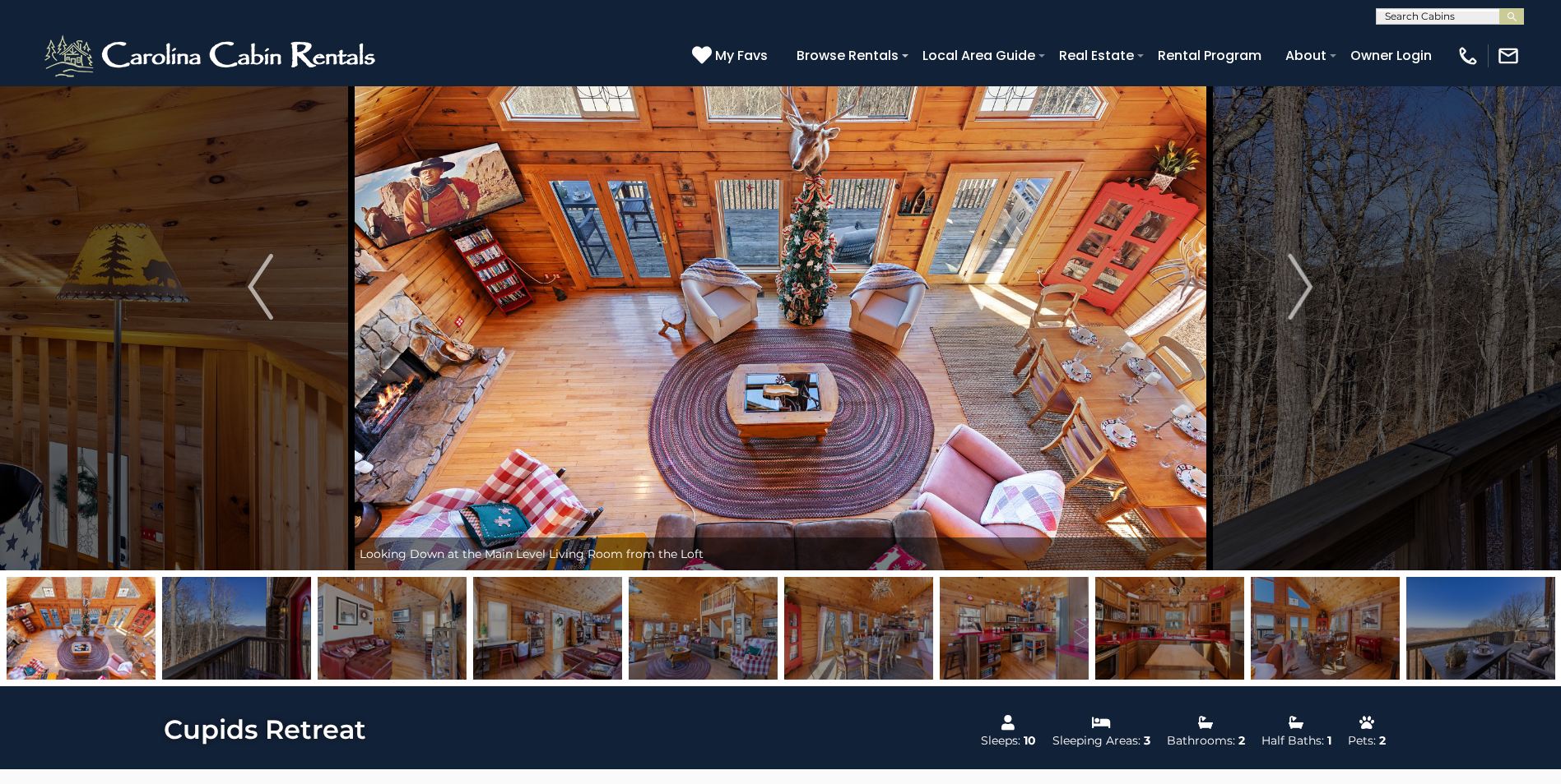
click at [865, 612] on img at bounding box center [859, 628] width 149 height 103
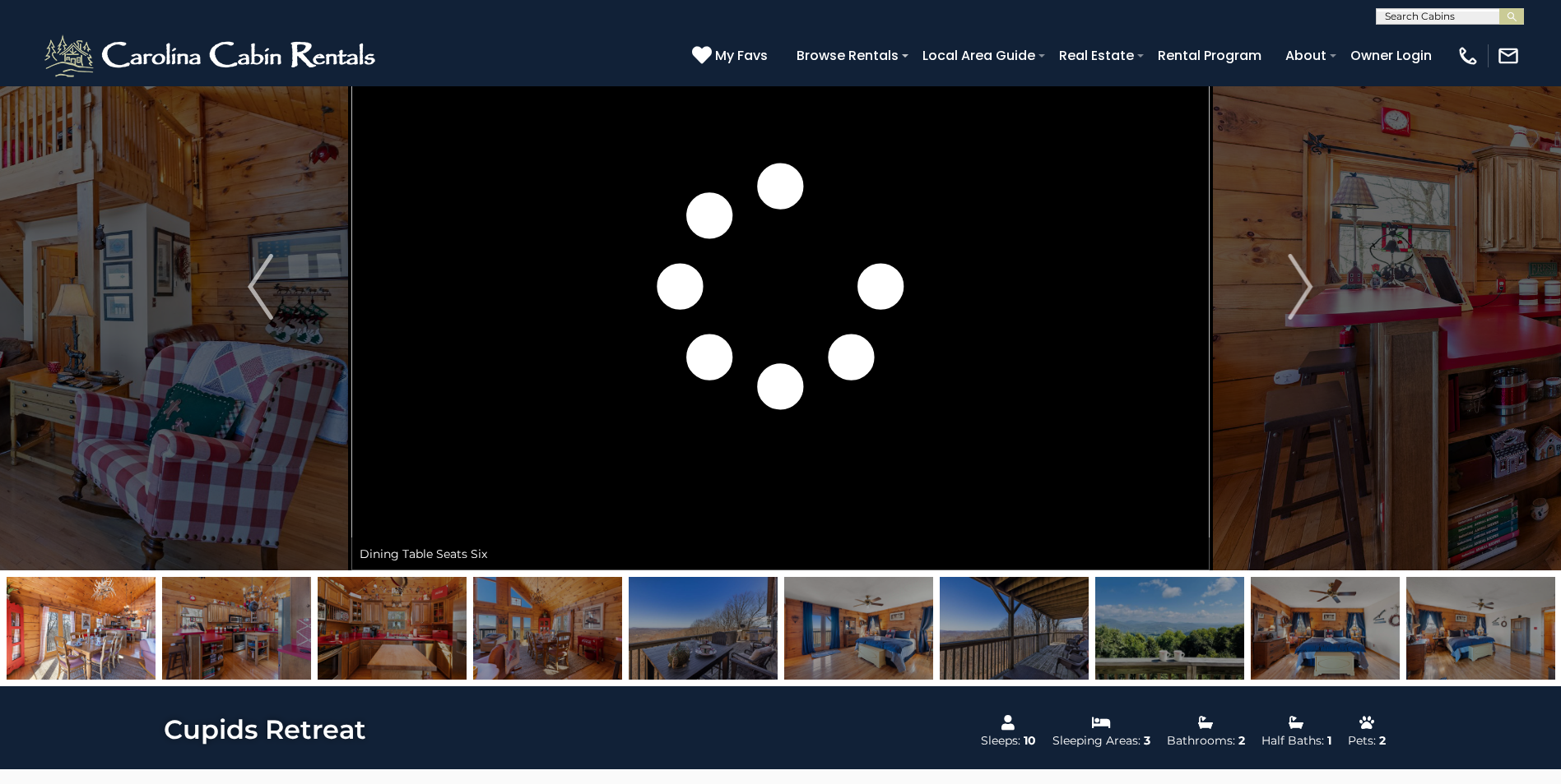
click at [894, 617] on img at bounding box center [859, 628] width 149 height 103
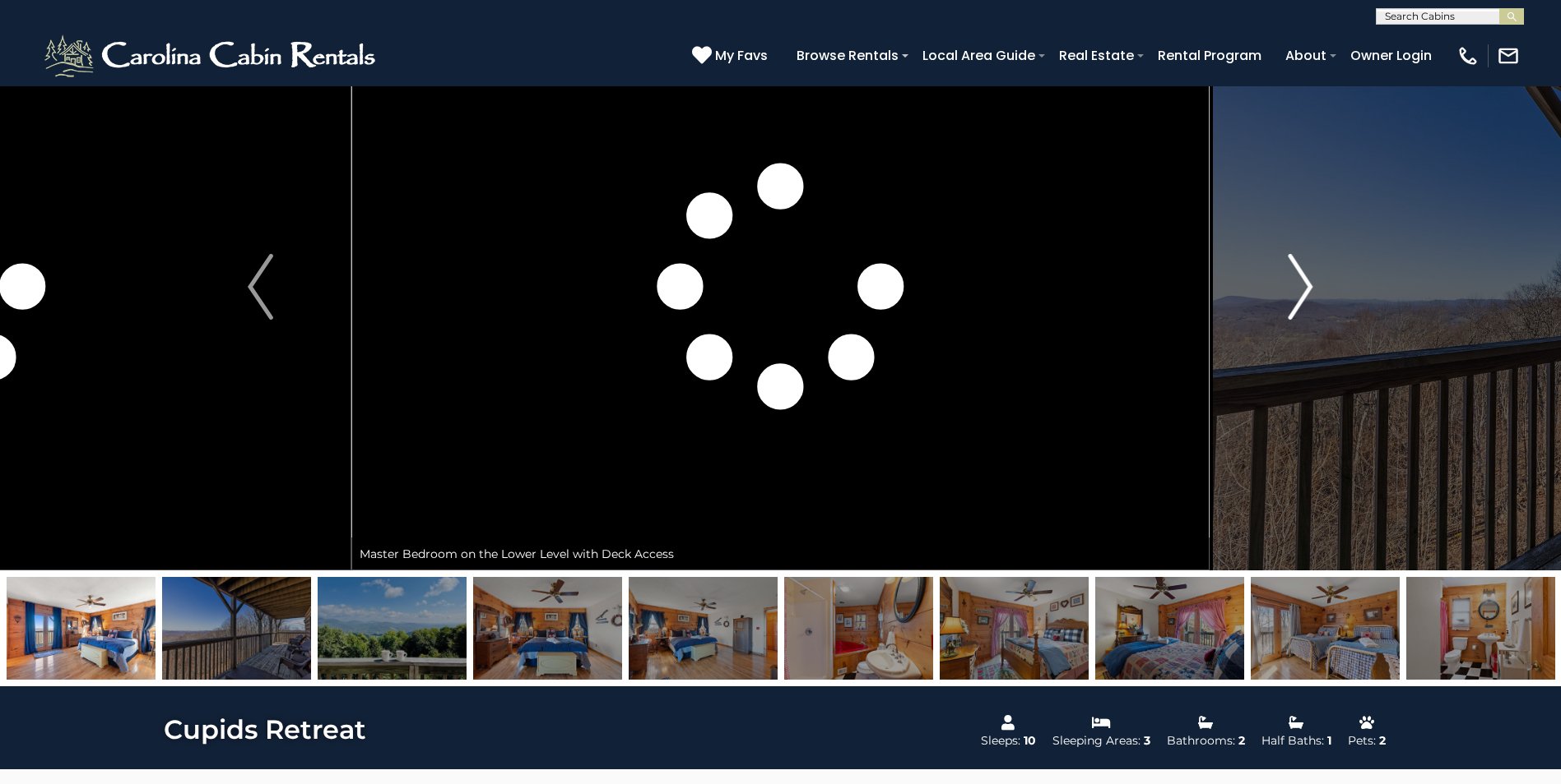
drag, startPoint x: 1241, startPoint y: 284, endPoint x: 1268, endPoint y: 284, distance: 27.0
click at [1251, 286] on button "Next" at bounding box center [1300, 287] width 181 height 567
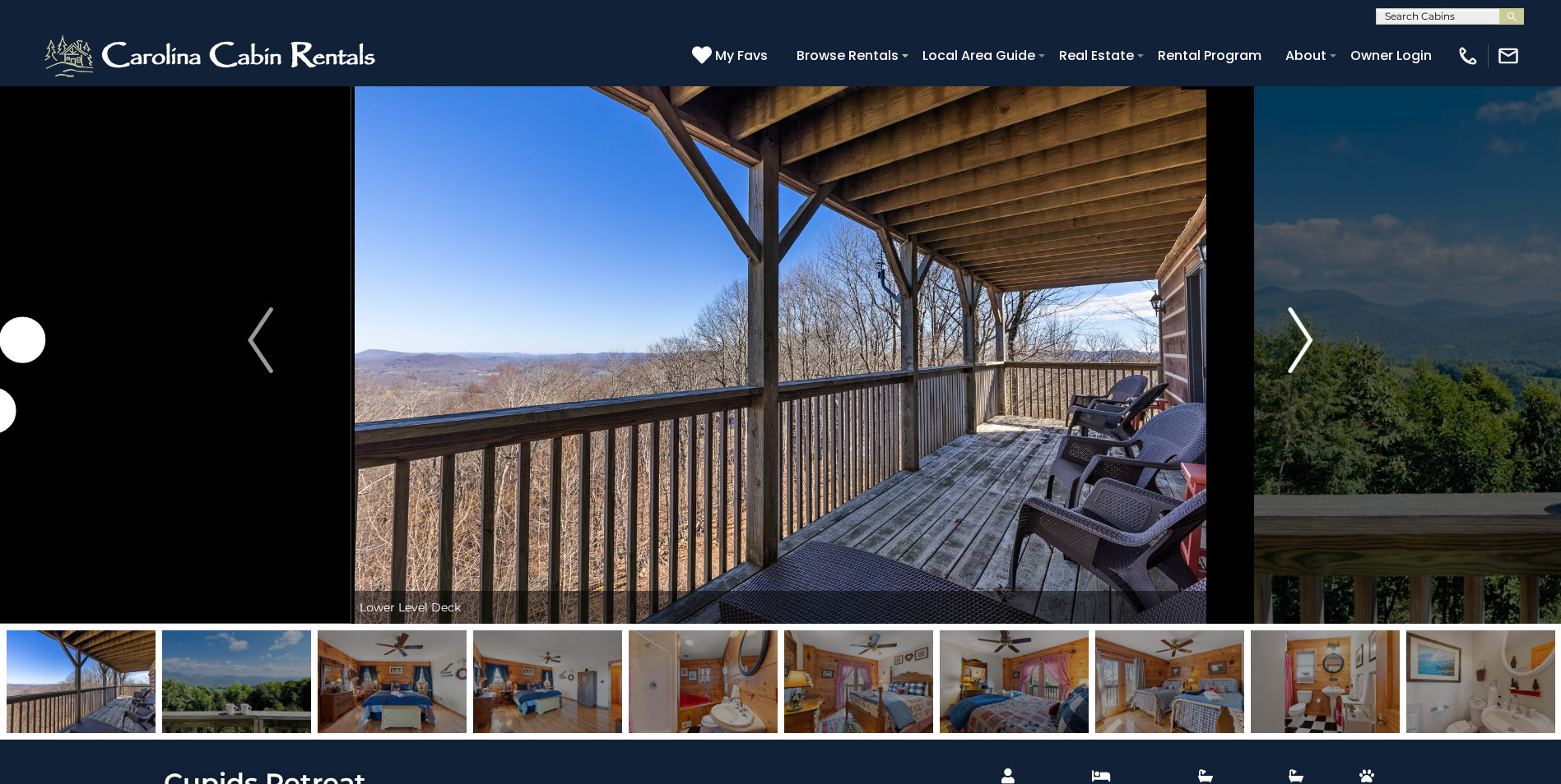
scroll to position [0, 0]
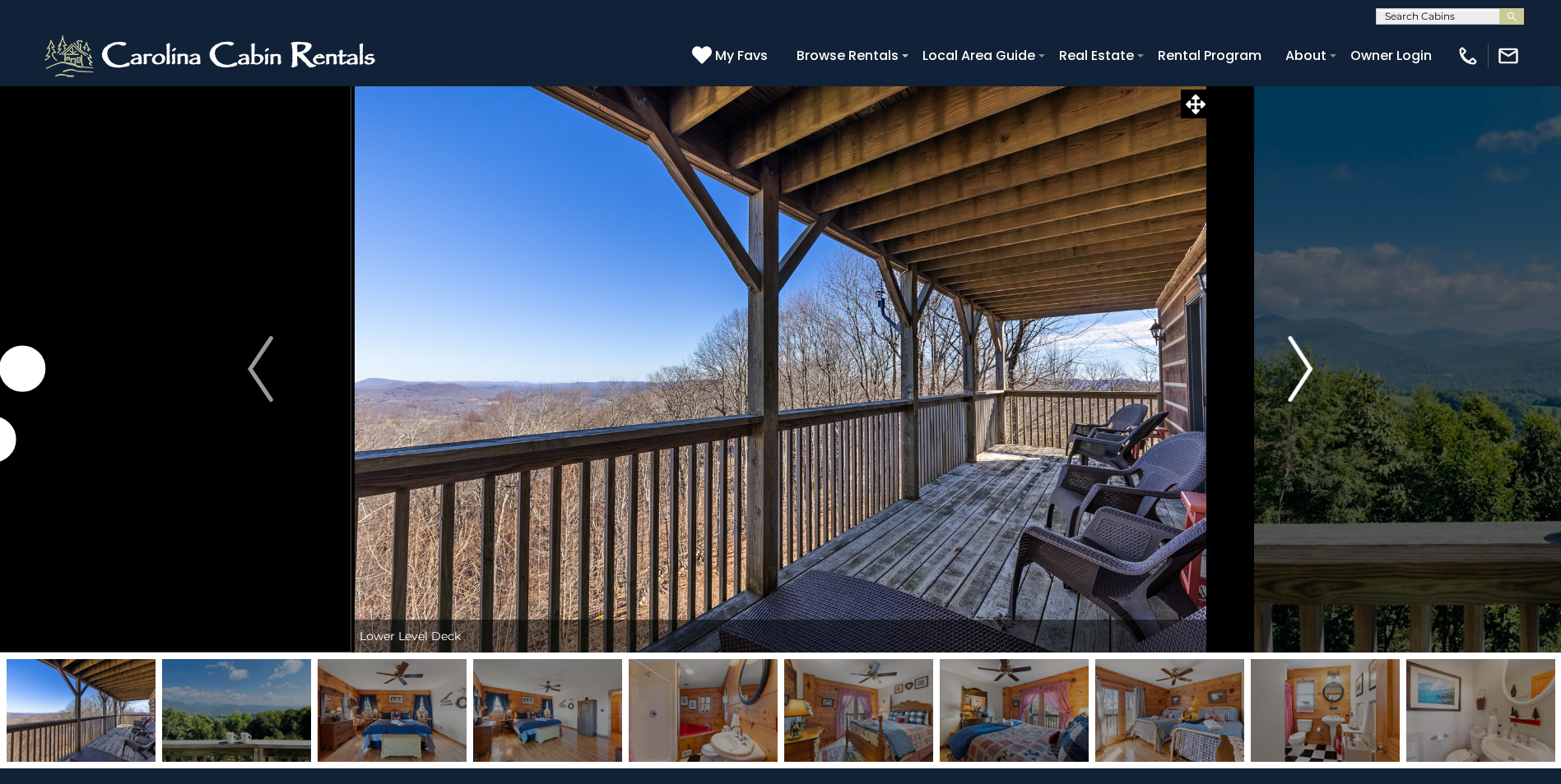
click at [1274, 392] on button "Next" at bounding box center [1300, 369] width 181 height 567
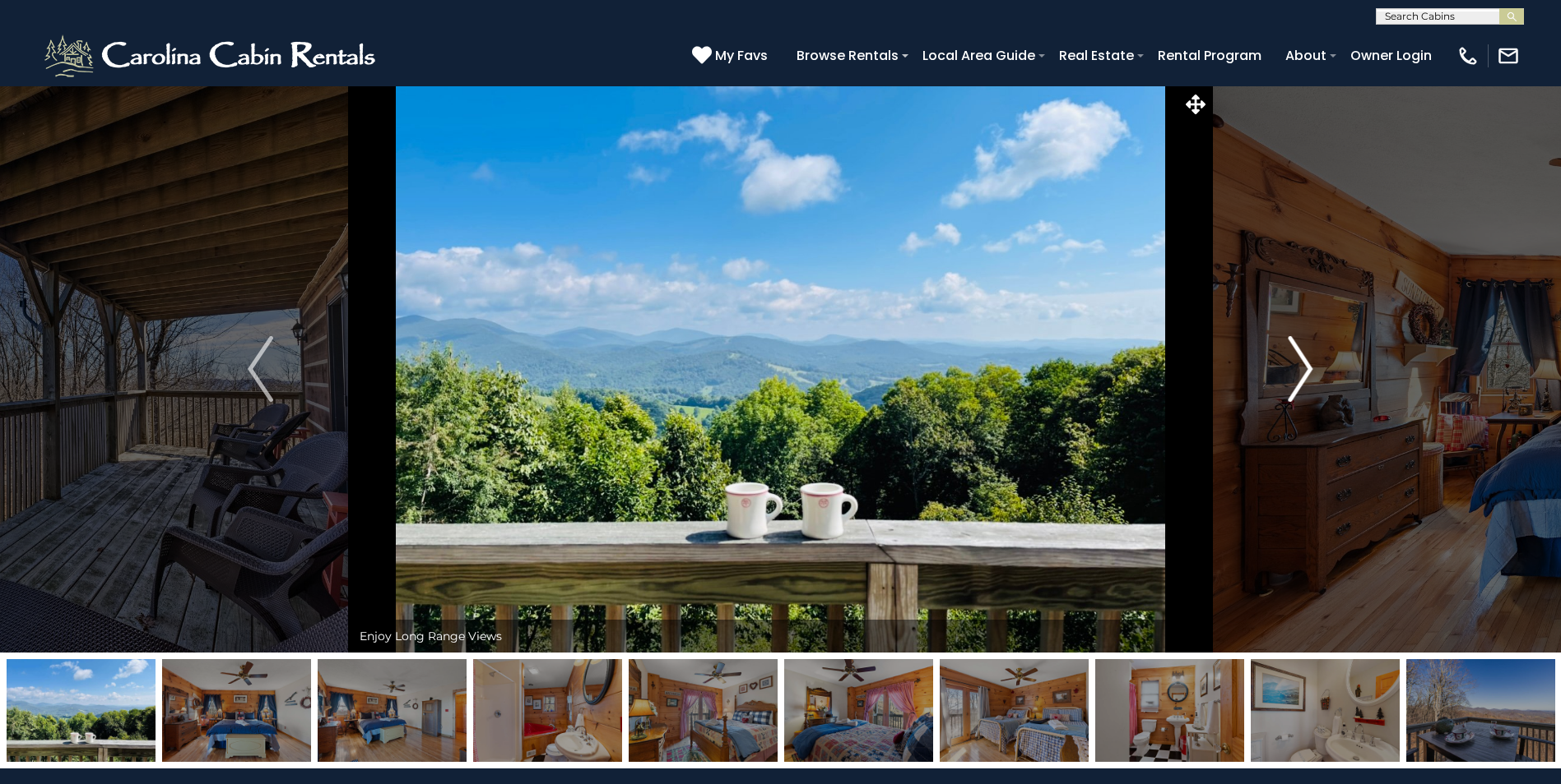
click at [1276, 388] on button "Next" at bounding box center [1300, 369] width 181 height 567
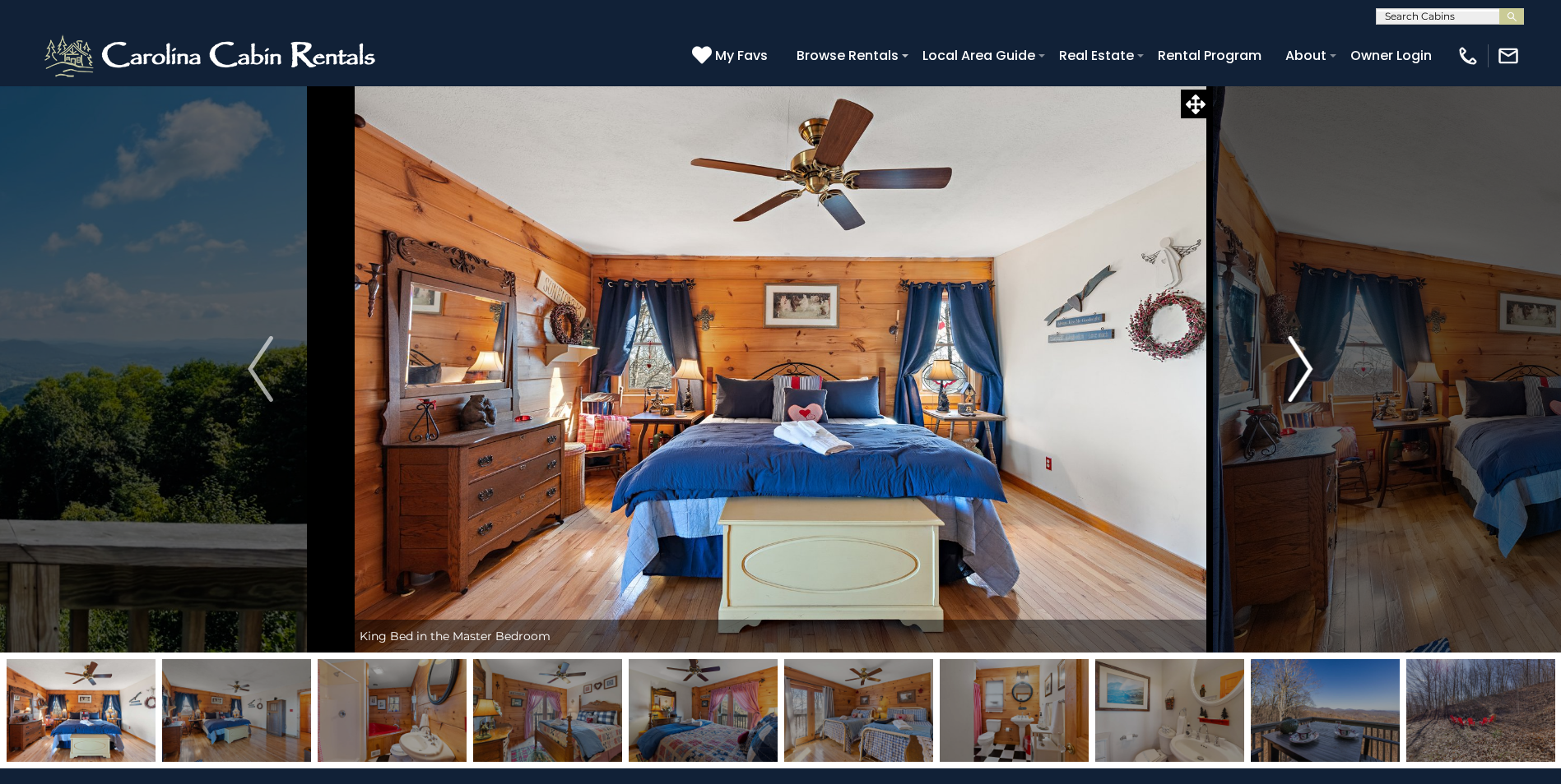
click at [1276, 388] on button "Next" at bounding box center [1300, 369] width 181 height 567
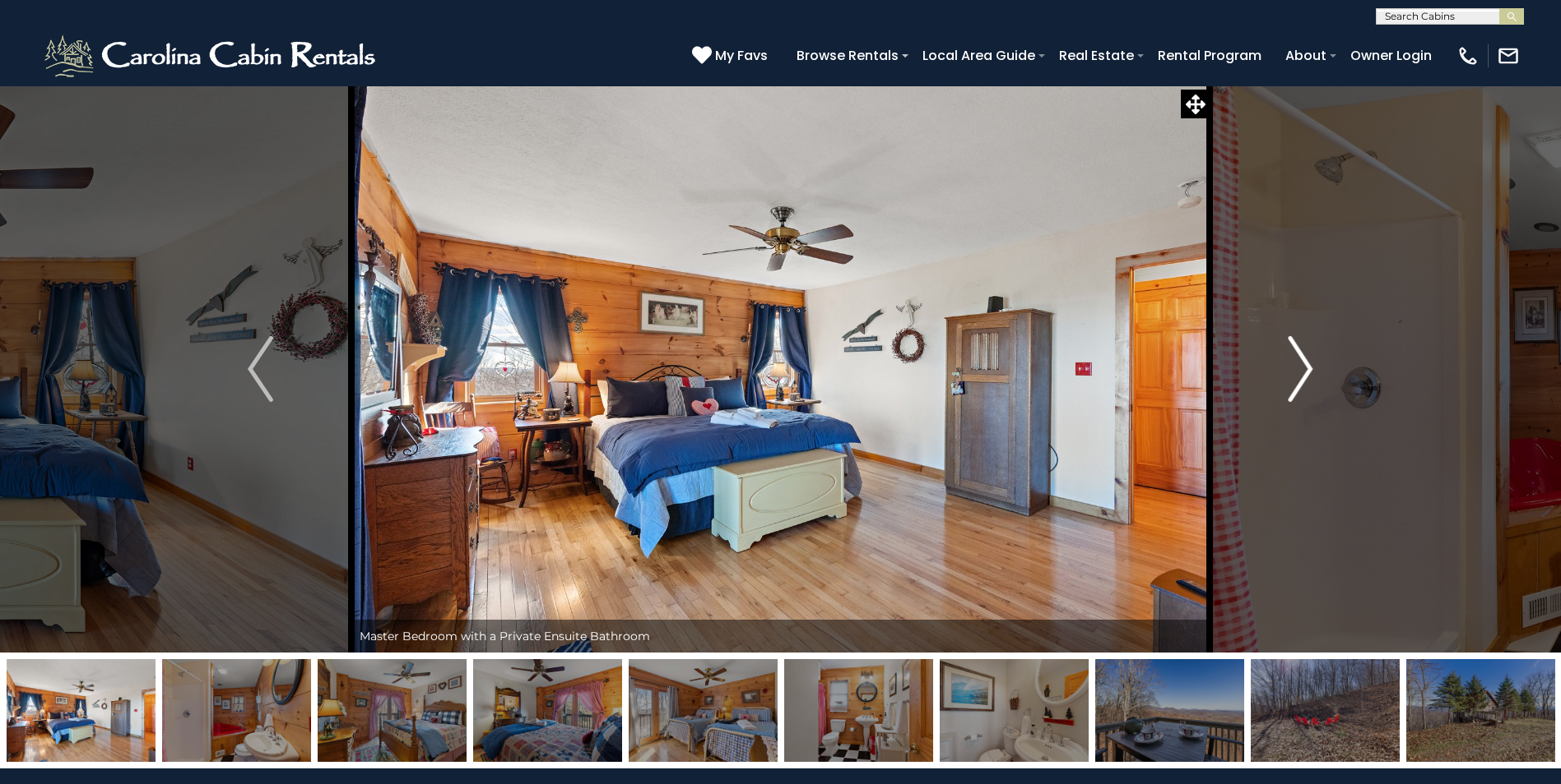
click at [1276, 388] on button "Next" at bounding box center [1300, 369] width 181 height 567
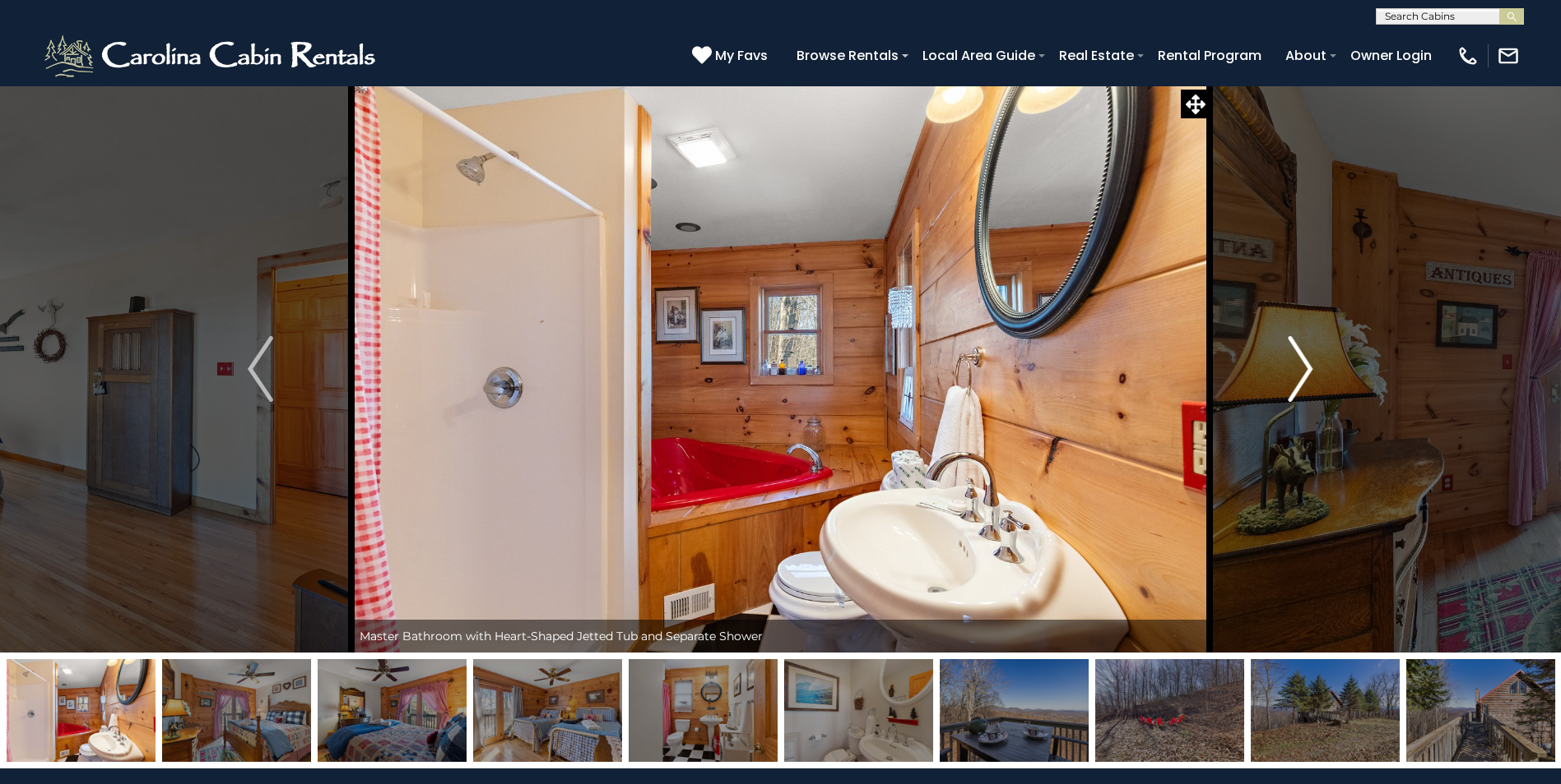
click at [1276, 388] on button "Next" at bounding box center [1300, 369] width 181 height 567
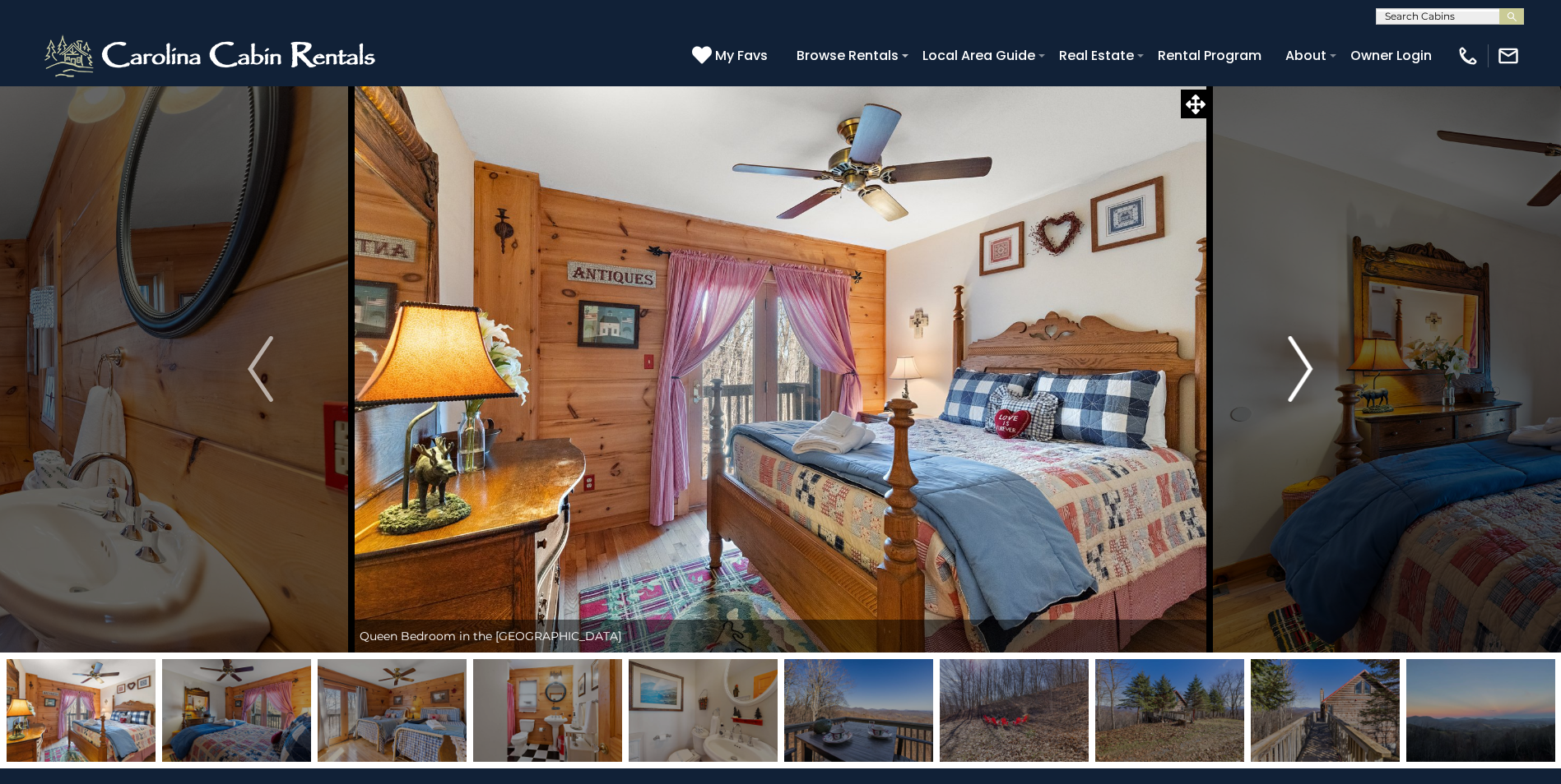
click at [1276, 388] on button "Next" at bounding box center [1300, 369] width 181 height 567
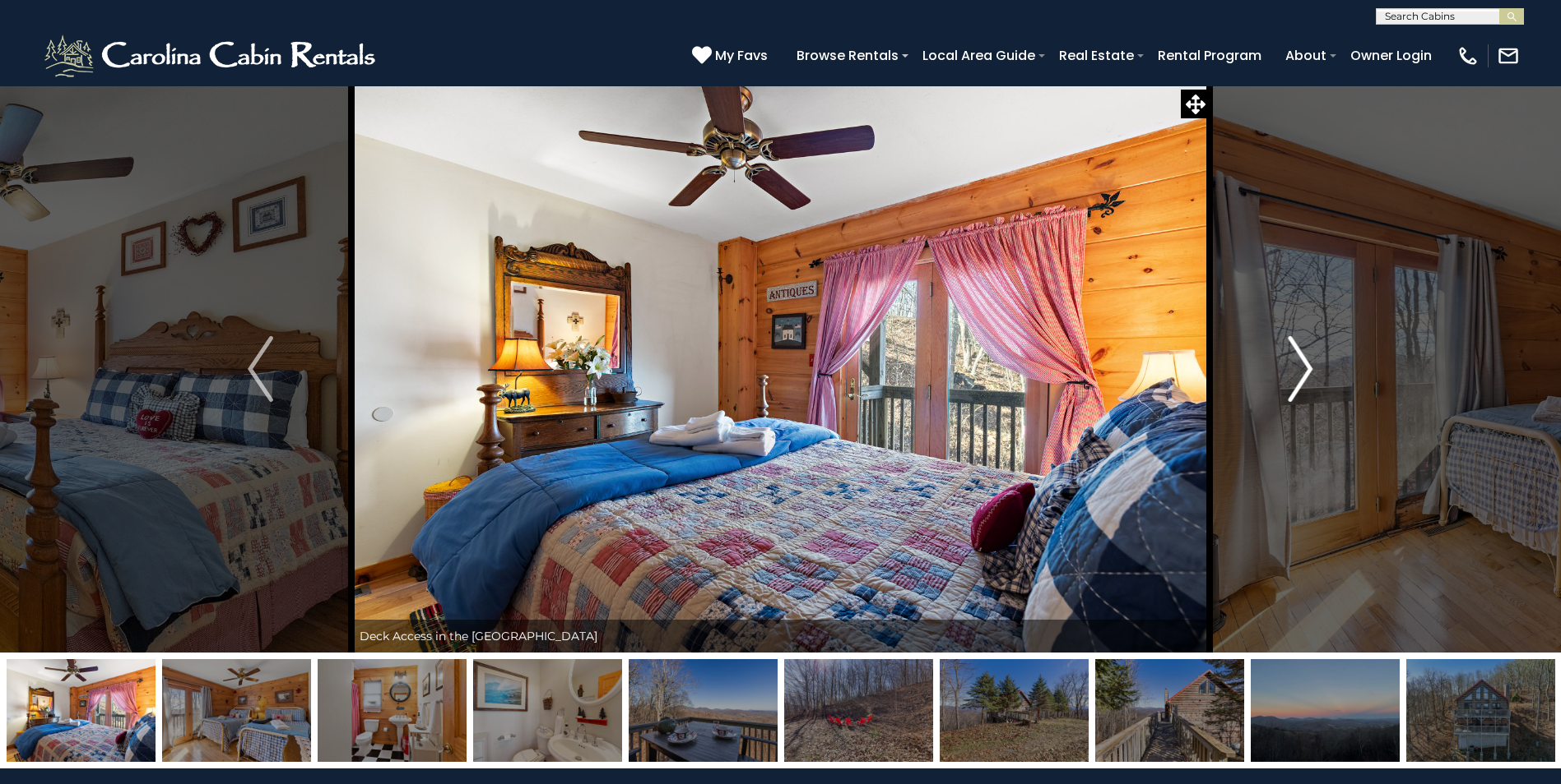
click at [1276, 388] on button "Next" at bounding box center [1300, 369] width 181 height 567
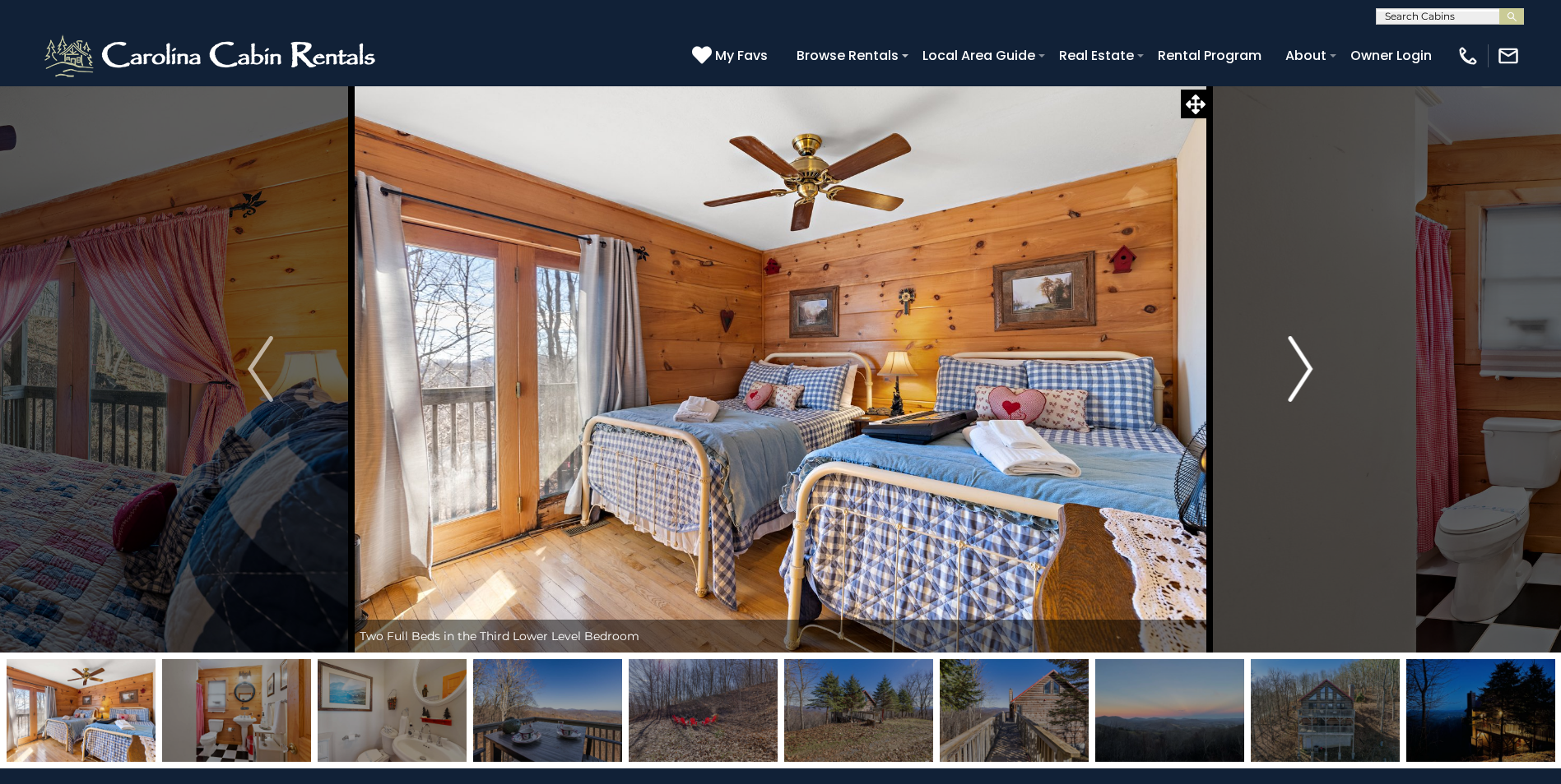
click at [1271, 363] on button "Next" at bounding box center [1300, 369] width 181 height 567
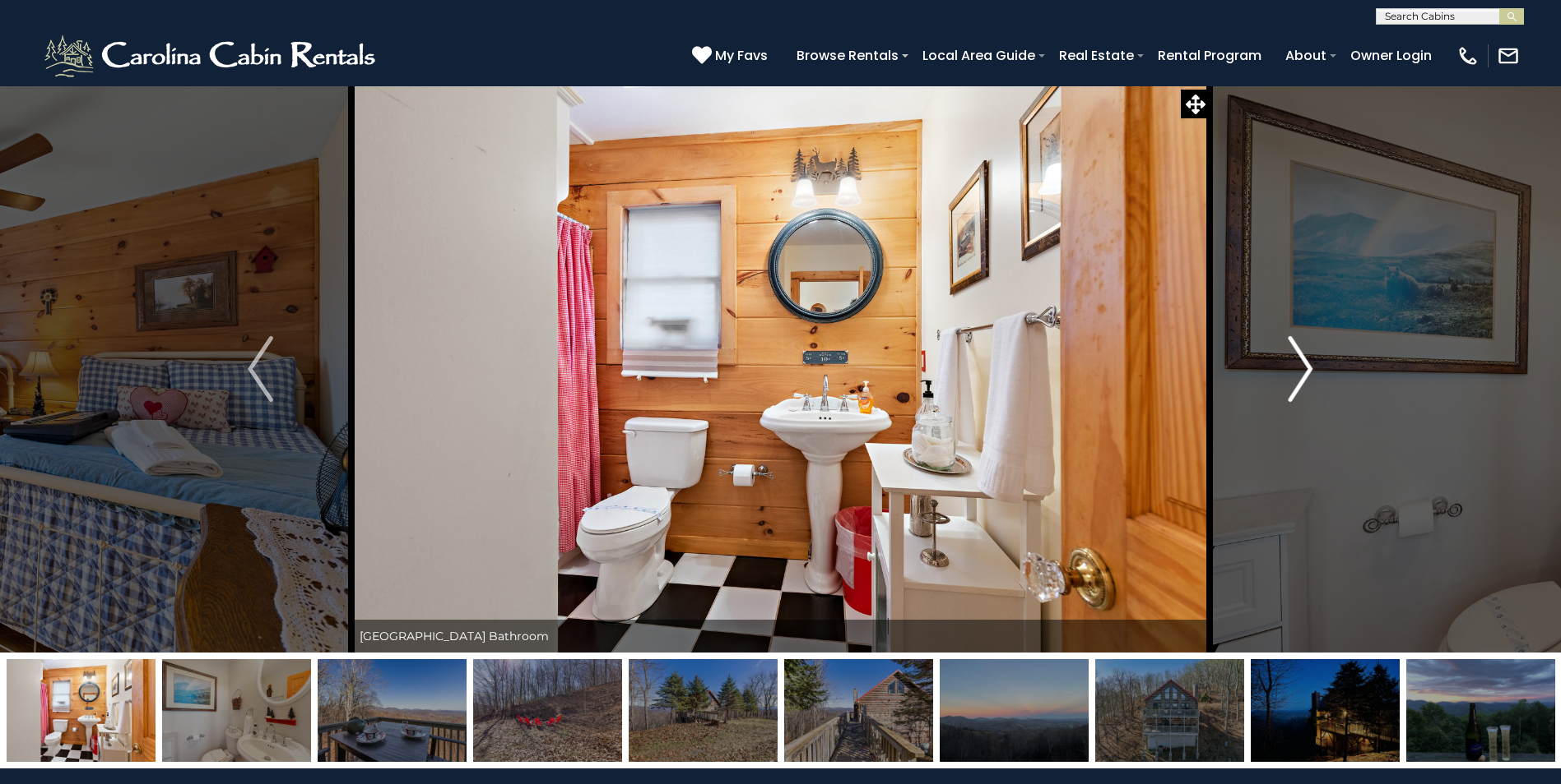
click at [1271, 363] on button "Next" at bounding box center [1300, 369] width 181 height 567
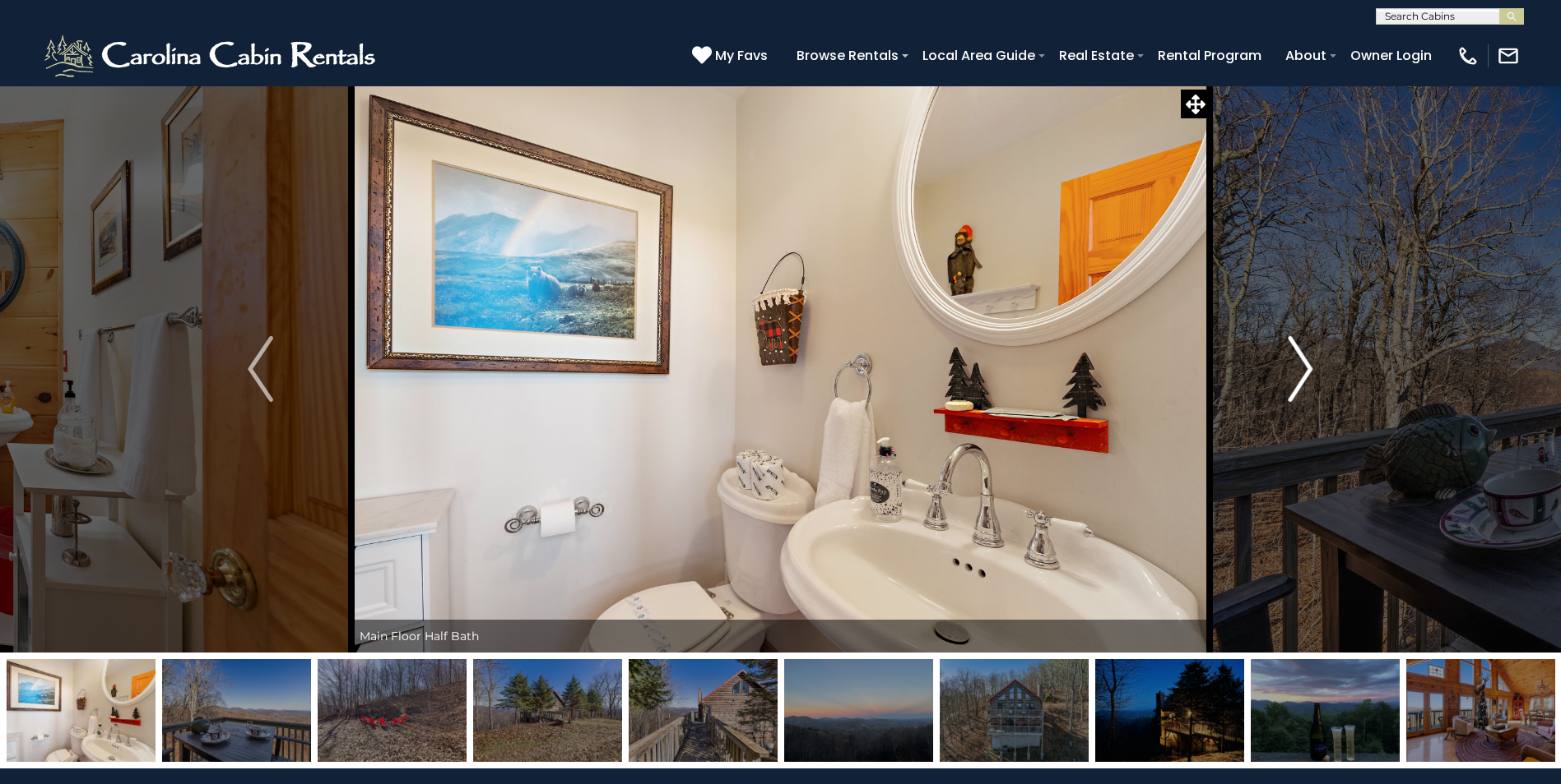
click at [1271, 363] on button "Next" at bounding box center [1300, 369] width 181 height 567
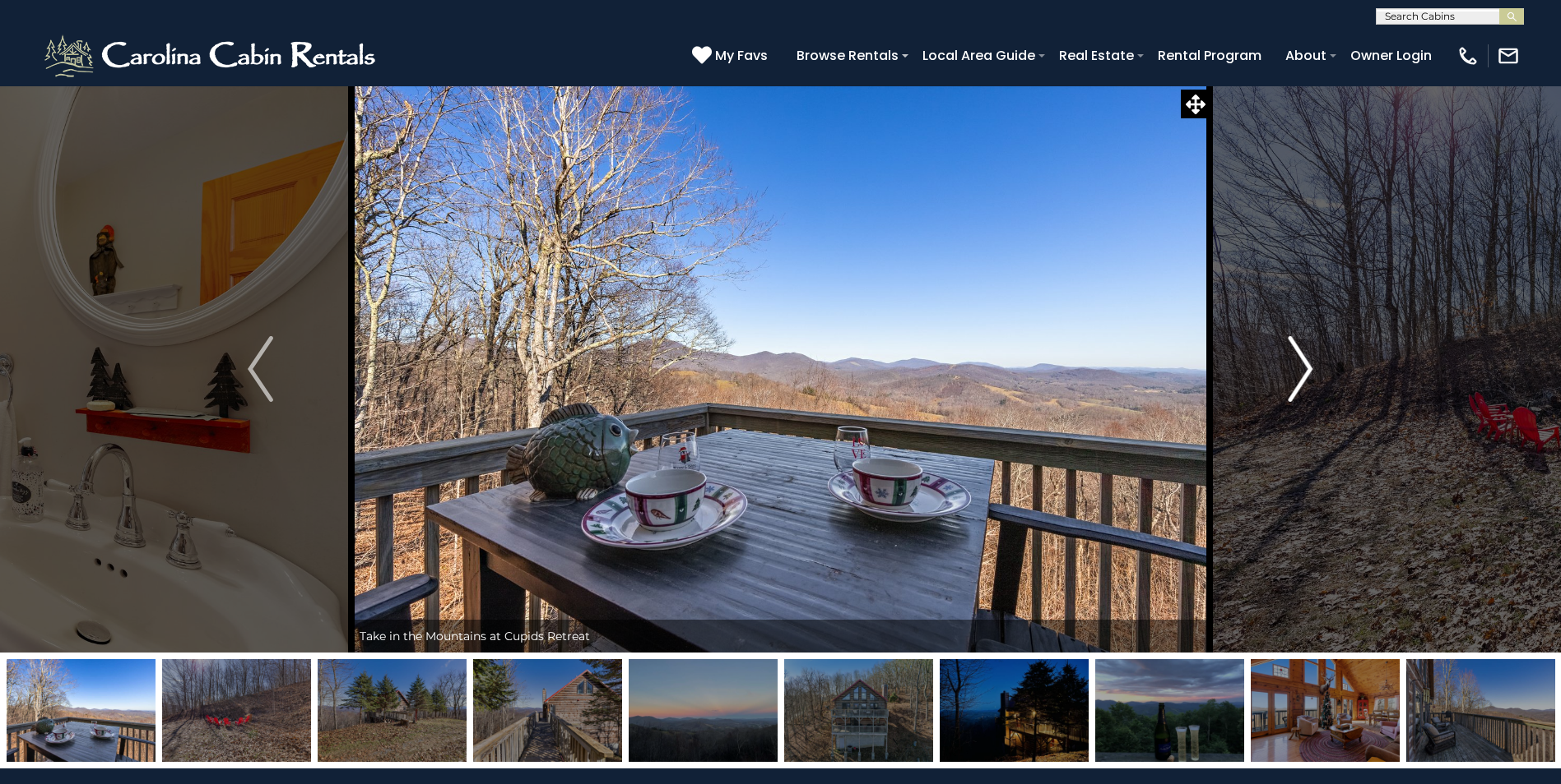
click at [1271, 363] on button "Next" at bounding box center [1300, 369] width 181 height 567
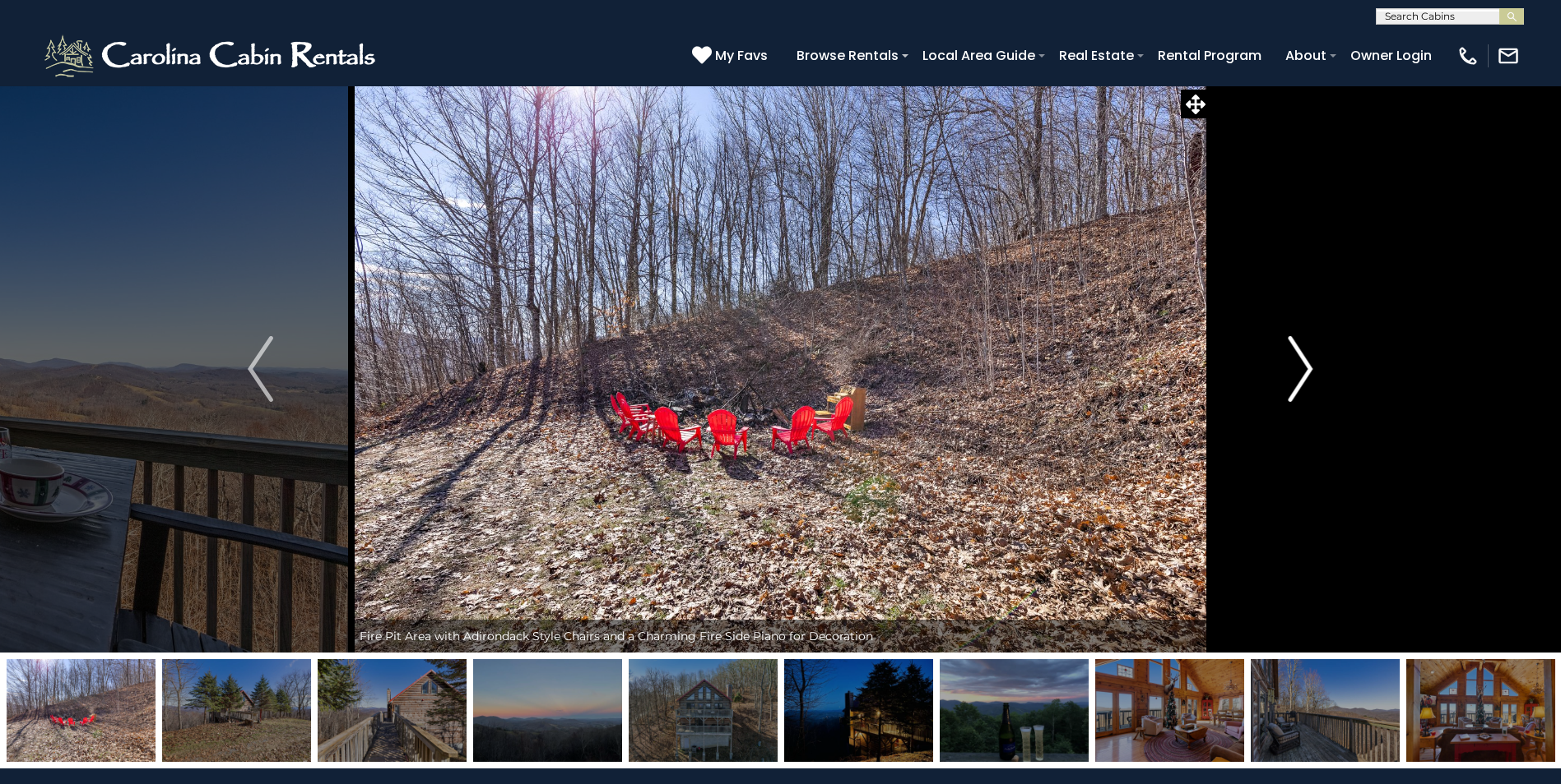
click at [1271, 363] on button "Next" at bounding box center [1300, 369] width 181 height 567
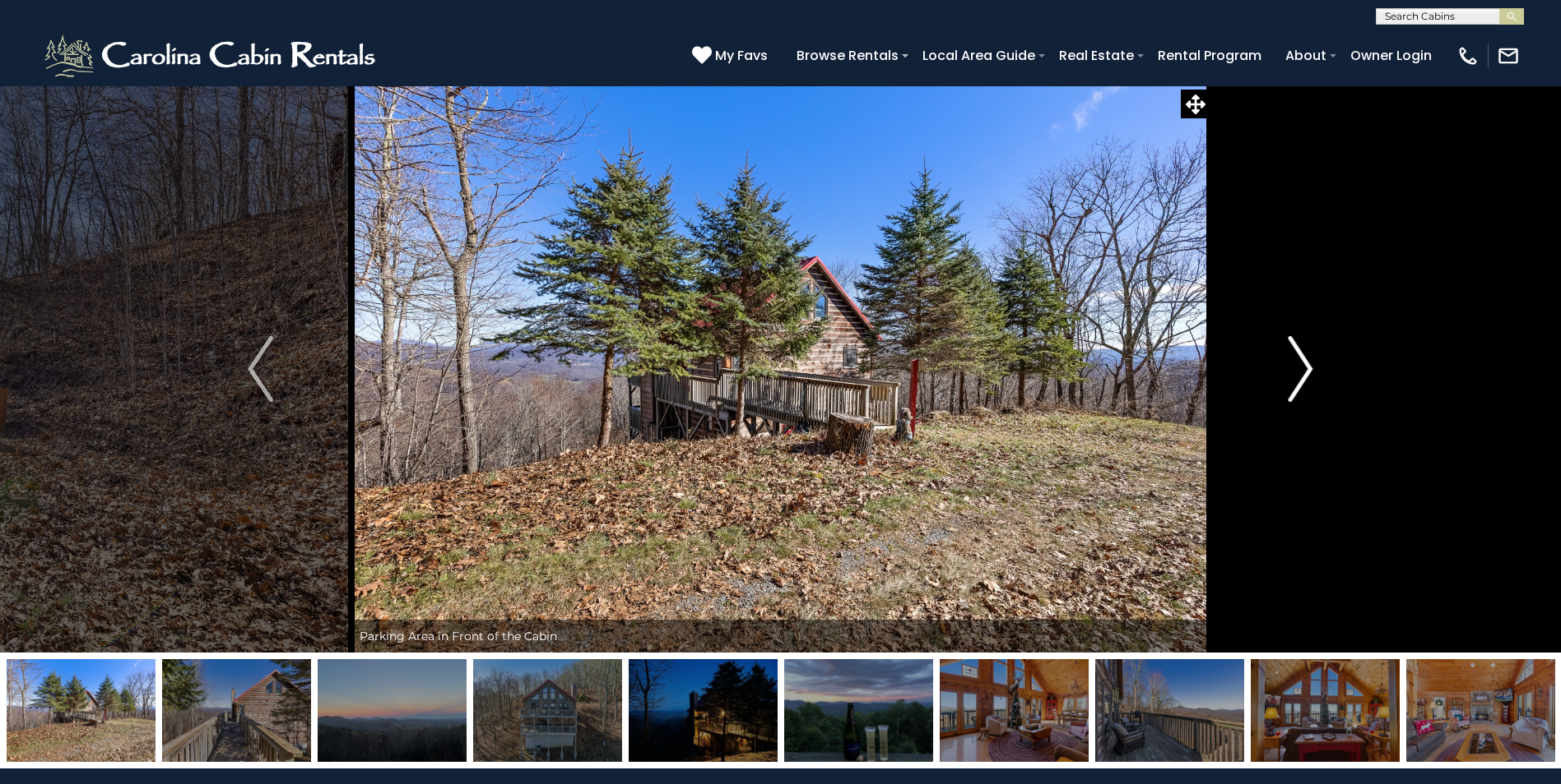
click at [1271, 363] on button "Next" at bounding box center [1300, 369] width 181 height 567
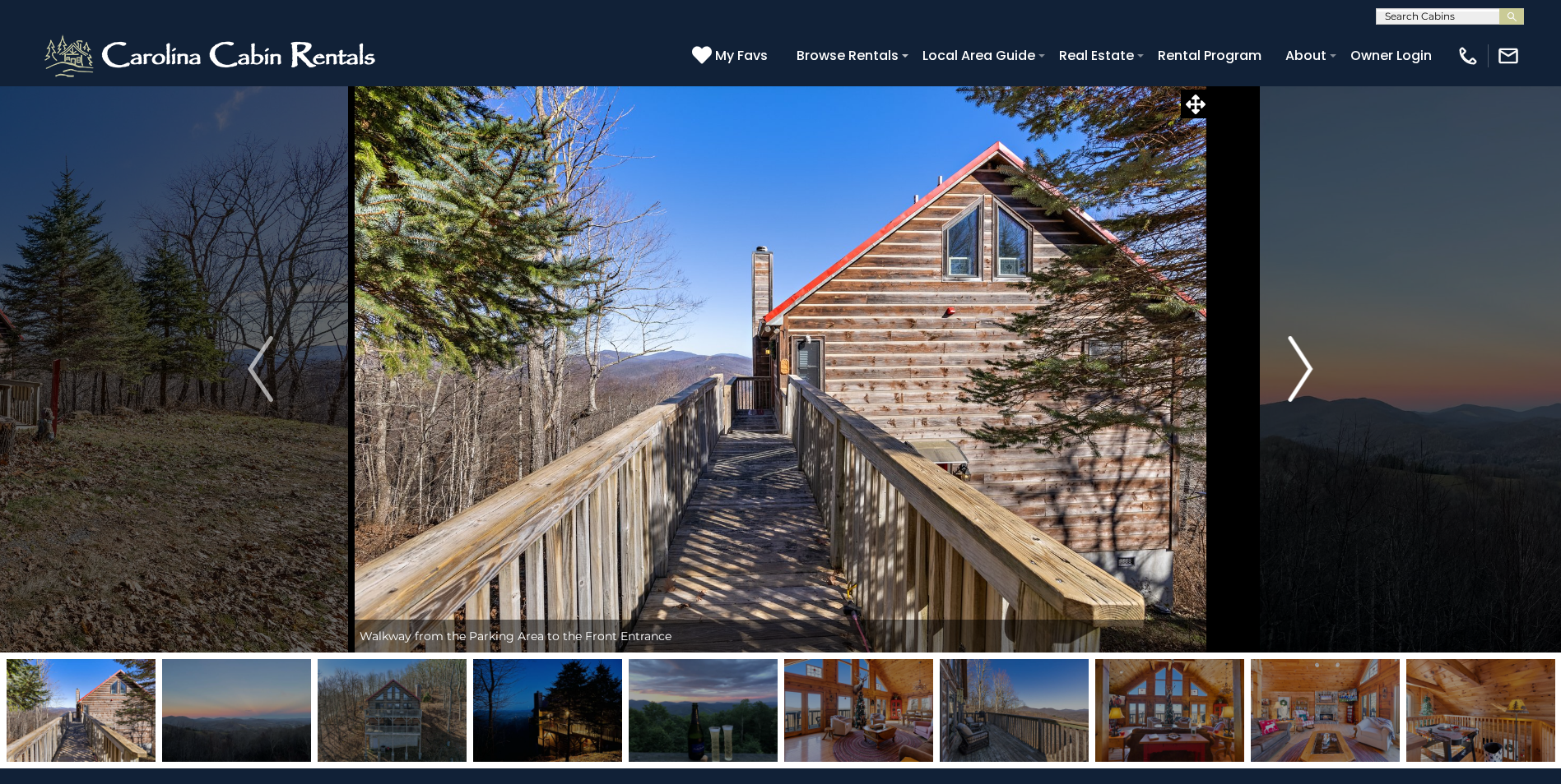
click at [1271, 363] on button "Next" at bounding box center [1300, 369] width 181 height 567
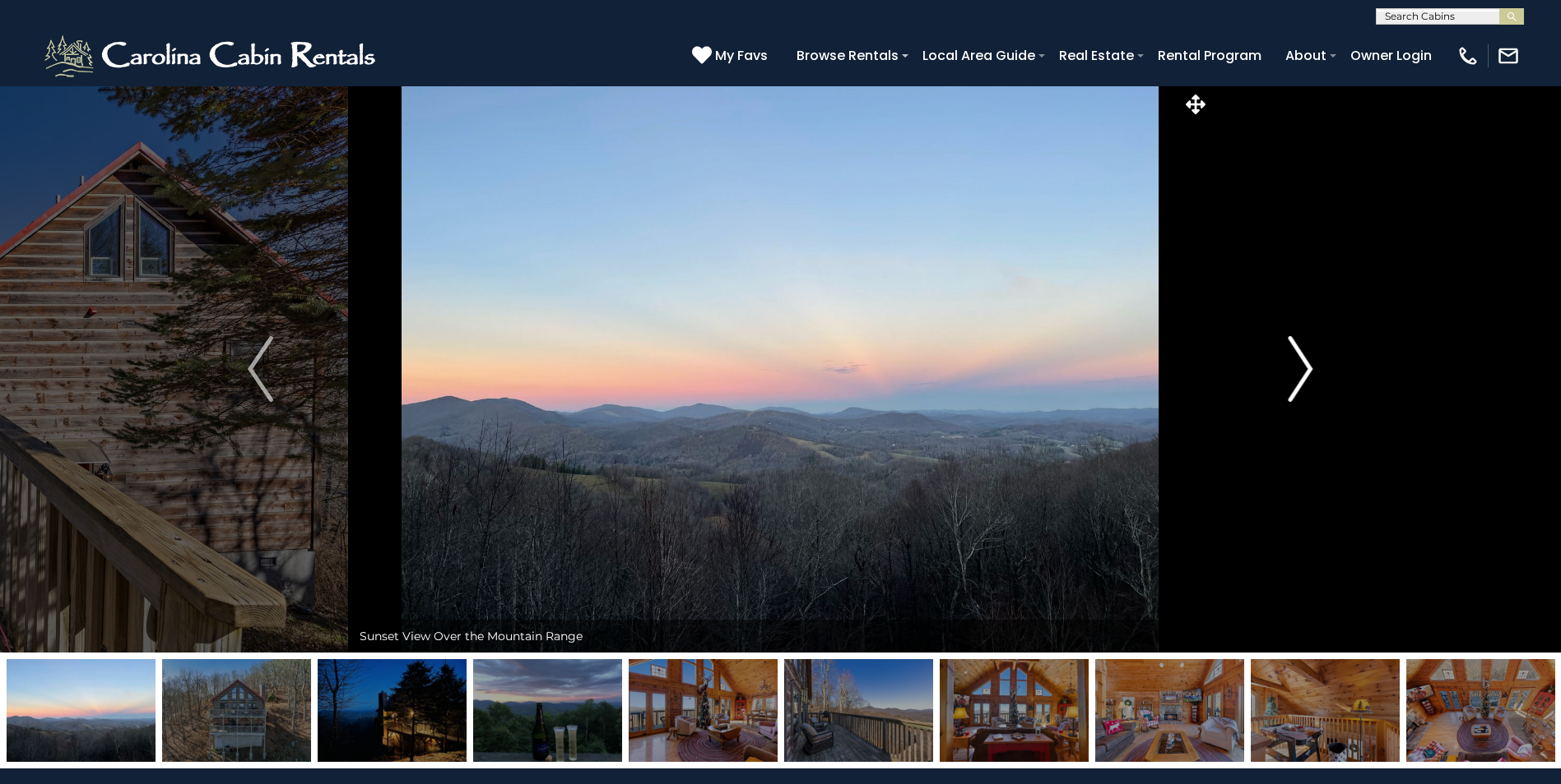
click at [1271, 363] on button "Next" at bounding box center [1300, 369] width 181 height 567
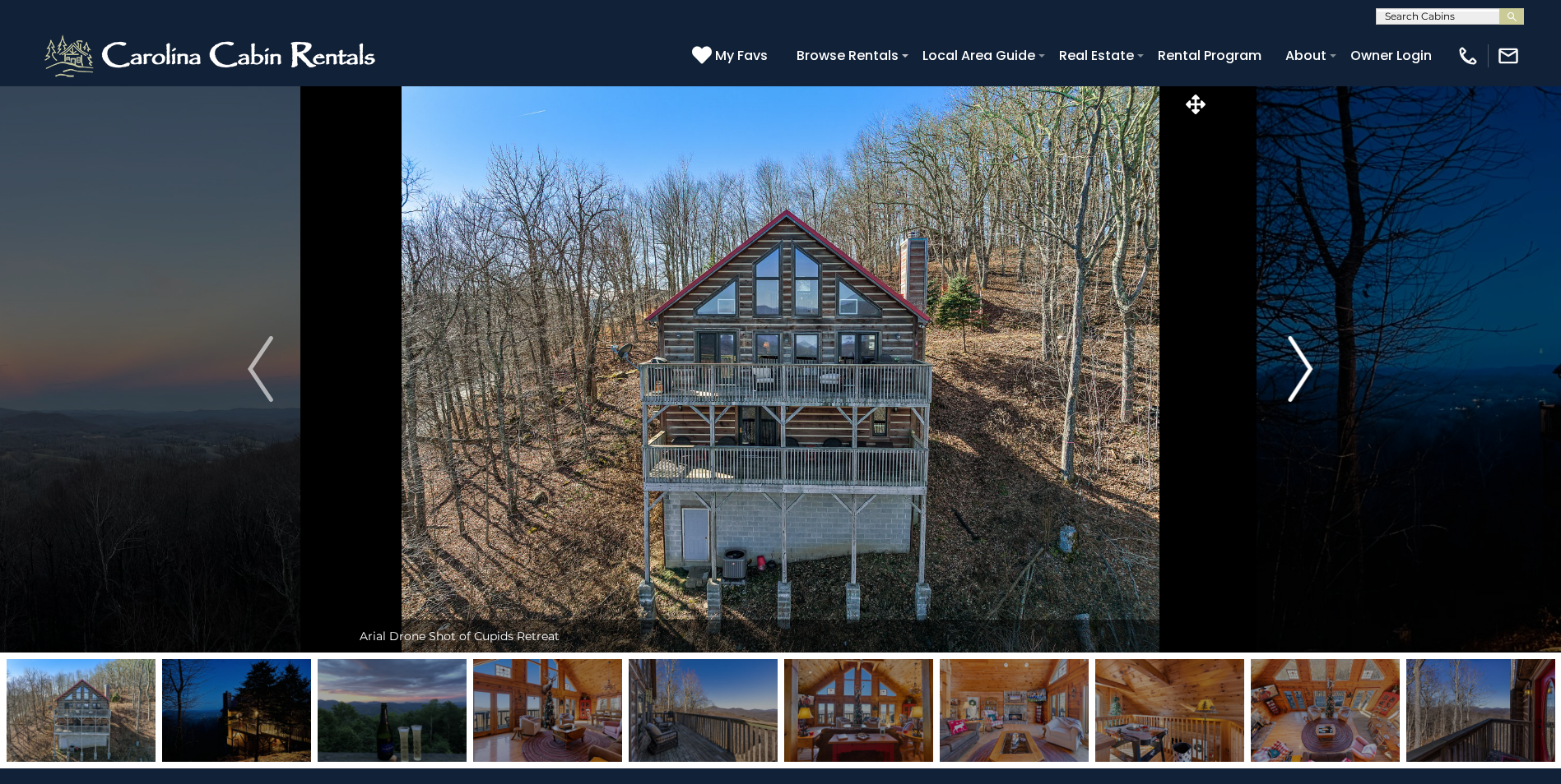
click at [1271, 363] on button "Next" at bounding box center [1300, 369] width 181 height 567
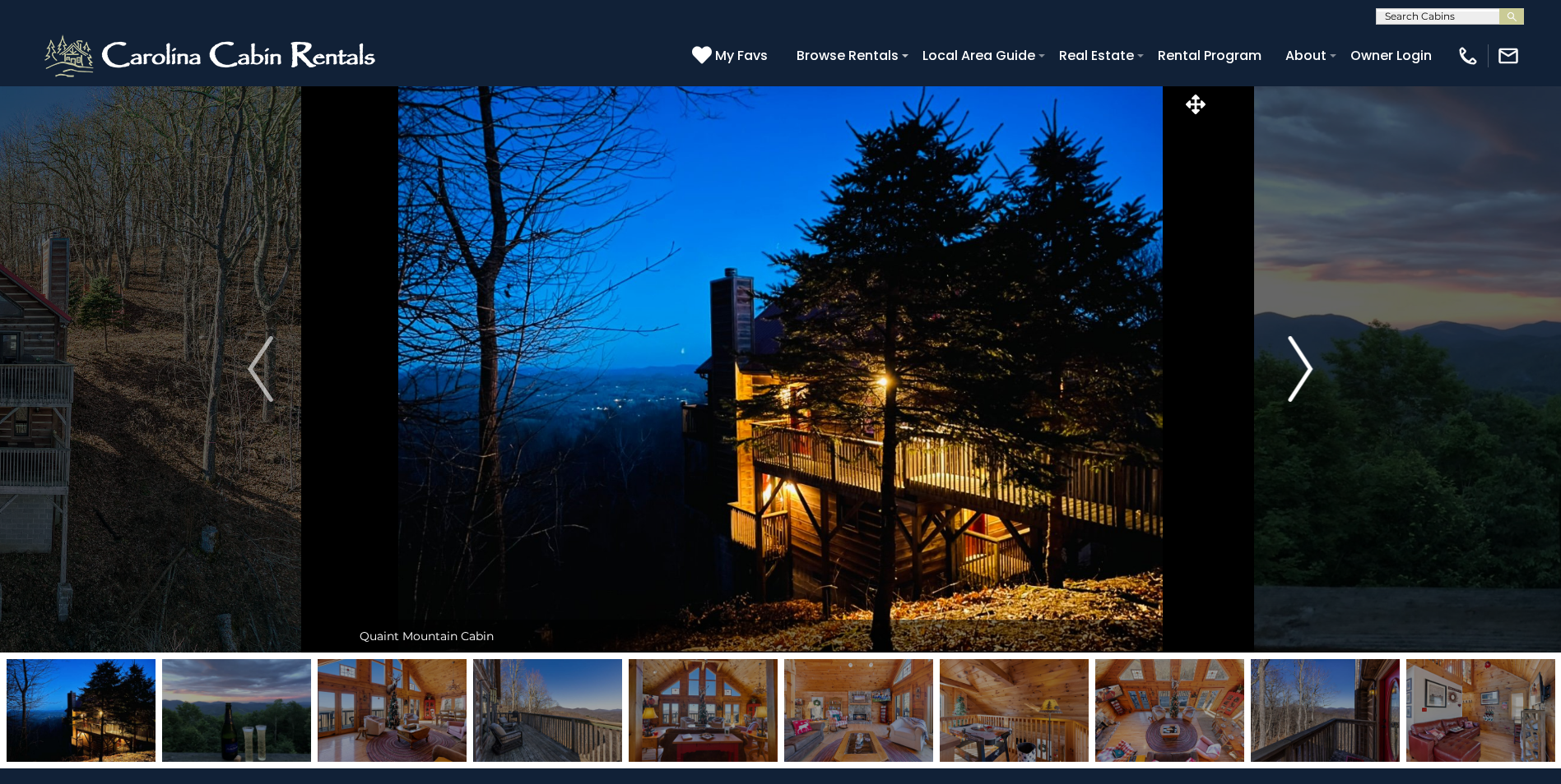
click at [1271, 363] on button "Next" at bounding box center [1300, 369] width 181 height 567
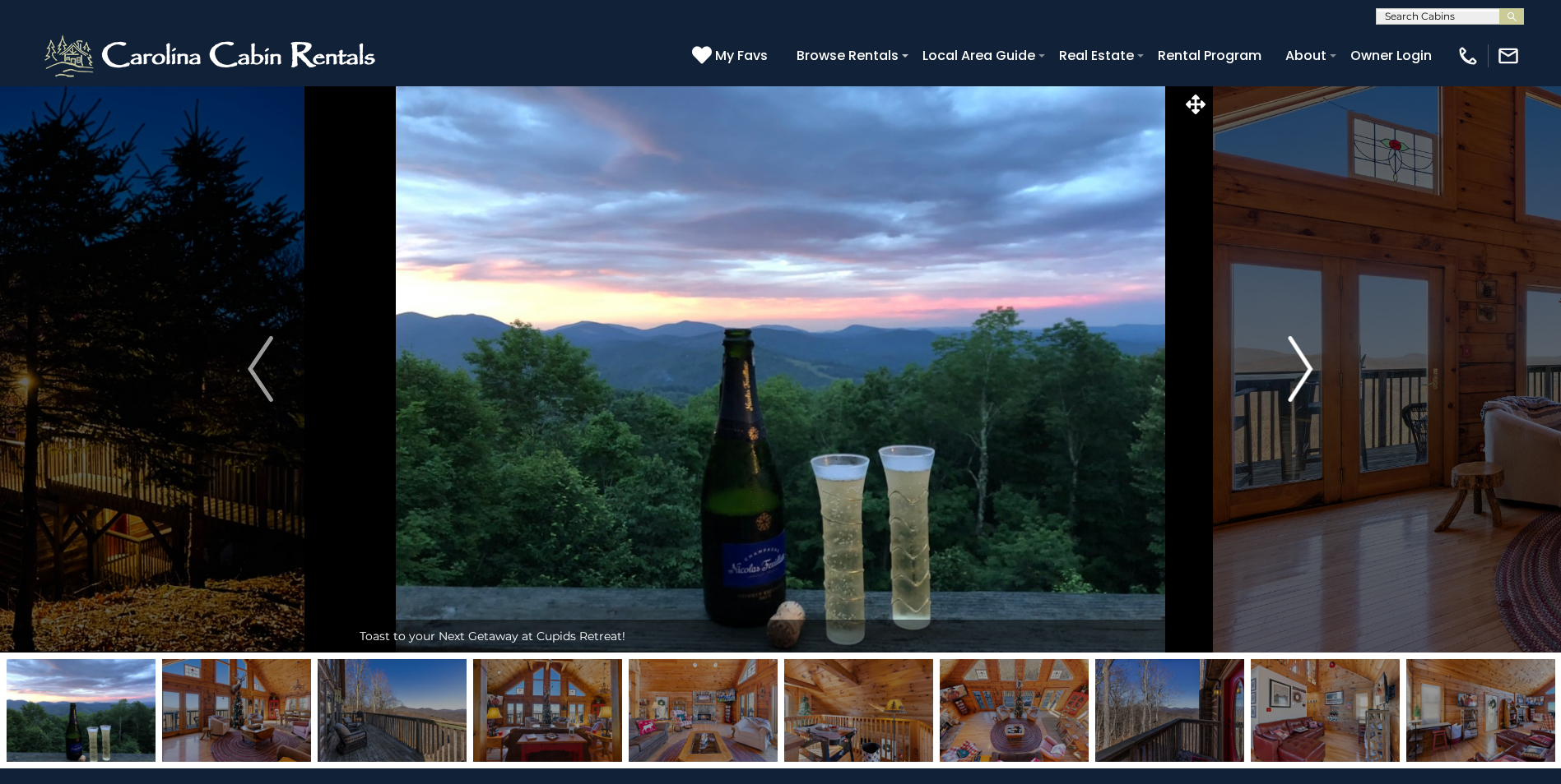
click at [1271, 363] on button "Next" at bounding box center [1300, 369] width 181 height 567
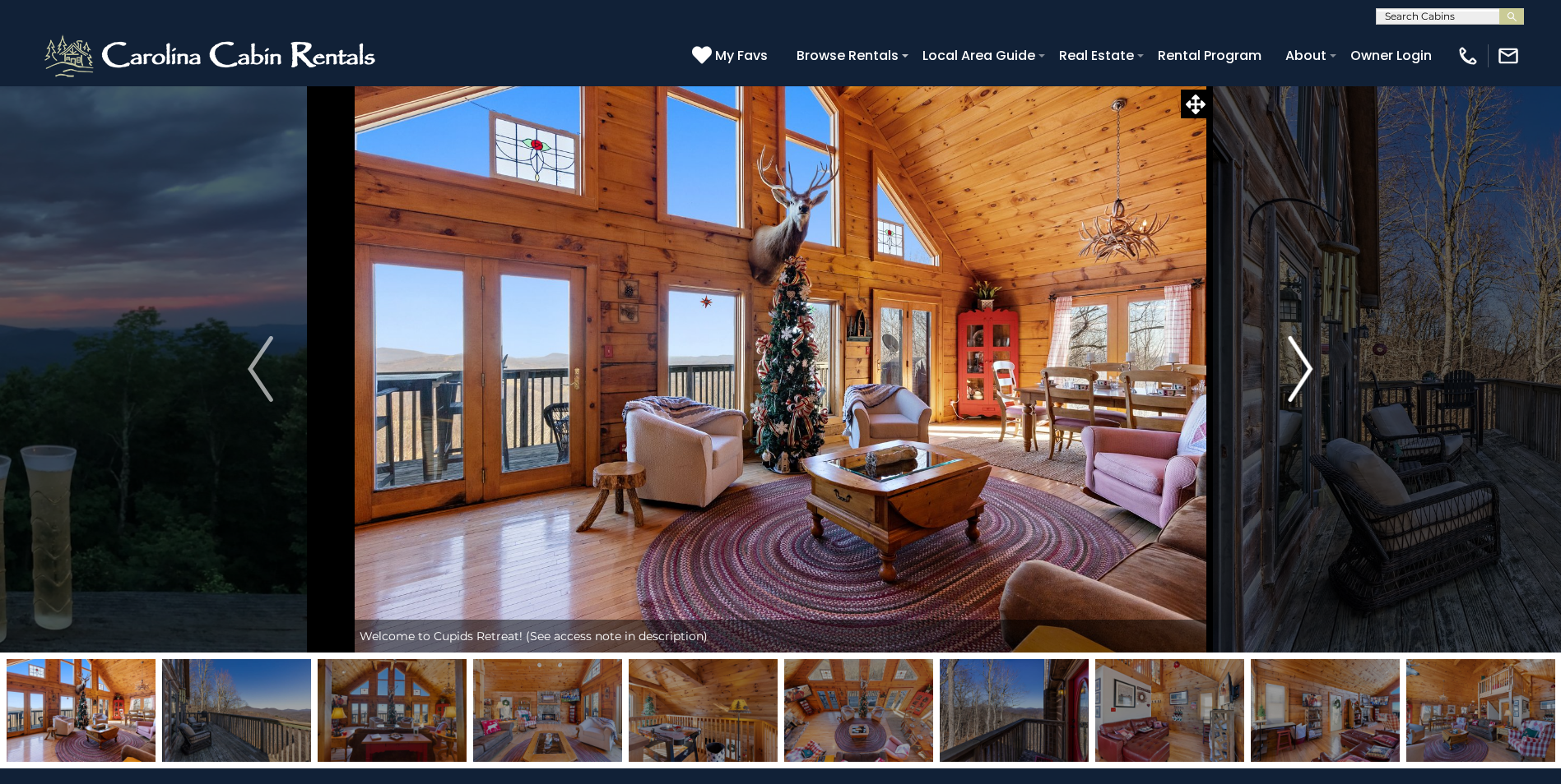
click at [1271, 363] on button "Next" at bounding box center [1300, 369] width 181 height 567
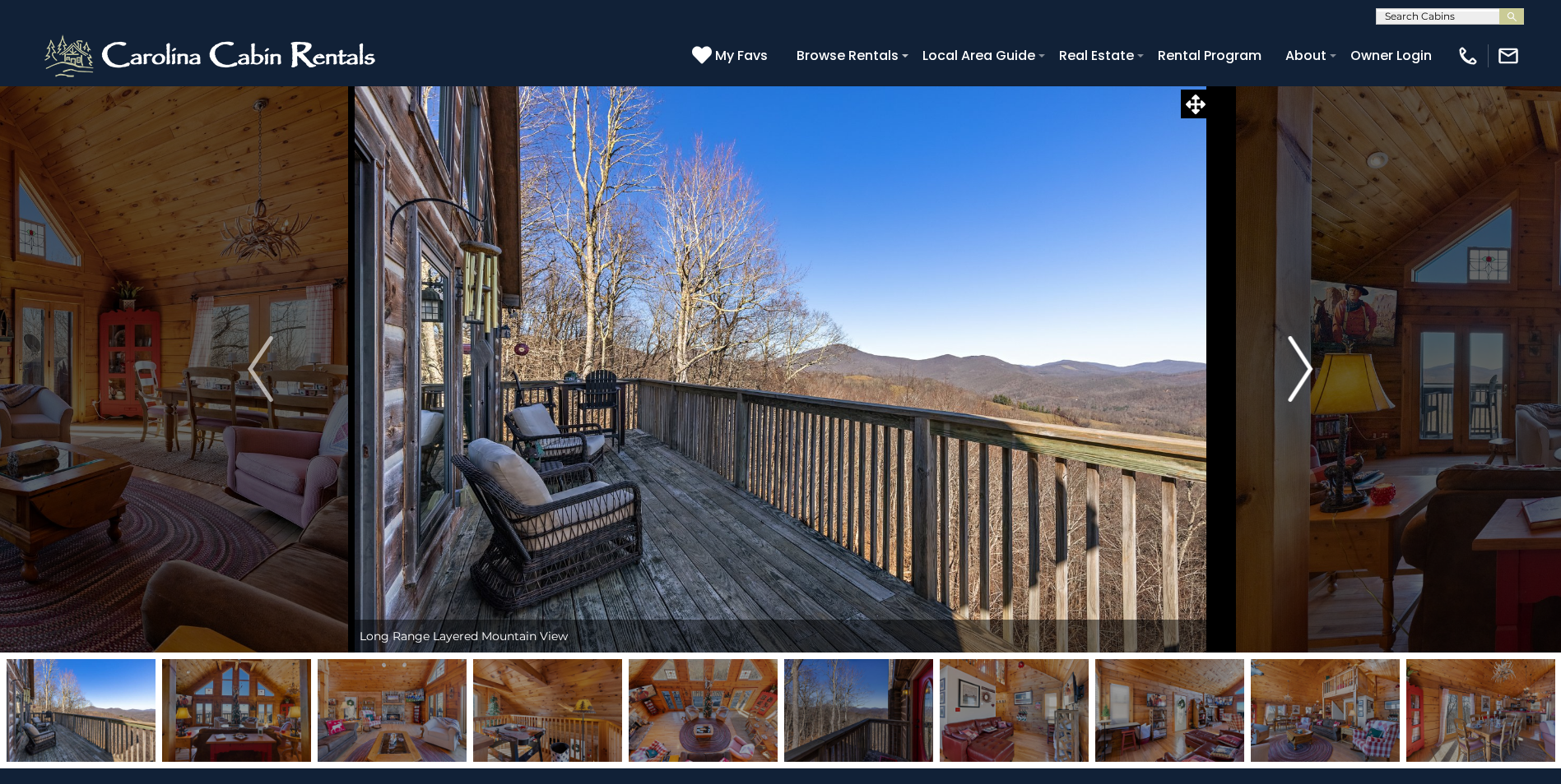
click at [1271, 363] on button "Next" at bounding box center [1300, 369] width 181 height 567
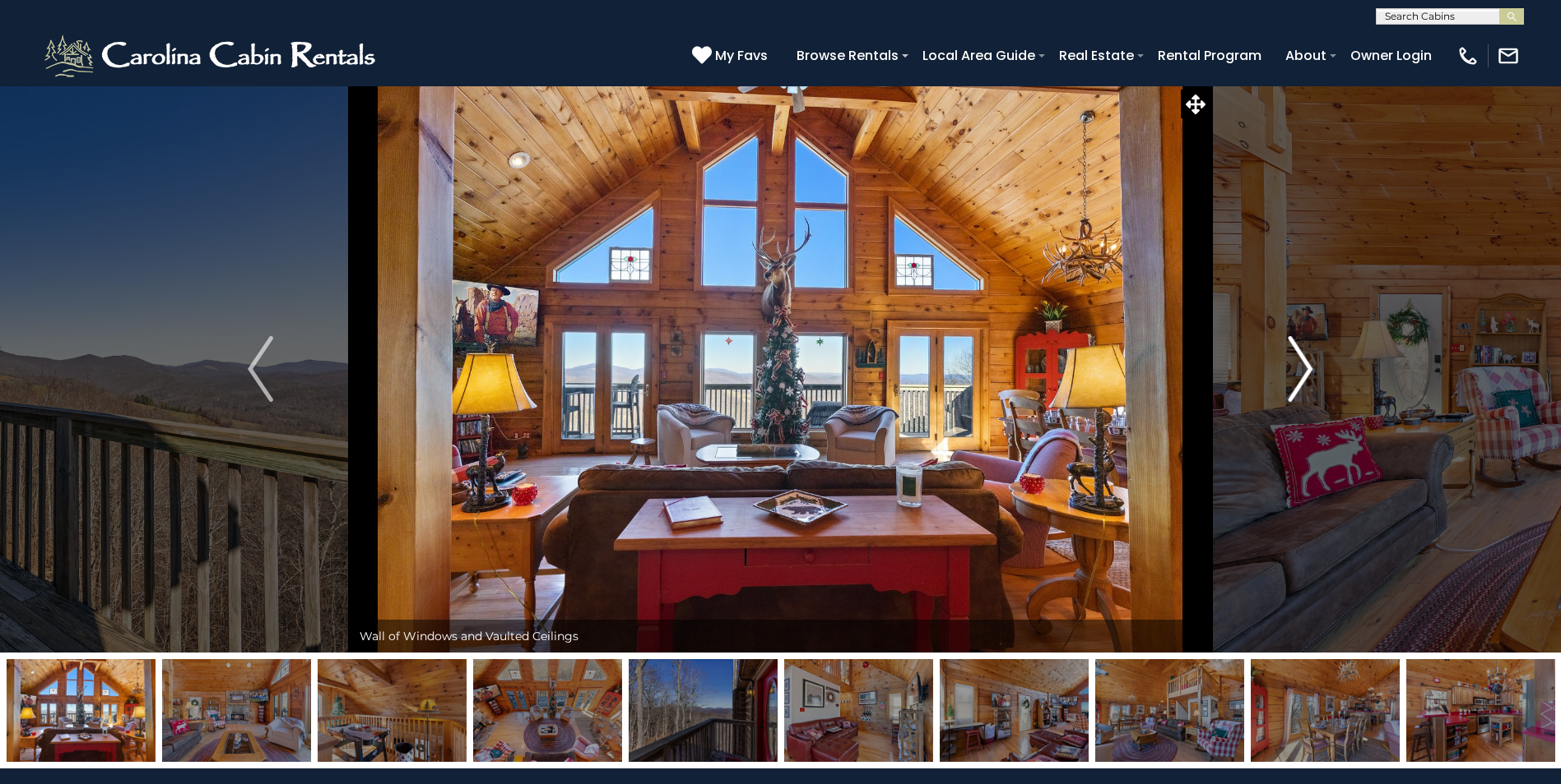
click at [1271, 363] on button "Next" at bounding box center [1300, 369] width 181 height 567
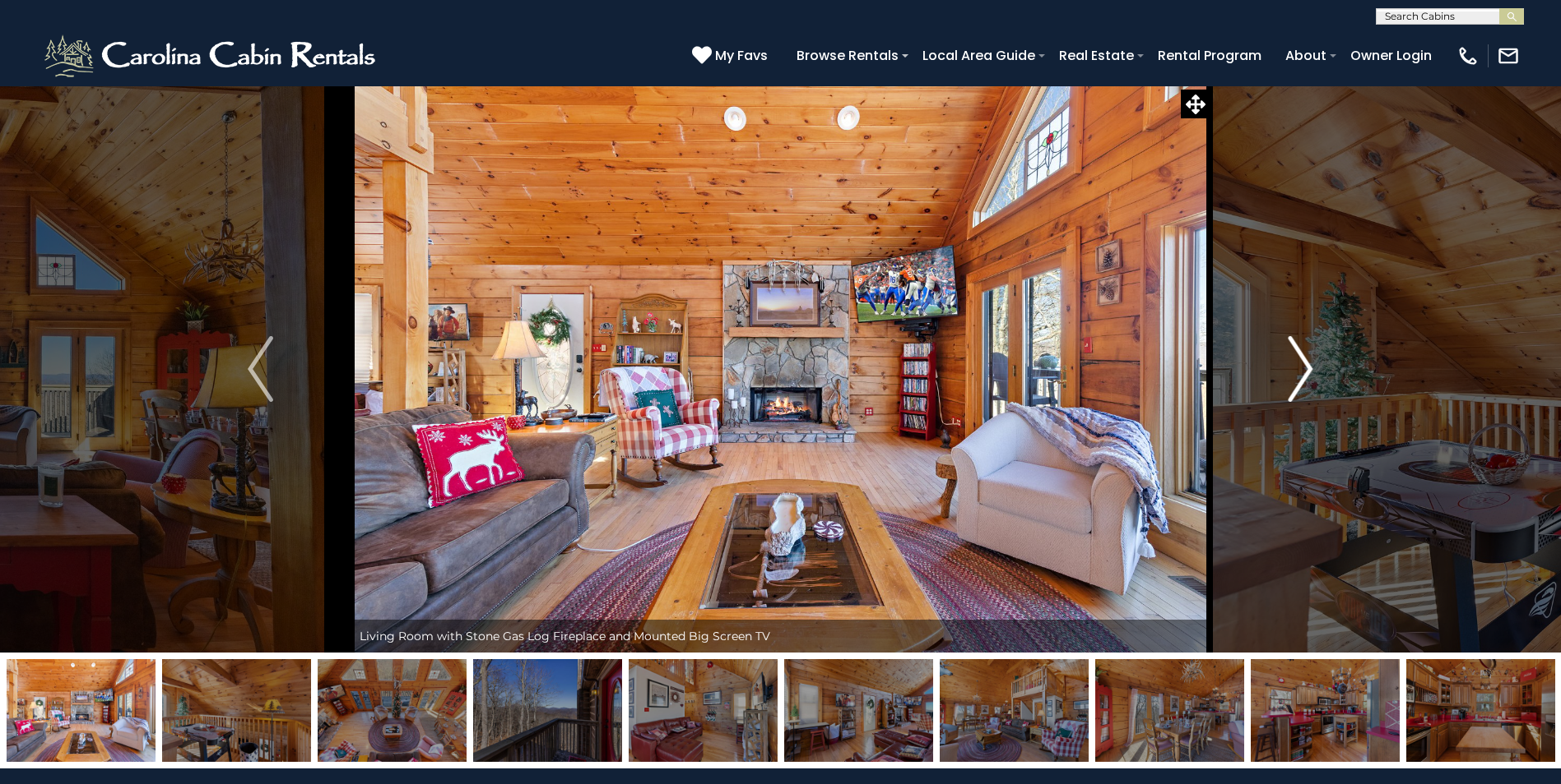
click at [1271, 363] on button "Next" at bounding box center [1300, 369] width 181 height 567
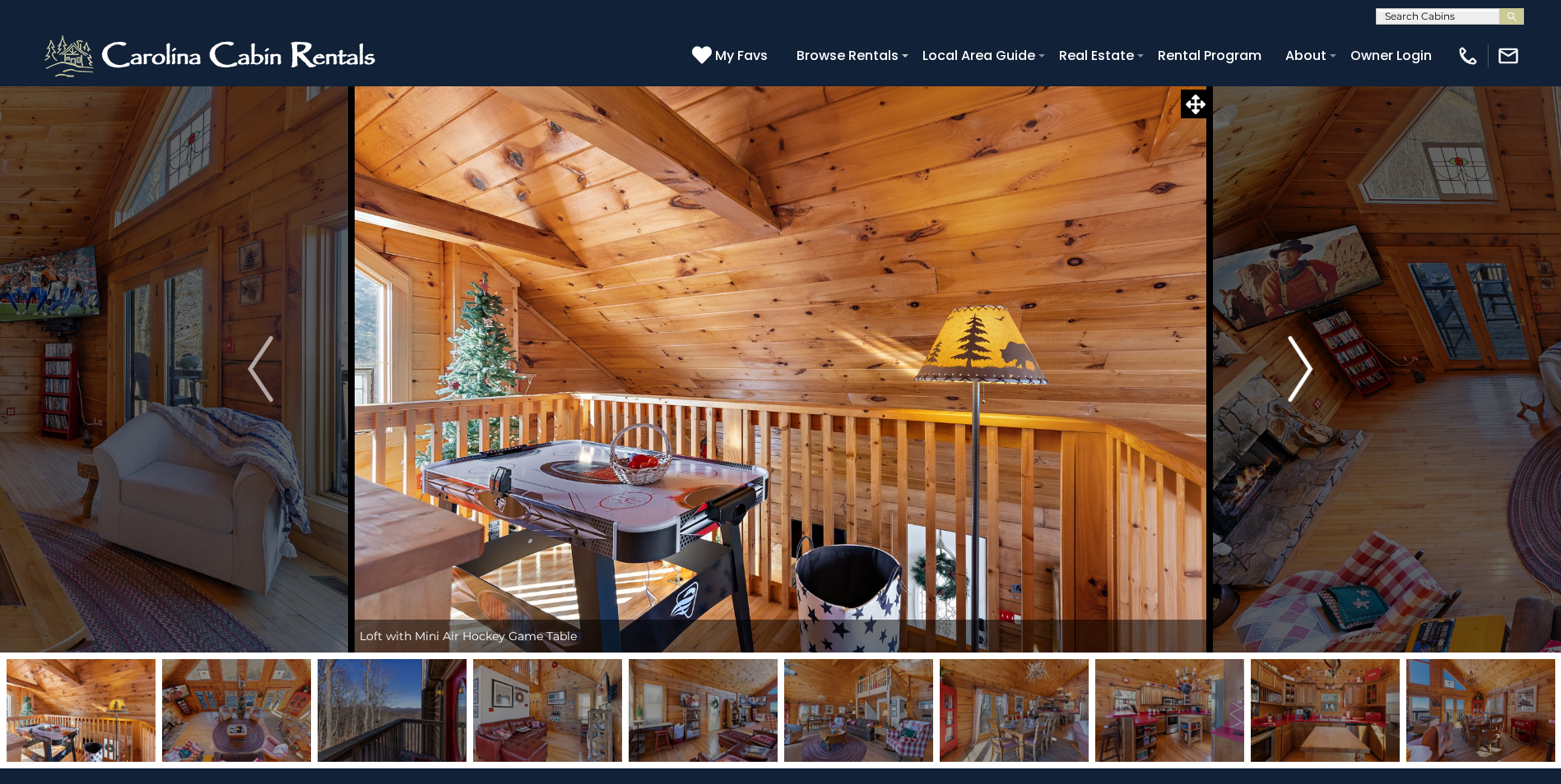
click at [1271, 363] on button "Next" at bounding box center [1300, 369] width 181 height 567
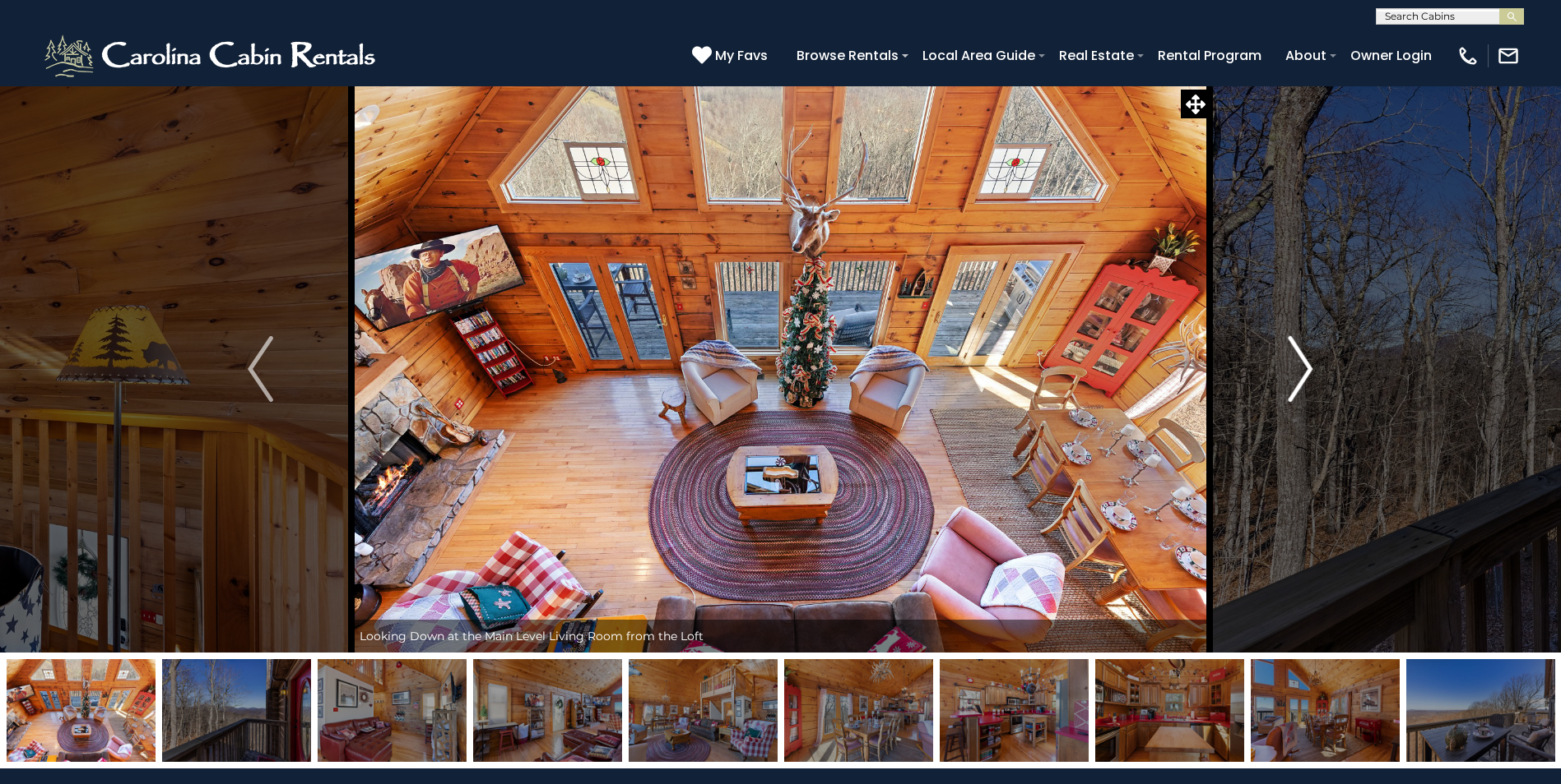
click at [1271, 363] on button "Next" at bounding box center [1300, 369] width 181 height 567
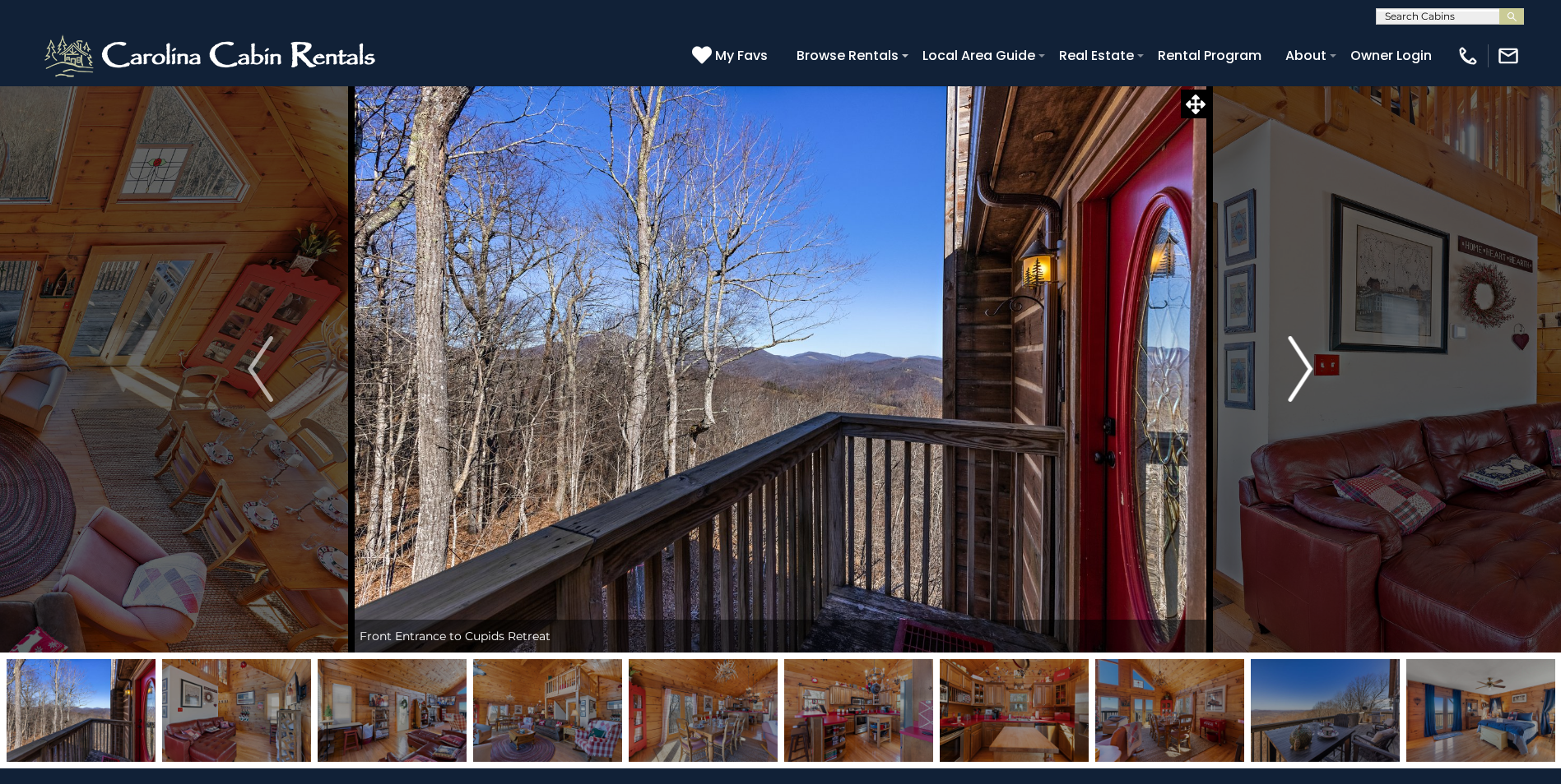
click at [1271, 363] on button "Next" at bounding box center [1300, 369] width 181 height 567
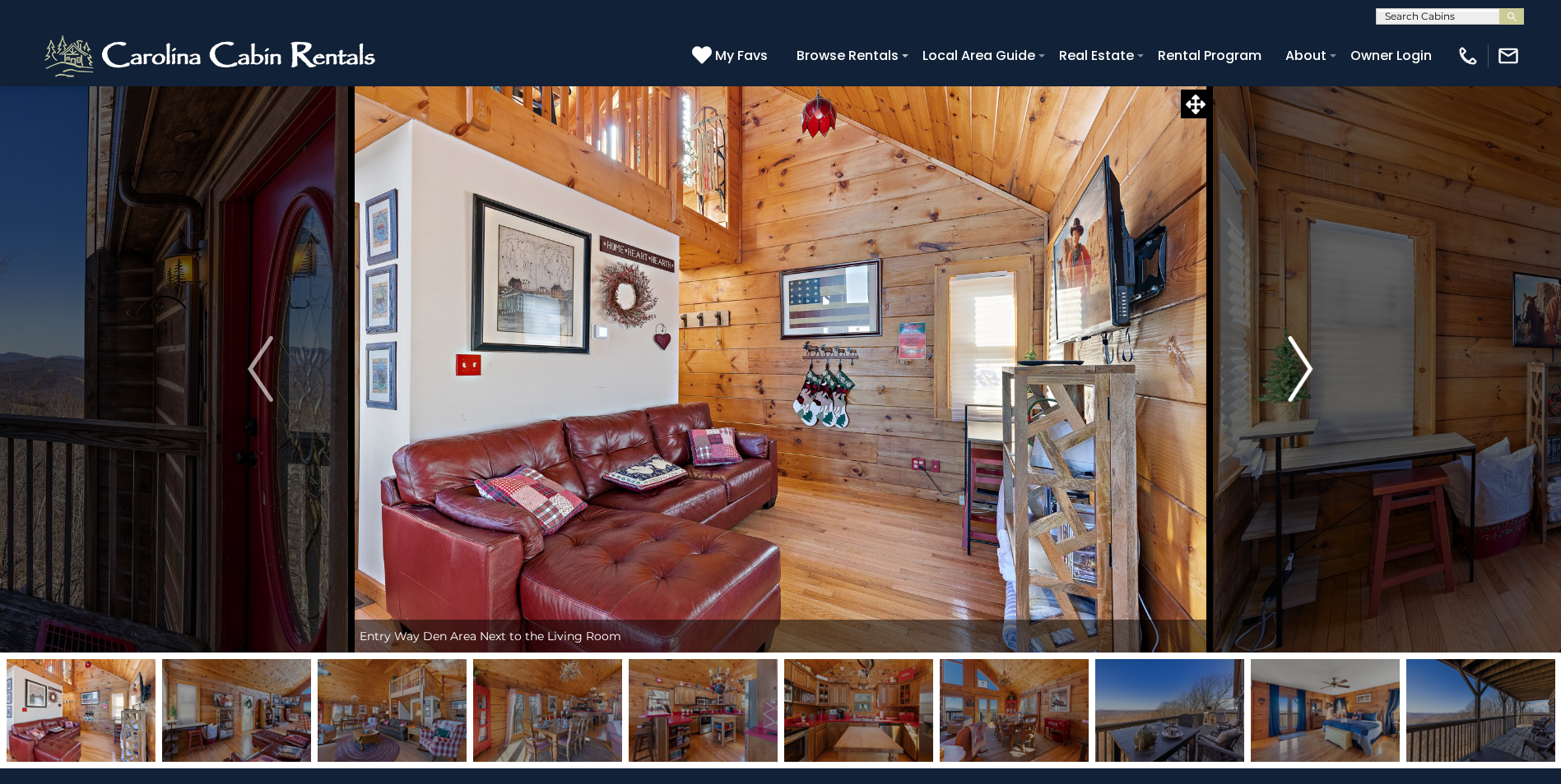
click at [1271, 363] on button "Next" at bounding box center [1300, 369] width 181 height 567
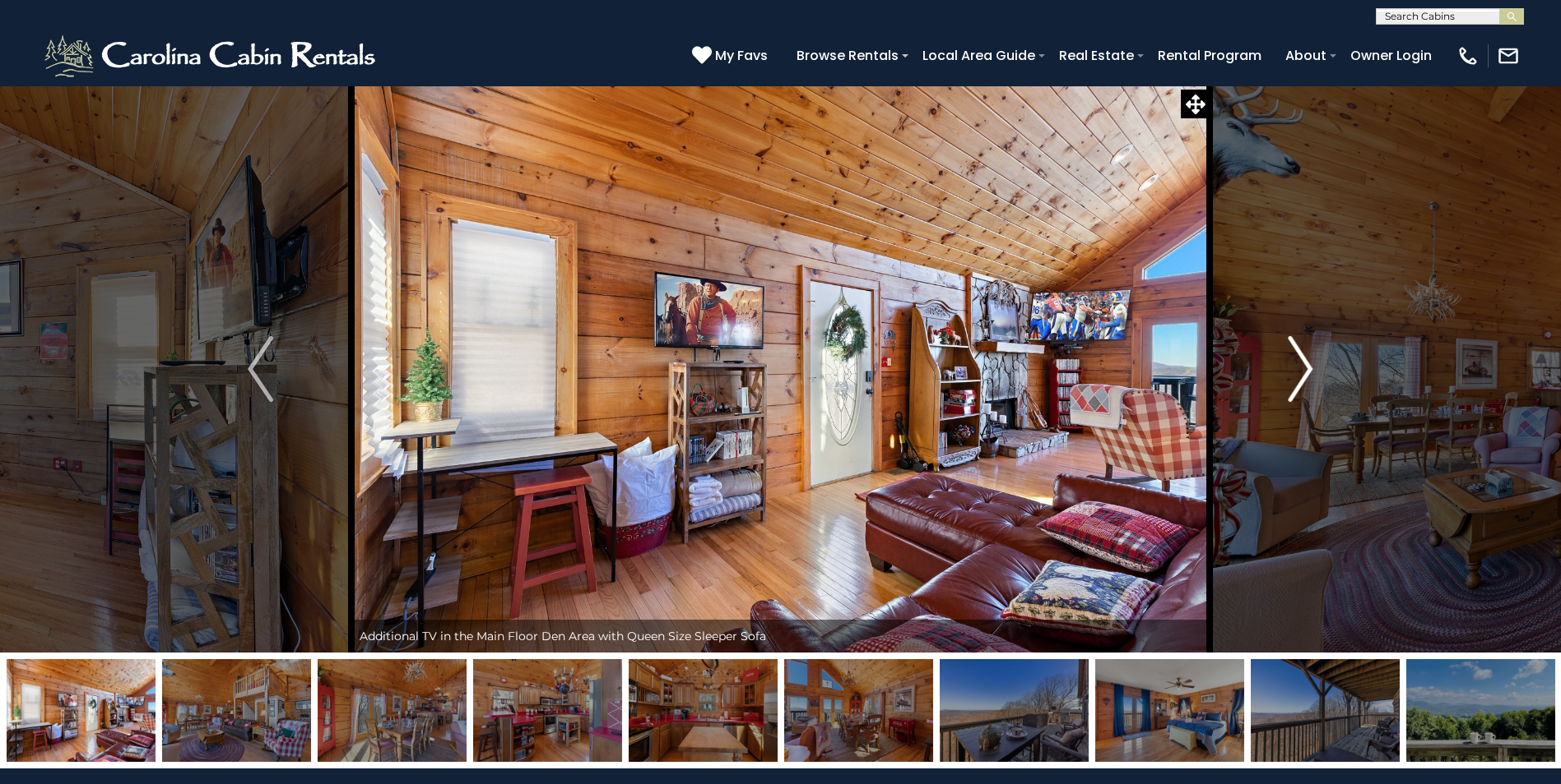
click at [1271, 363] on button "Next" at bounding box center [1300, 369] width 181 height 567
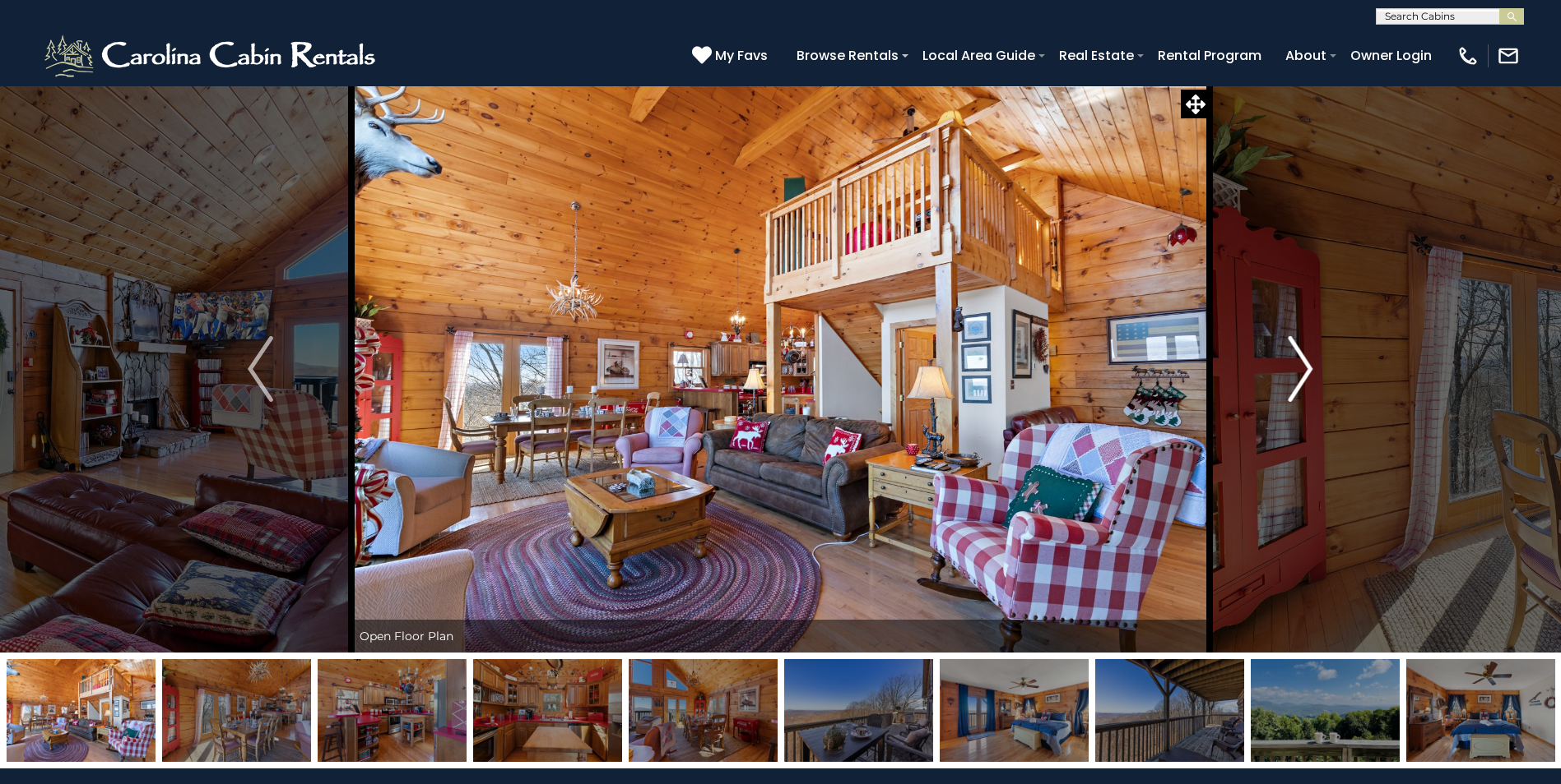
click at [1282, 347] on button "Next" at bounding box center [1300, 369] width 181 height 567
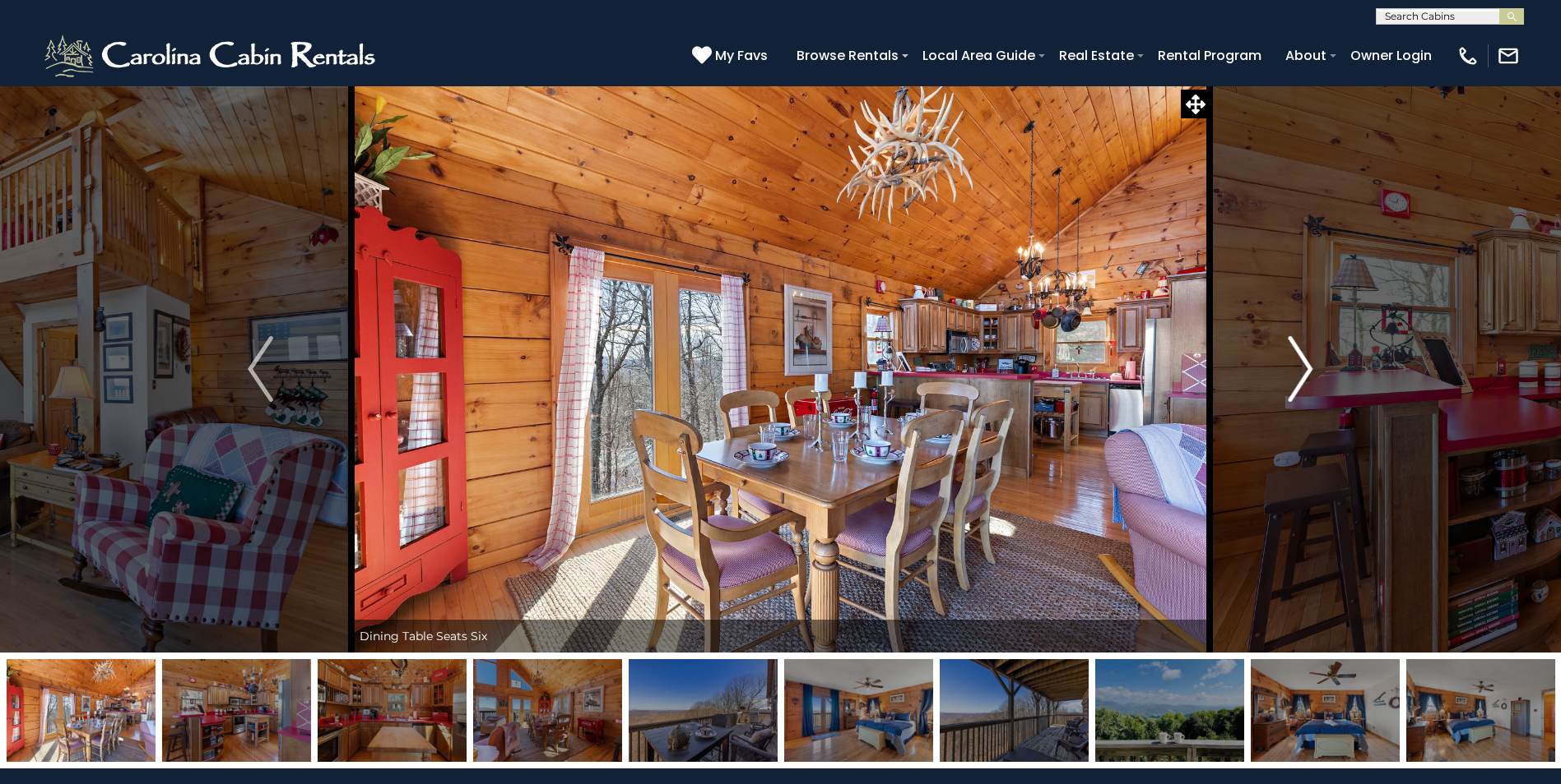
click at [1284, 348] on button "Next" at bounding box center [1300, 369] width 181 height 567
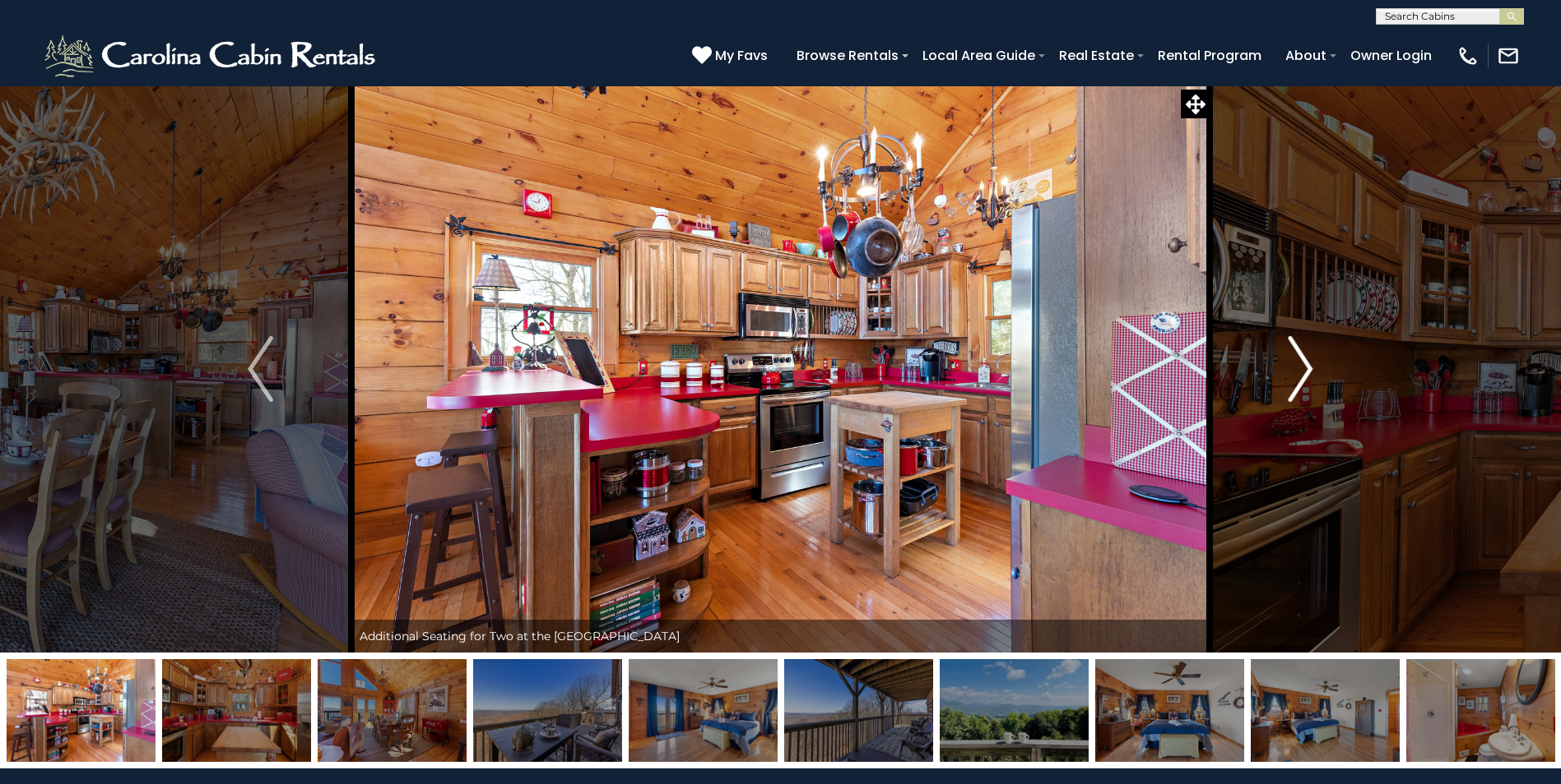
click at [1290, 348] on img "Next" at bounding box center [1299, 369] width 25 height 66
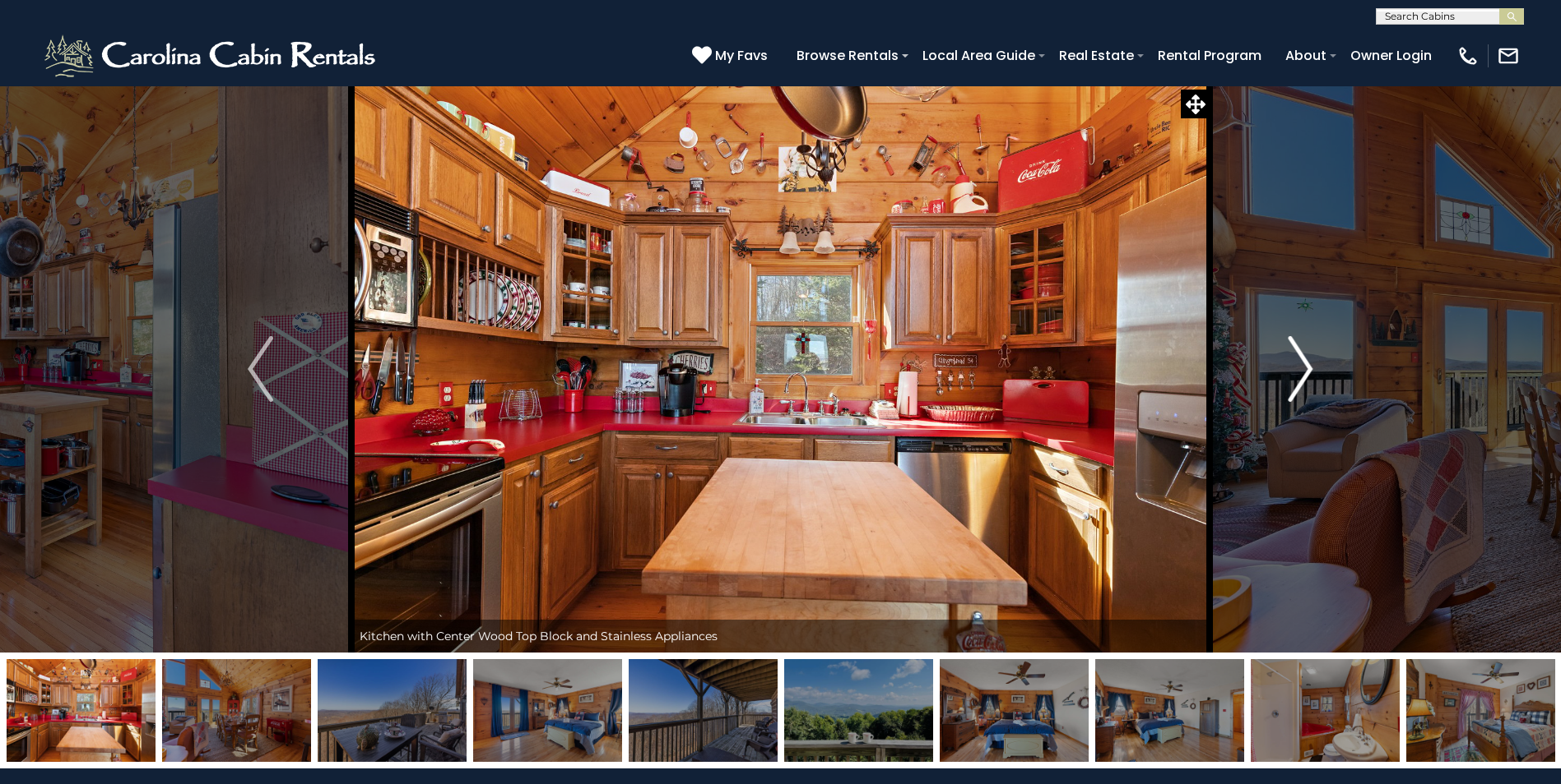
click at [1291, 348] on img "Next" at bounding box center [1299, 369] width 25 height 66
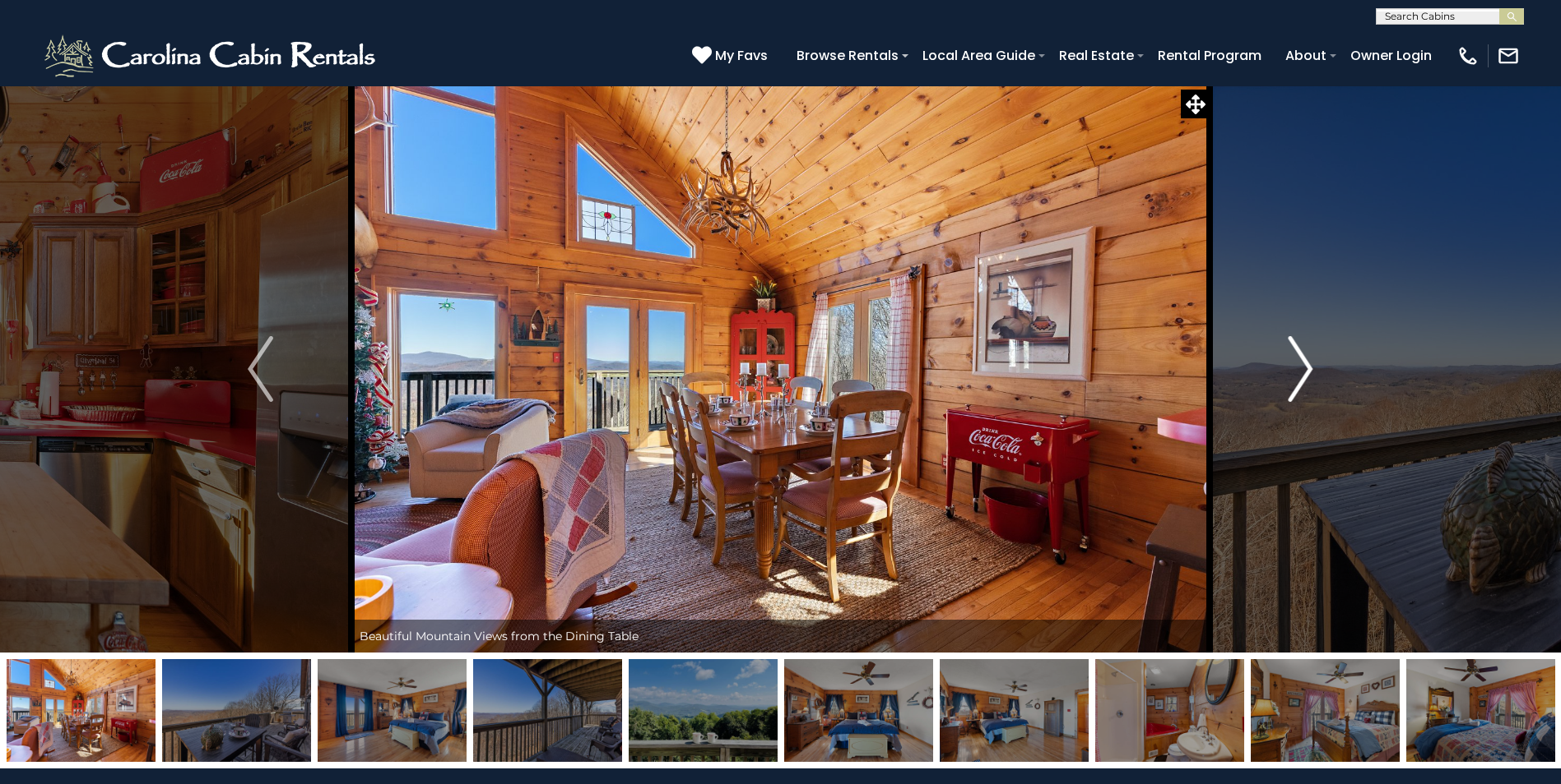
click at [1291, 348] on img "Next" at bounding box center [1299, 369] width 25 height 66
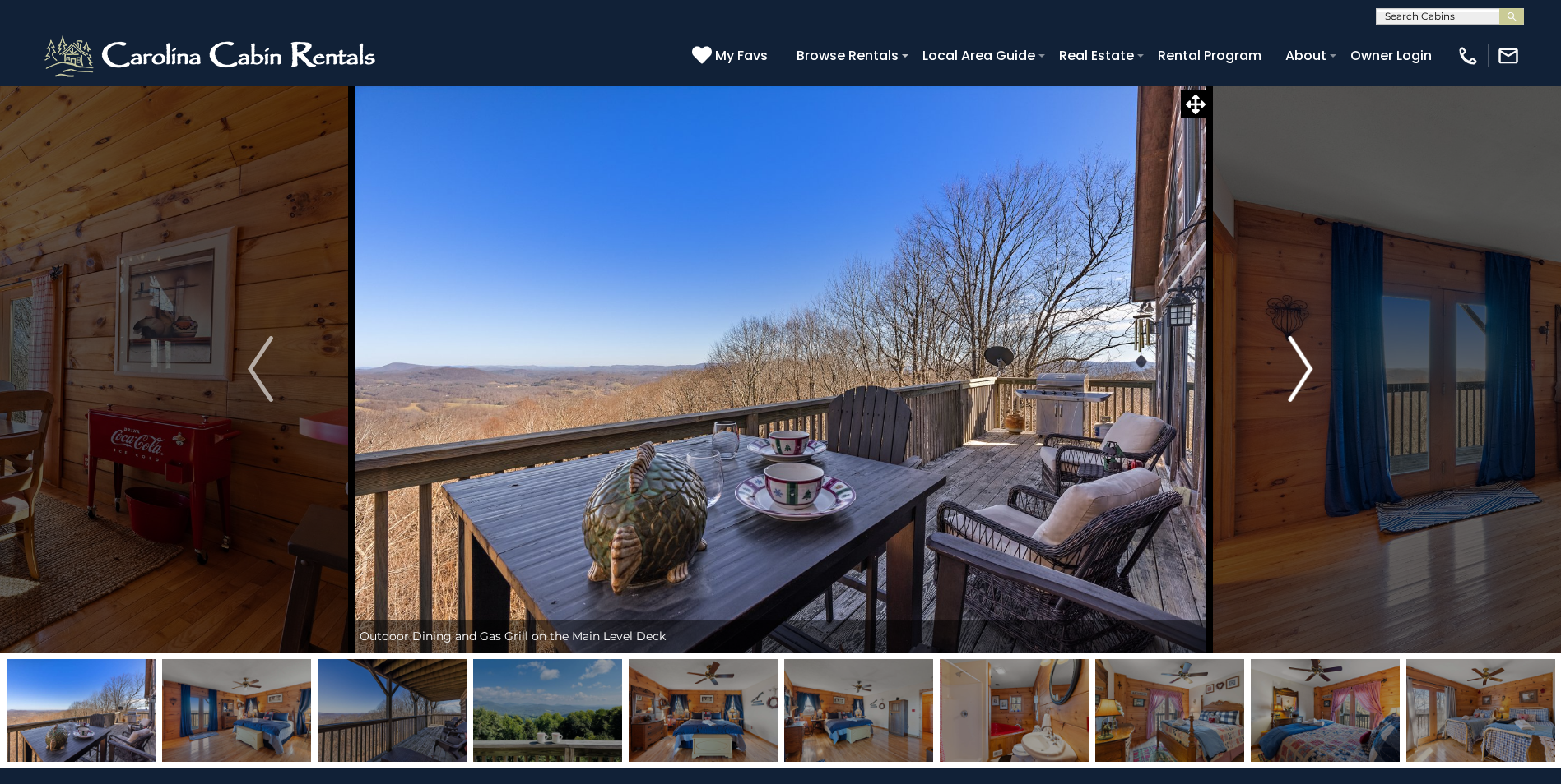
click at [1291, 348] on img "Next" at bounding box center [1299, 369] width 25 height 66
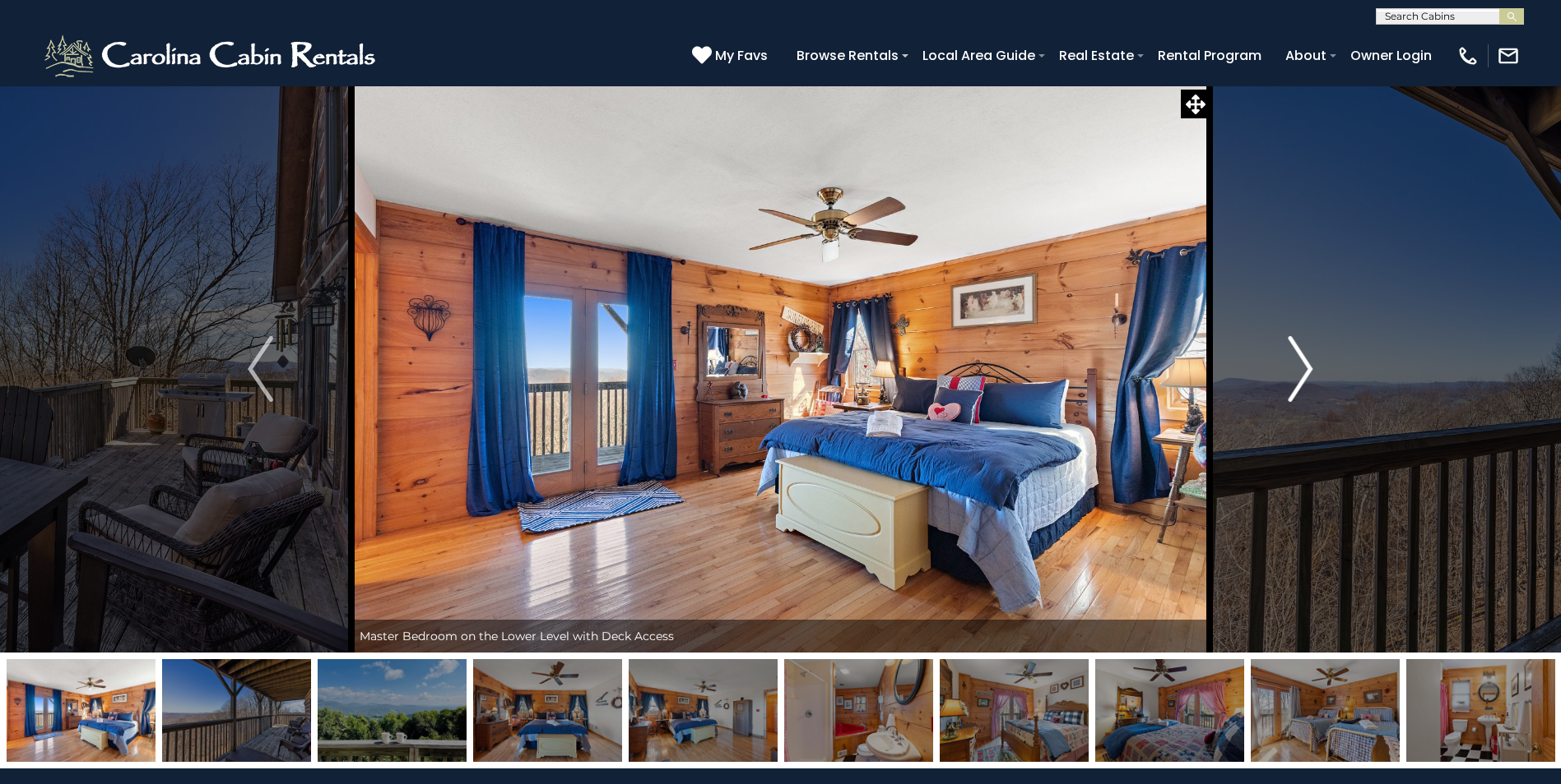
click at [1293, 349] on img "Next" at bounding box center [1299, 369] width 25 height 66
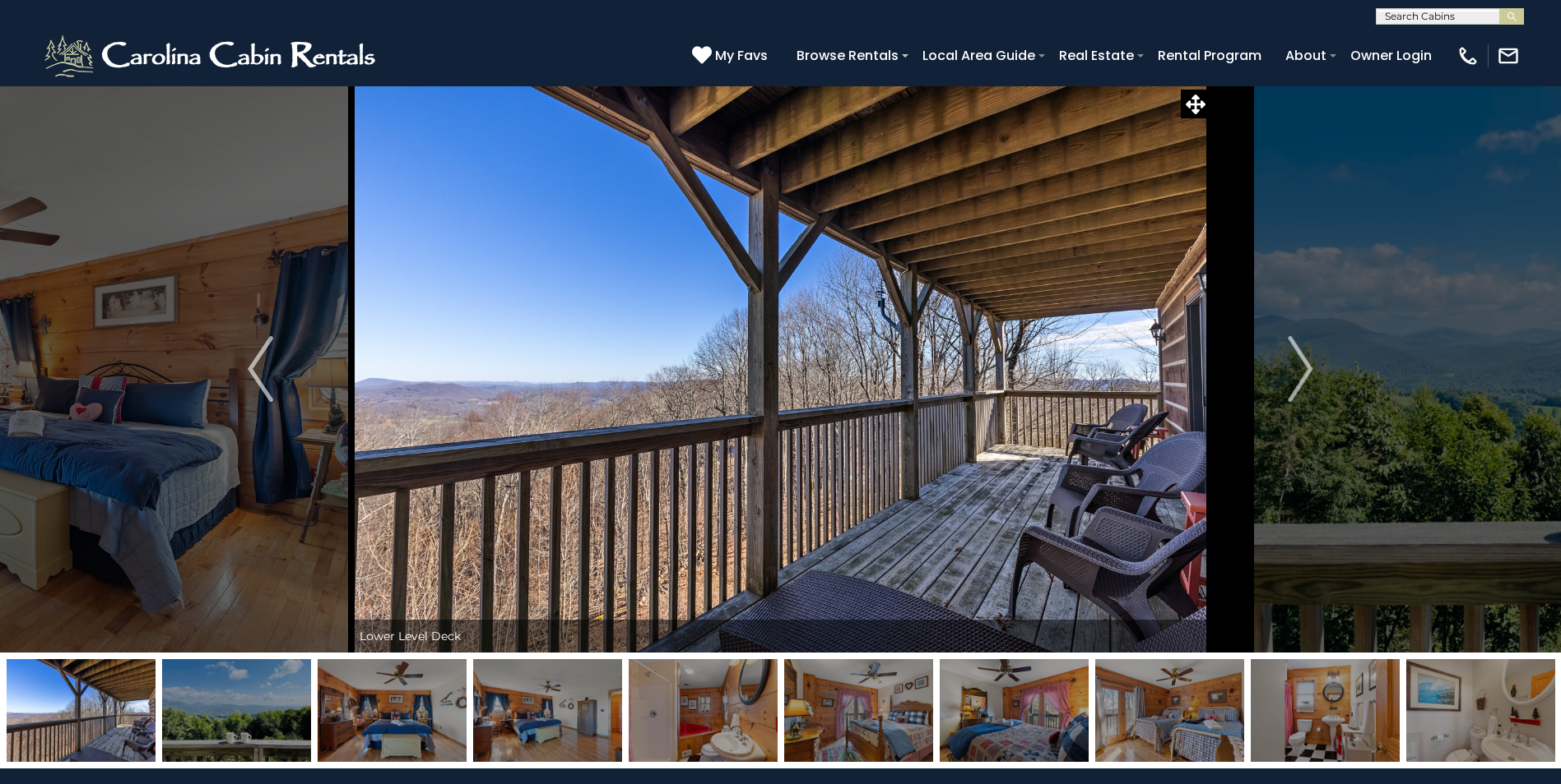
click at [589, 698] on img at bounding box center [548, 710] width 149 height 103
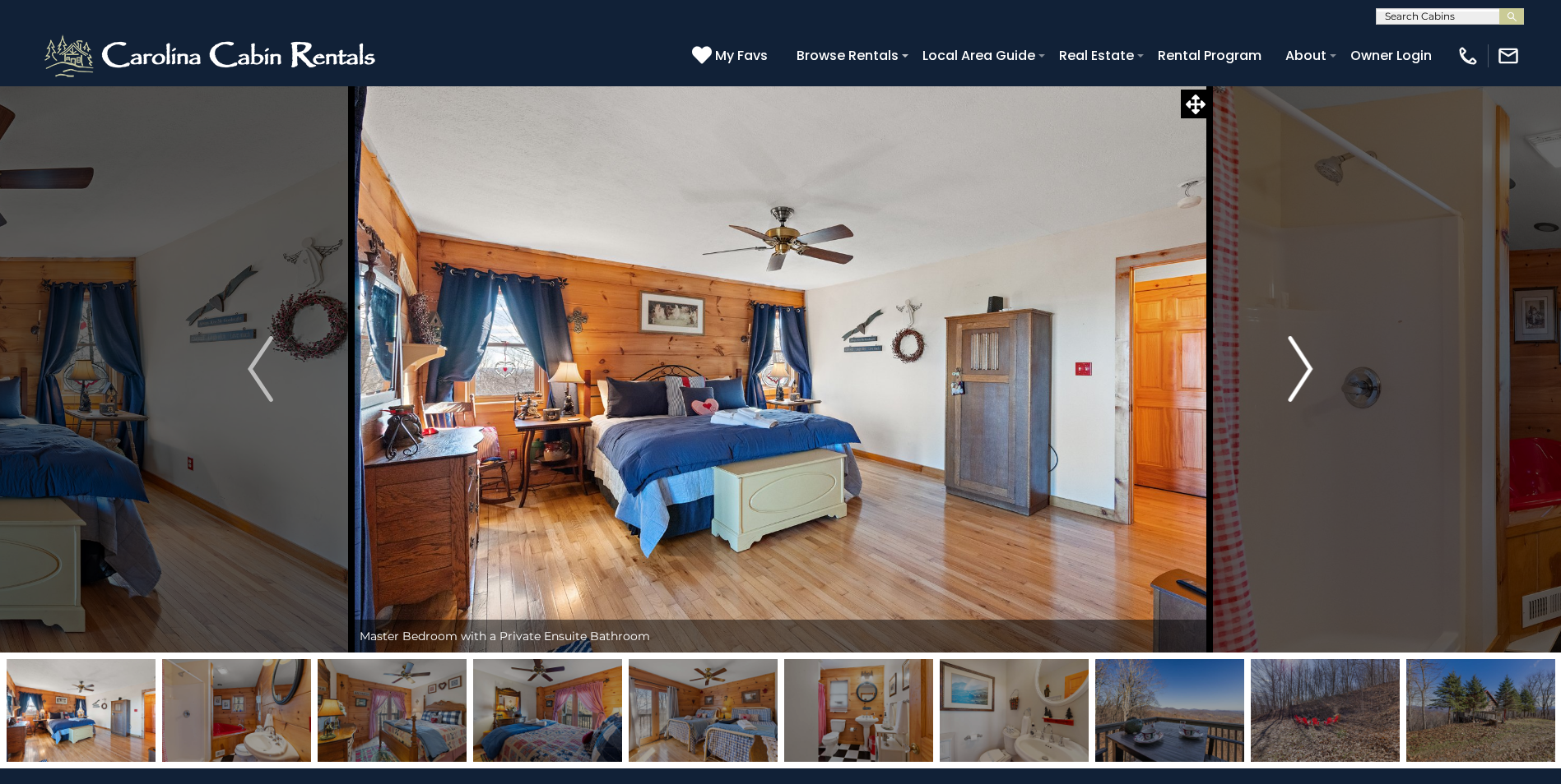
click at [1300, 363] on img "Next" at bounding box center [1299, 369] width 25 height 66
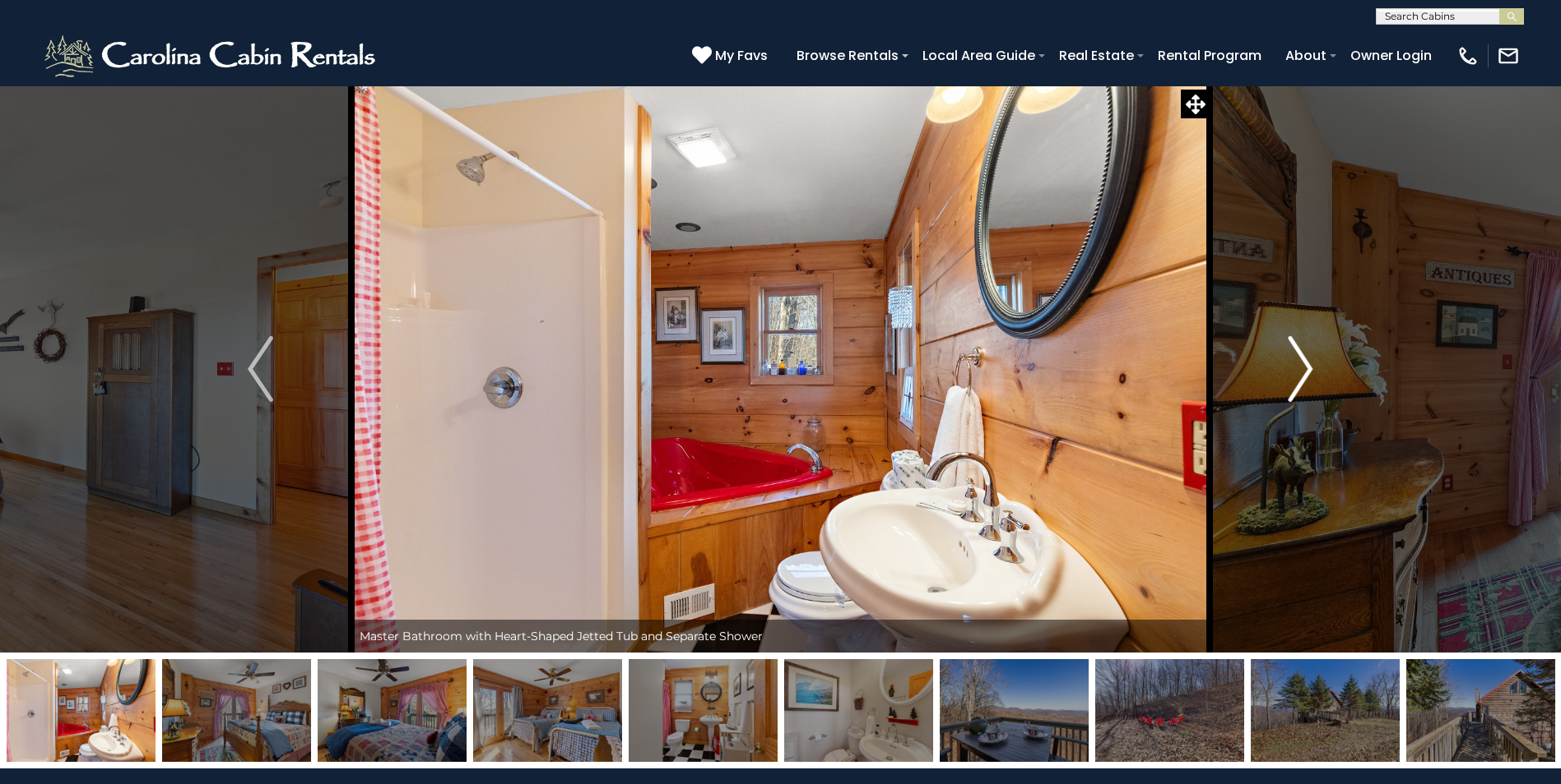
click at [1300, 363] on img "Next" at bounding box center [1299, 369] width 25 height 66
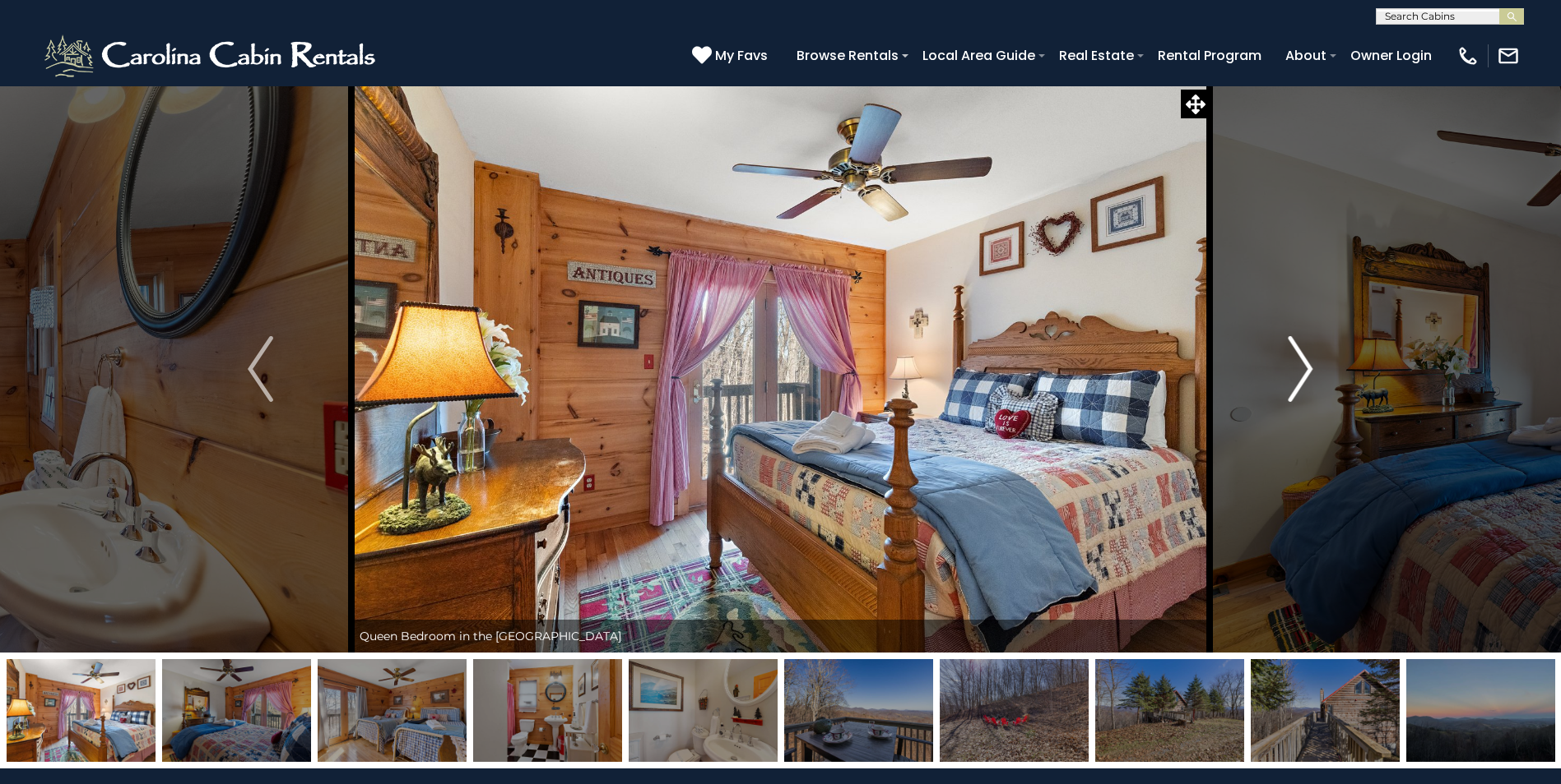
click at [1300, 363] on img "Next" at bounding box center [1299, 369] width 25 height 66
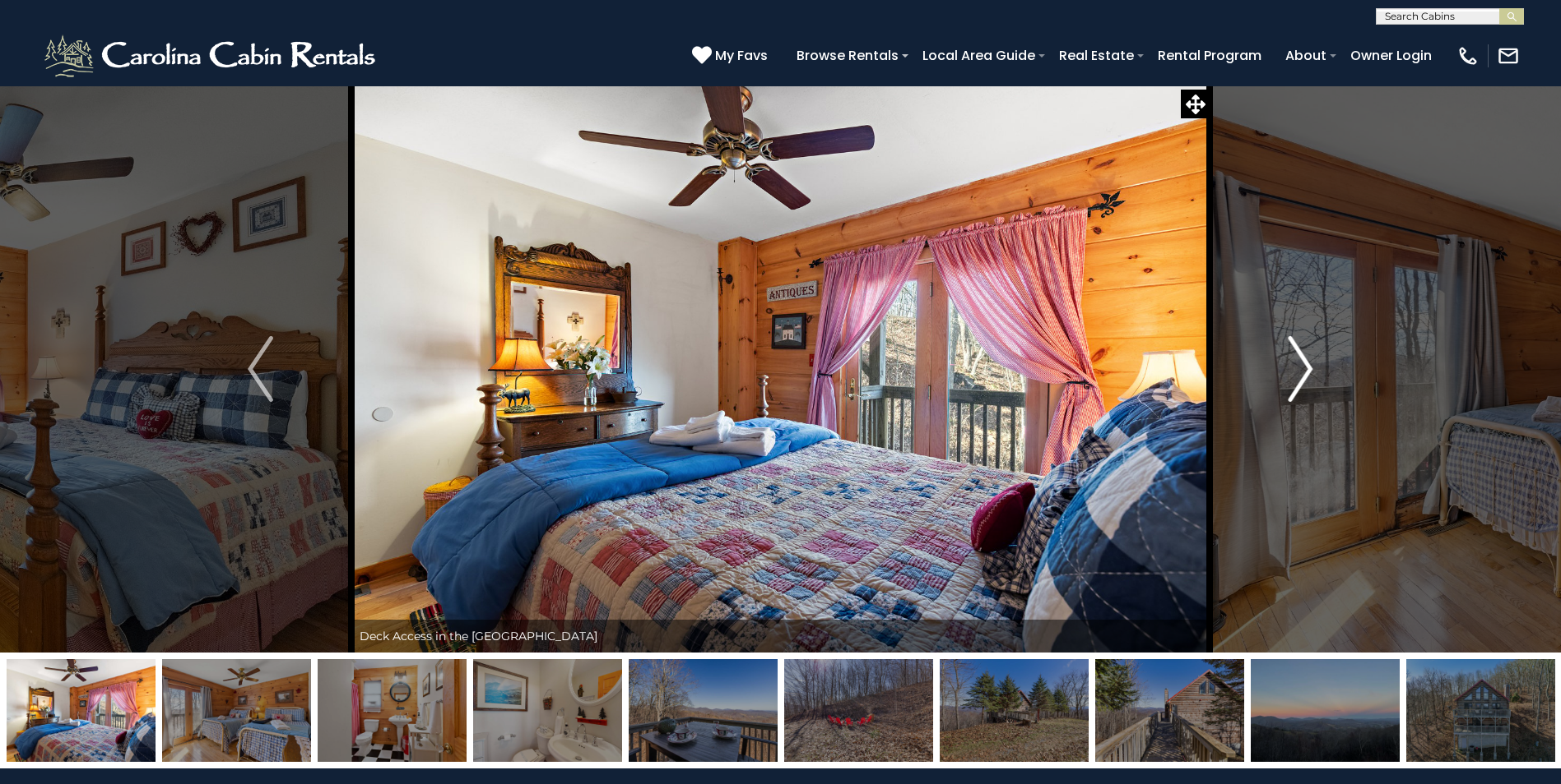
click at [1300, 363] on img "Next" at bounding box center [1299, 369] width 25 height 66
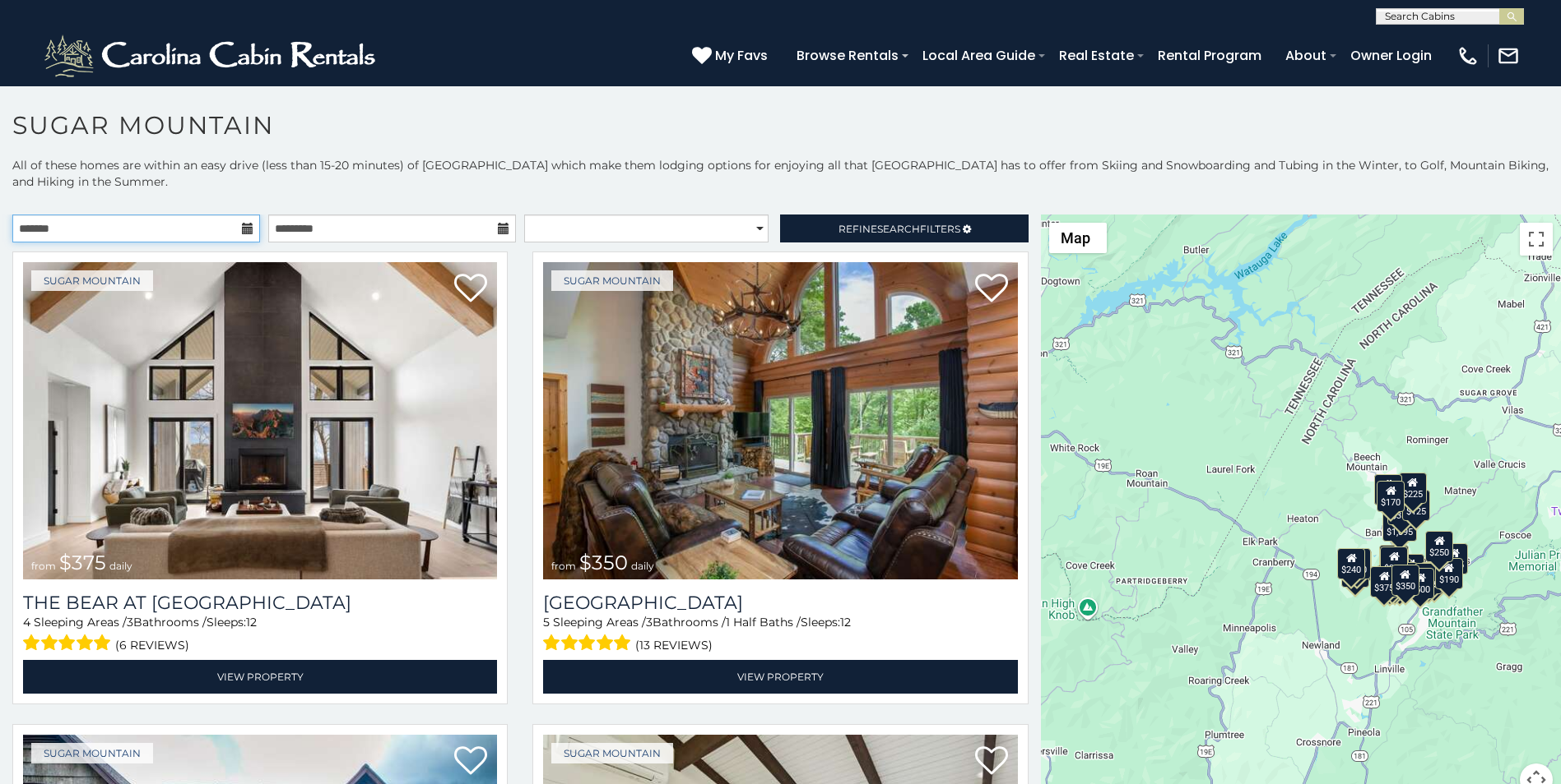
click at [221, 234] on input "text" at bounding box center [136, 229] width 247 height 27
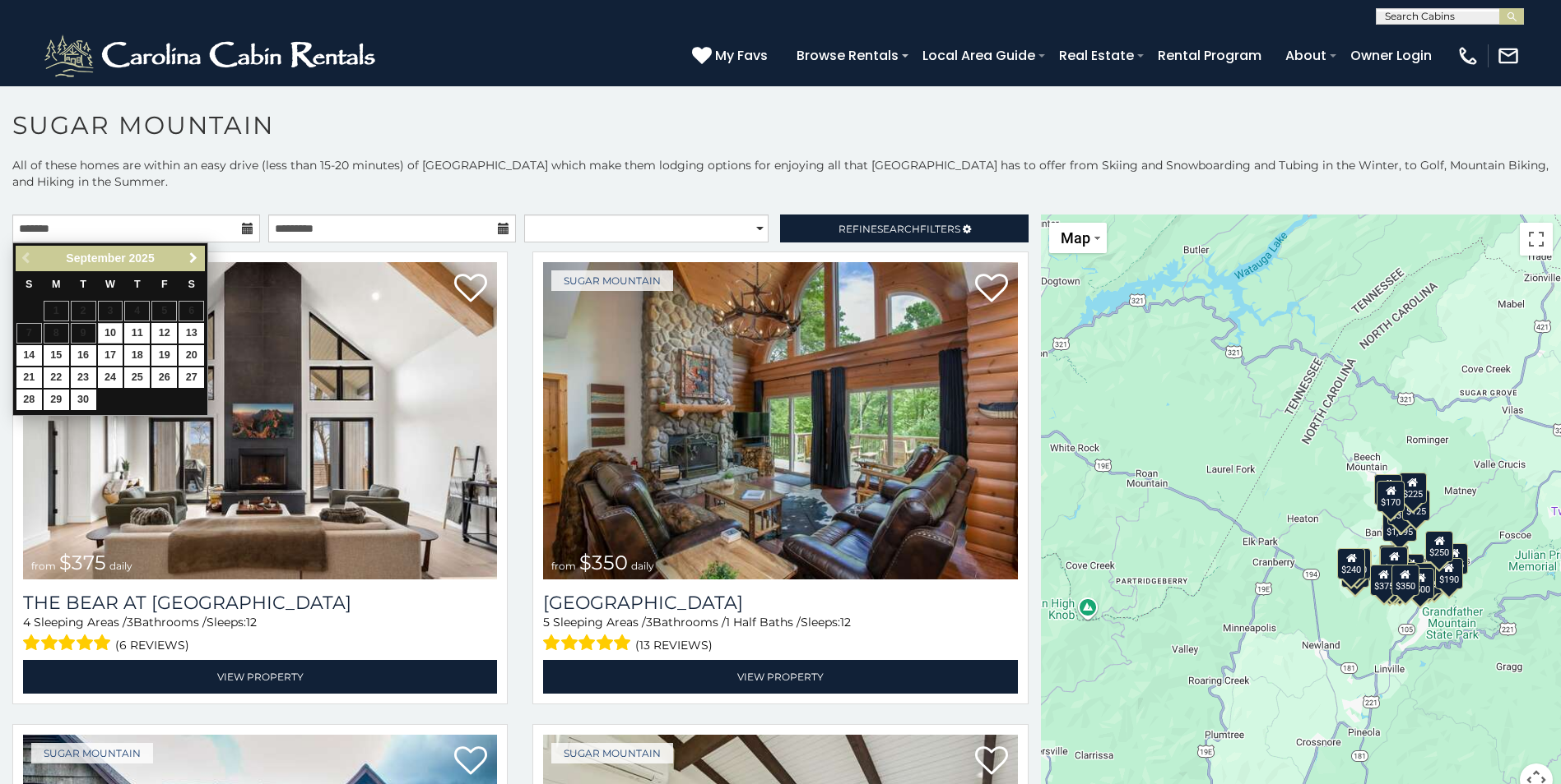
click at [191, 261] on span "Next" at bounding box center [192, 257] width 13 height 13
click at [190, 260] on span "Next" at bounding box center [192, 257] width 13 height 13
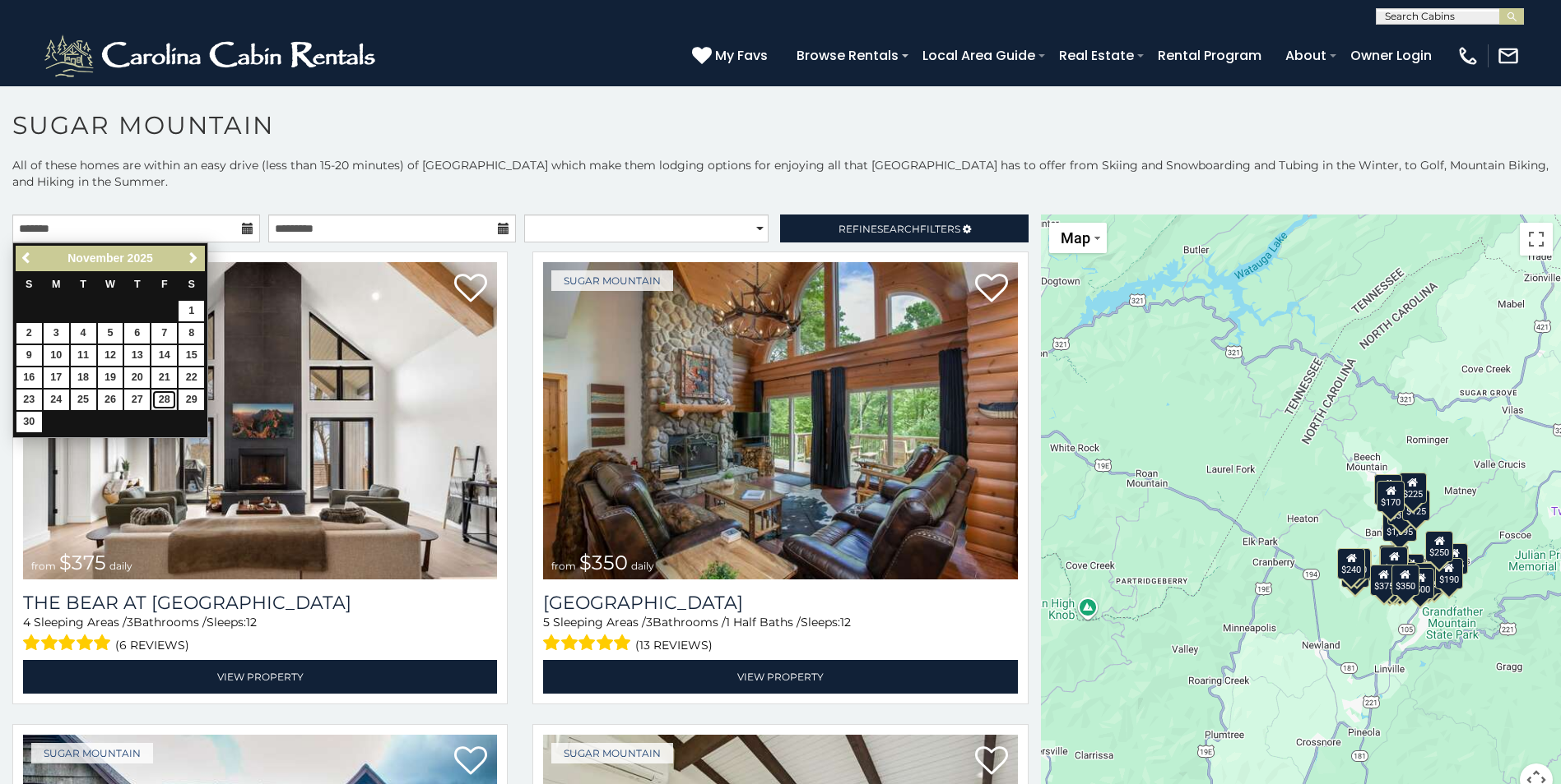
click at [160, 396] on link "28" at bounding box center [164, 399] width 26 height 21
type input "**********"
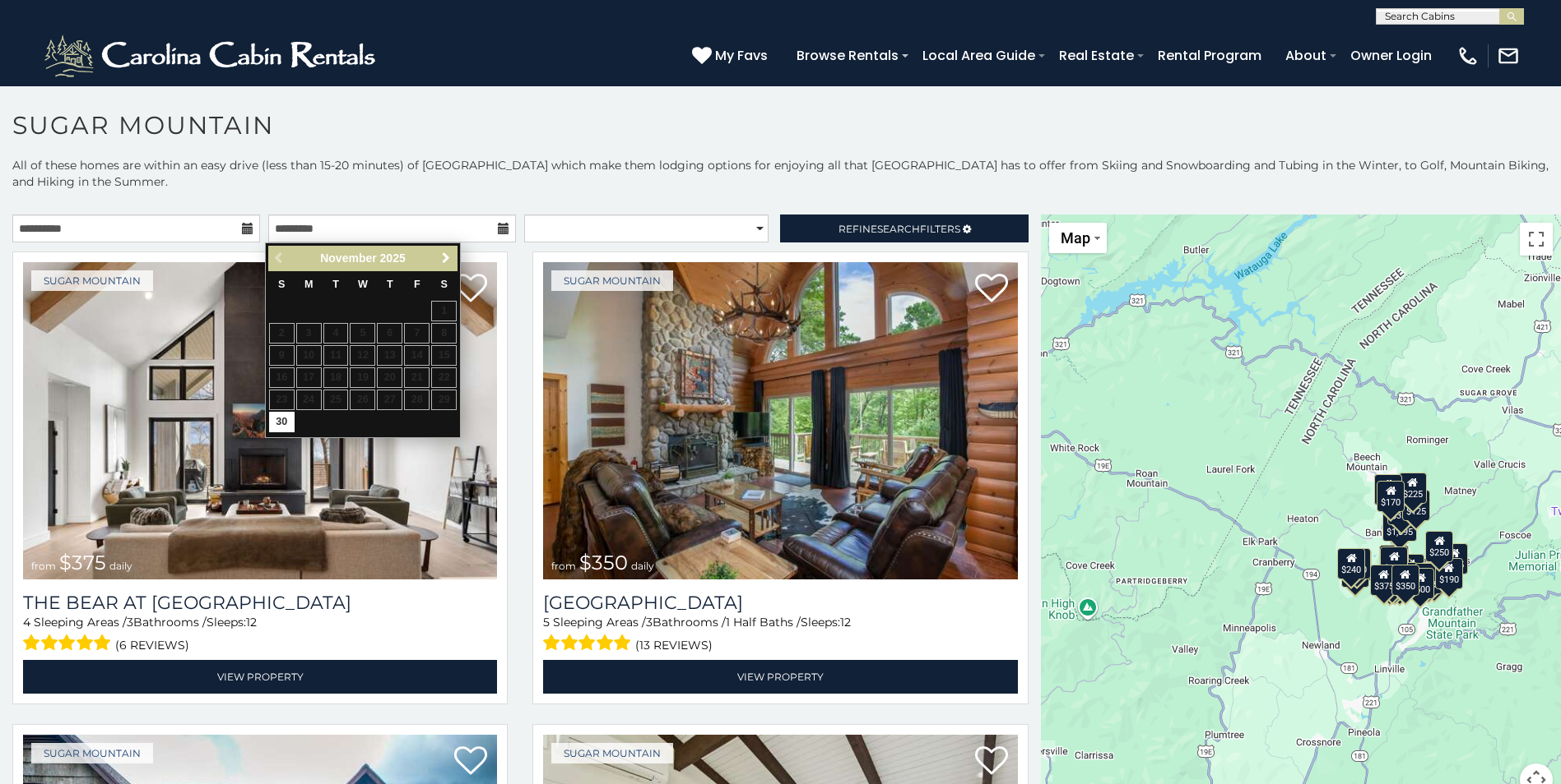
click at [445, 251] on link "Next" at bounding box center [445, 258] width 21 height 21
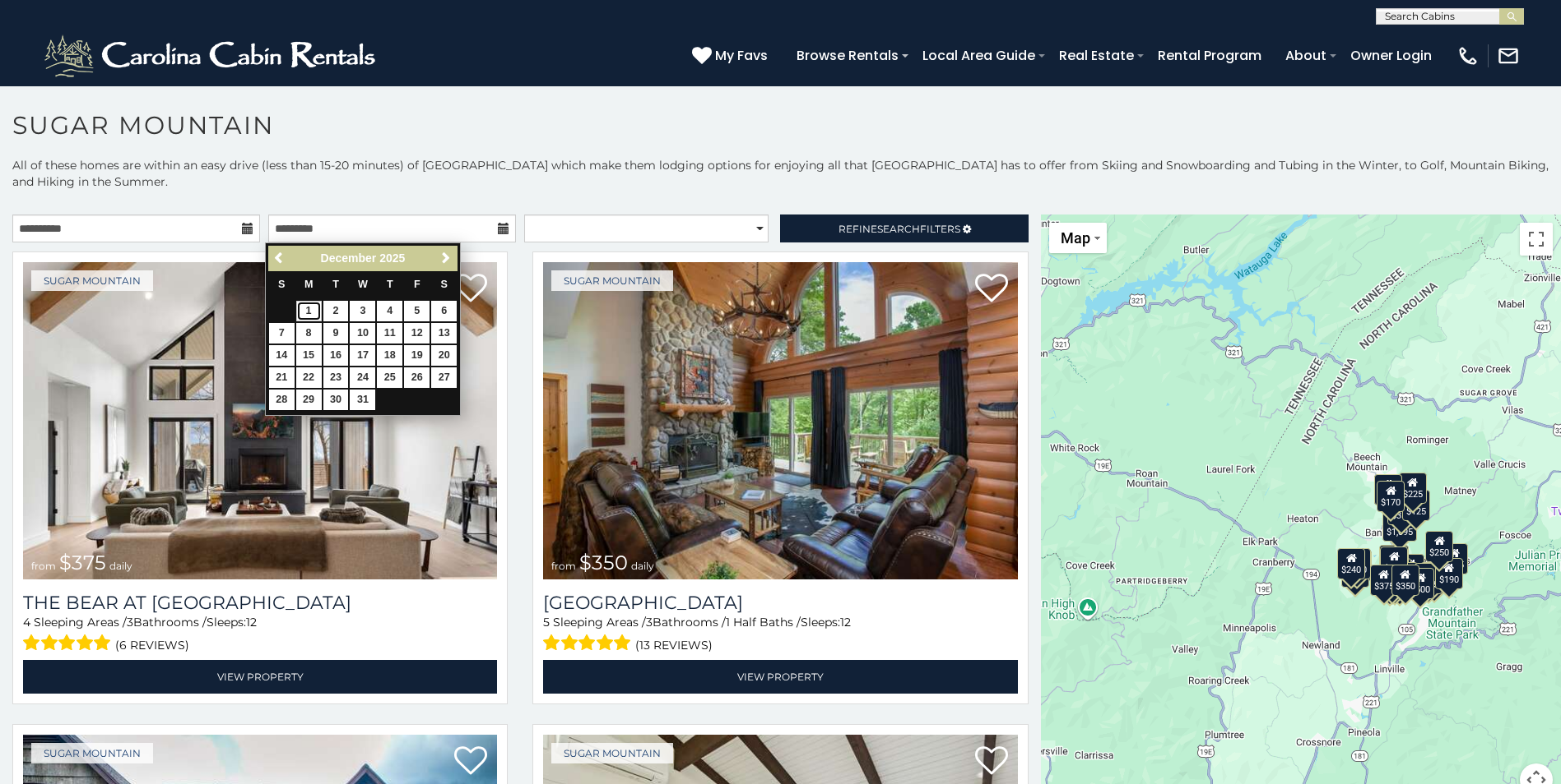
click at [307, 305] on link "1" at bounding box center [309, 311] width 26 height 21
type input "**********"
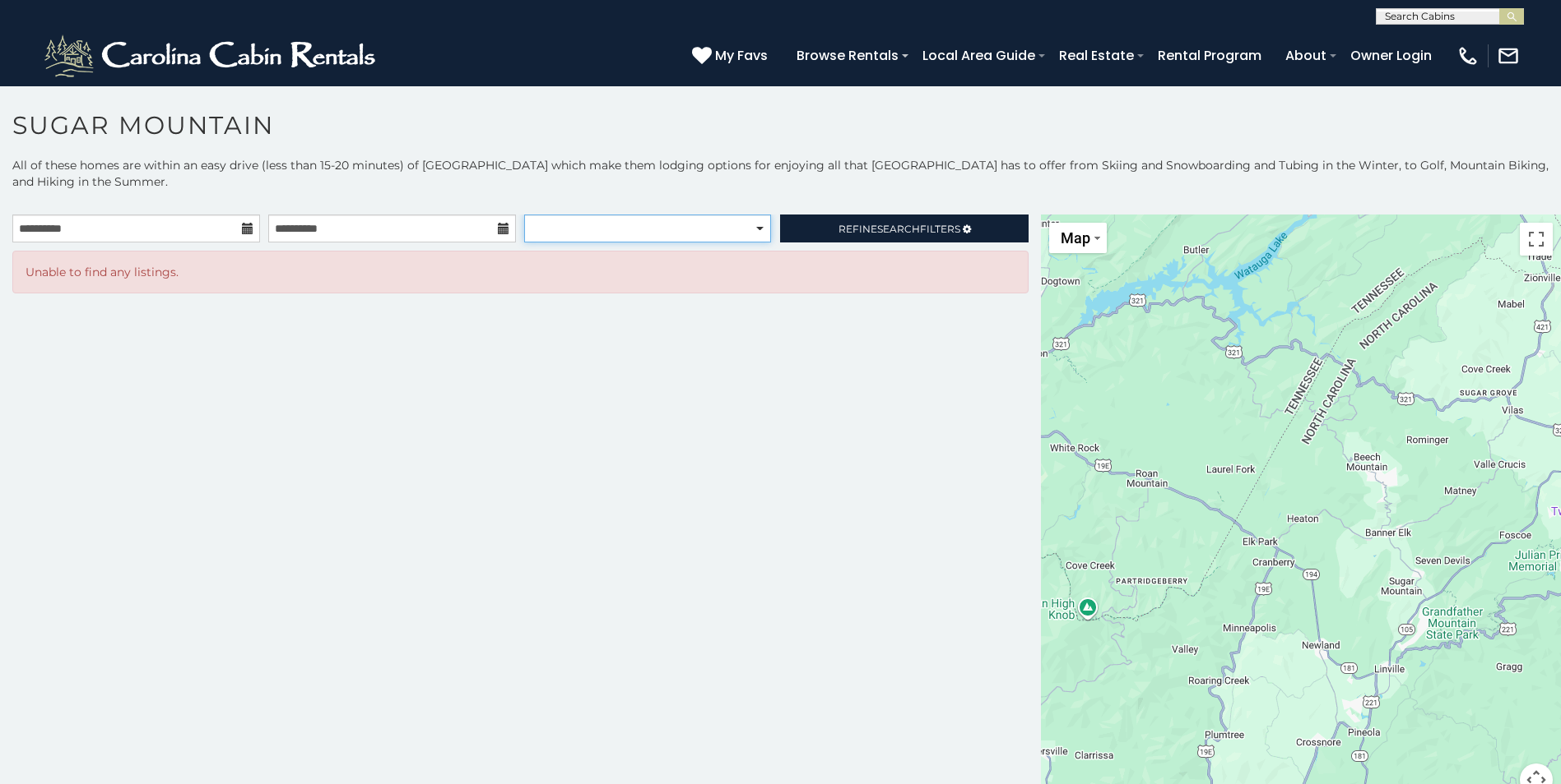
click at [692, 224] on select "**********" at bounding box center [647, 229] width 246 height 27
click at [708, 225] on select "**********" at bounding box center [647, 229] width 246 height 27
click at [809, 222] on link "Refine Search Filters" at bounding box center [903, 229] width 247 height 27
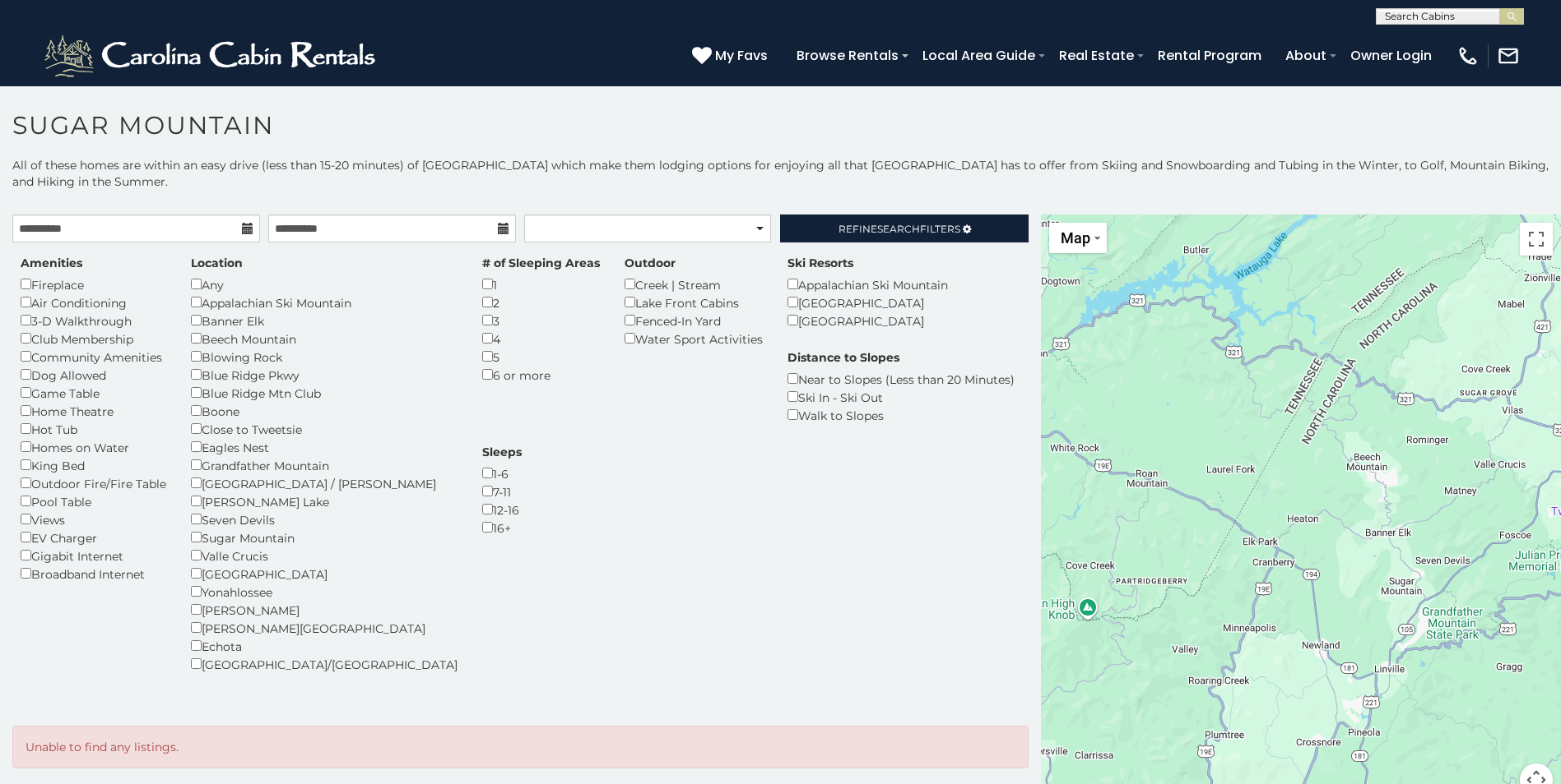
click at [194, 289] on div "Any" at bounding box center [323, 285] width 266 height 18
